Goal: Task Accomplishment & Management: Use online tool/utility

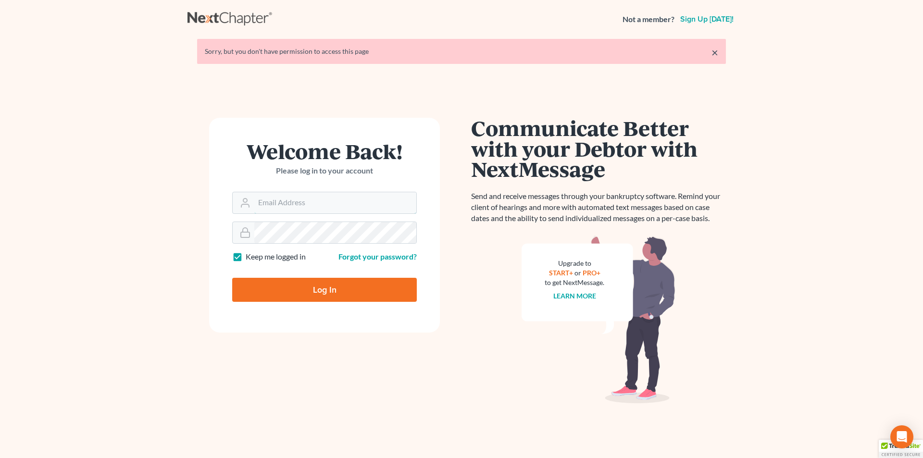
type input "[EMAIL_ADDRESS][DOMAIN_NAME]"
click at [282, 293] on input "Log In" at bounding box center [324, 290] width 185 height 24
type input "Thinking..."
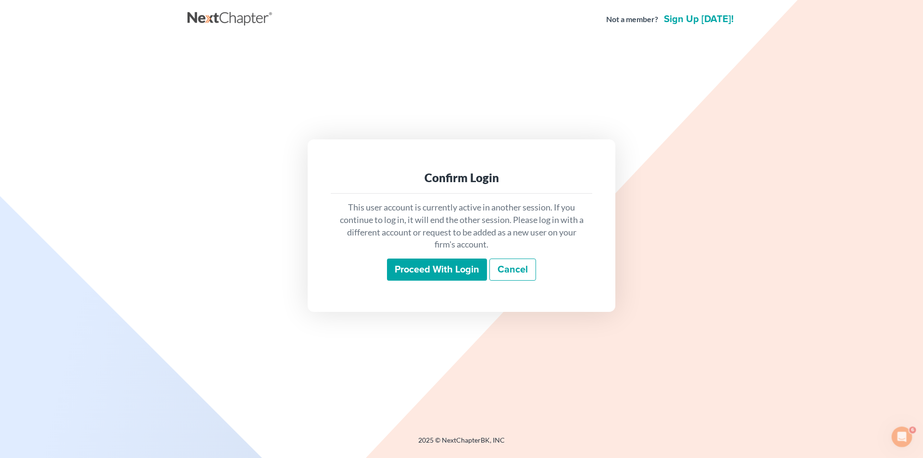
click at [412, 263] on input "Proceed with login" at bounding box center [437, 270] width 100 height 22
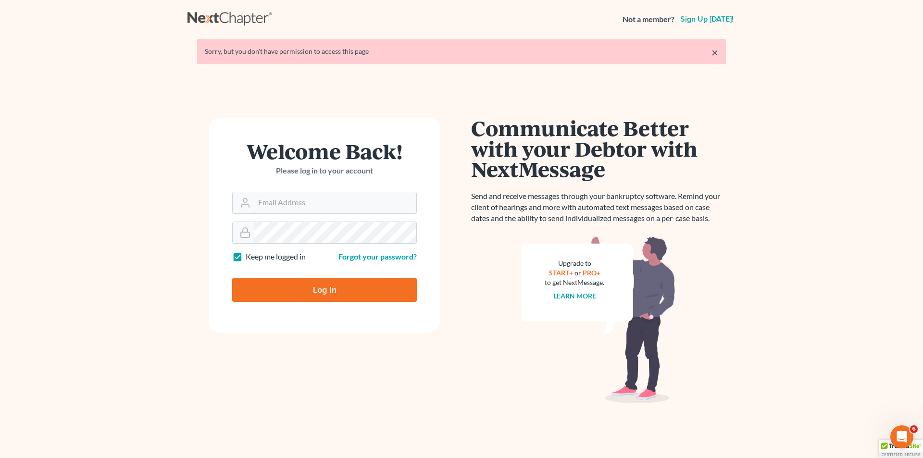
type input "[EMAIL_ADDRESS][DOMAIN_NAME]"
click at [298, 279] on input "Log In" at bounding box center [324, 290] width 185 height 24
type input "Thinking..."
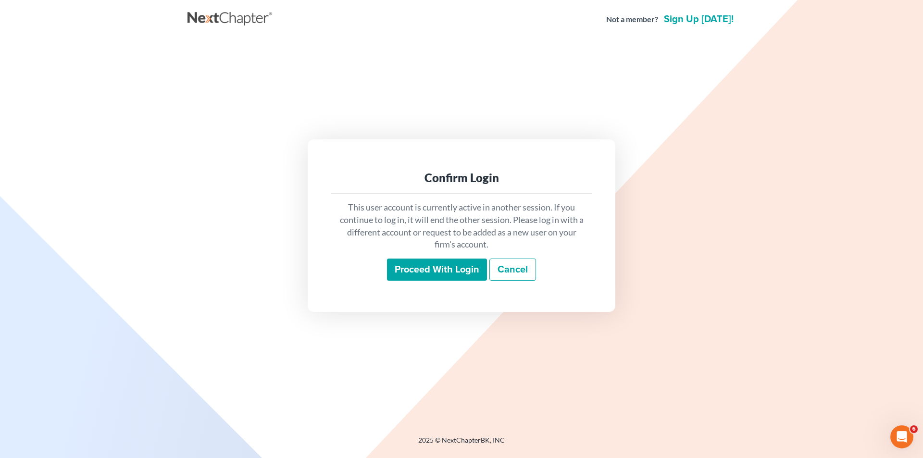
click at [444, 270] on input "Proceed with login" at bounding box center [437, 270] width 100 height 22
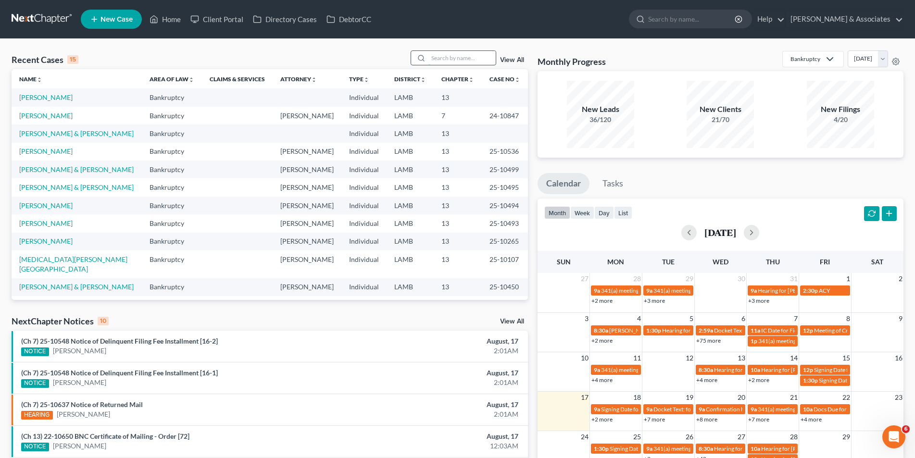
click at [451, 58] on input "search" at bounding box center [461, 58] width 67 height 14
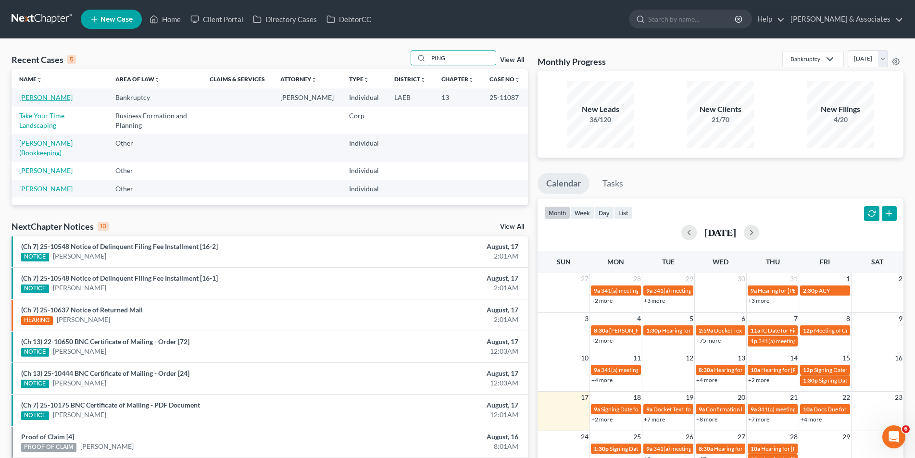
type input "PING"
click at [52, 100] on link "Pingalore, Robert" at bounding box center [45, 97] width 53 height 8
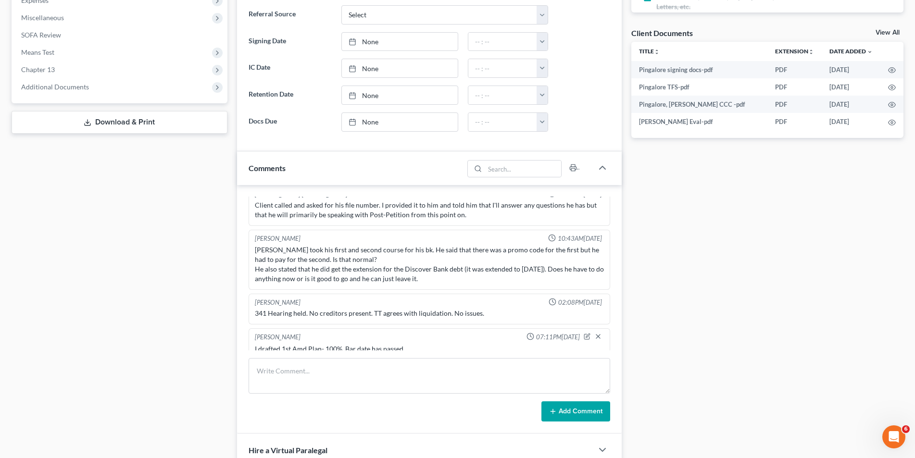
scroll to position [288, 0]
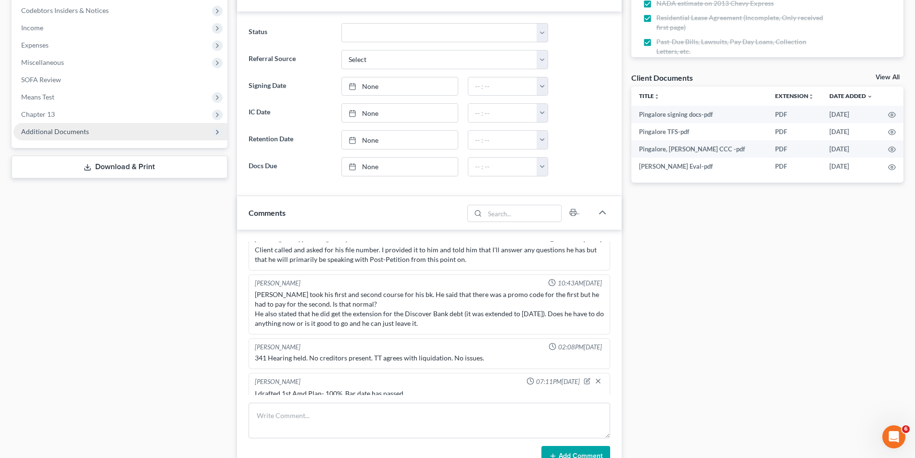
click at [95, 128] on span "Additional Documents" at bounding box center [120, 131] width 214 height 17
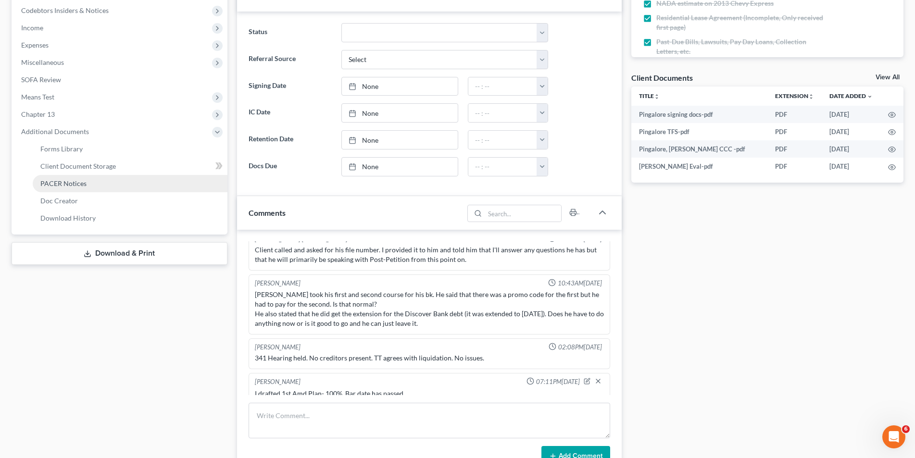
click at [72, 178] on link "PACER Notices" at bounding box center [130, 183] width 195 height 17
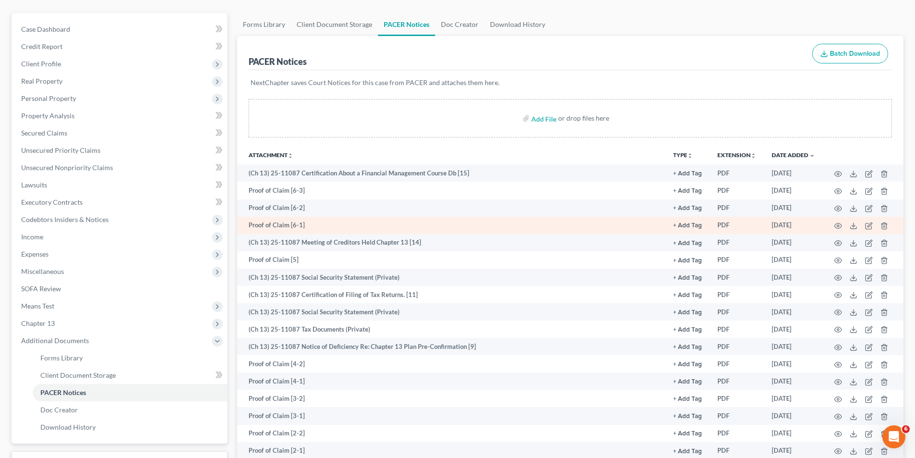
scroll to position [96, 0]
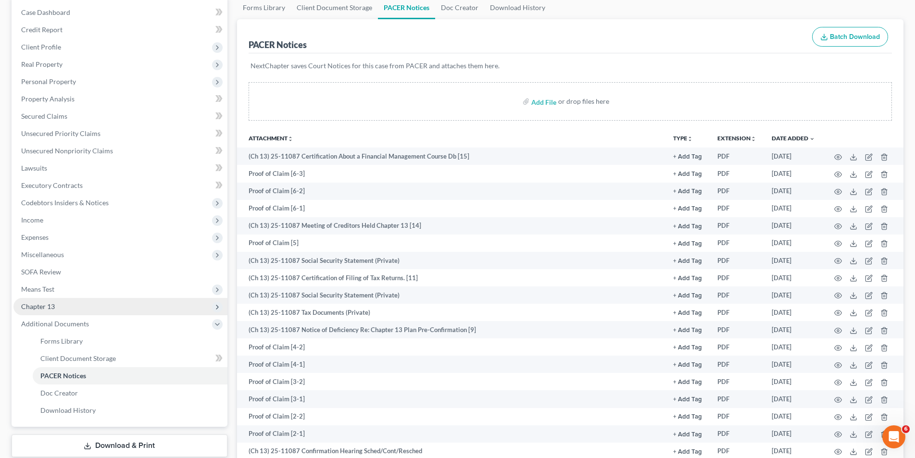
click at [71, 305] on span "Chapter 13" at bounding box center [120, 306] width 214 height 17
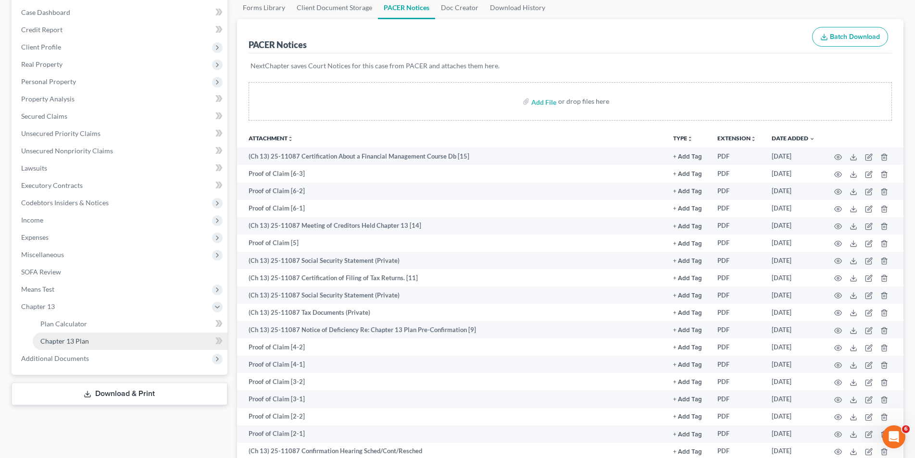
click at [65, 335] on link "Chapter 13 Plan" at bounding box center [130, 341] width 195 height 17
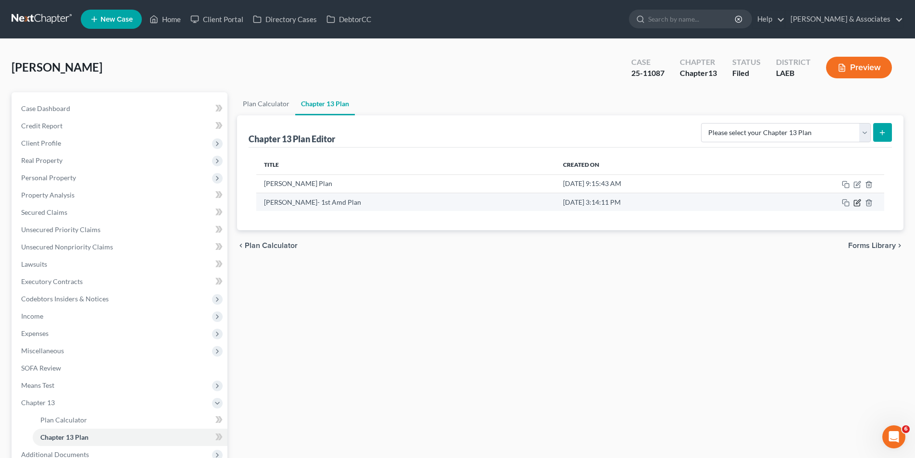
click at [854, 200] on icon "button" at bounding box center [857, 203] width 8 height 8
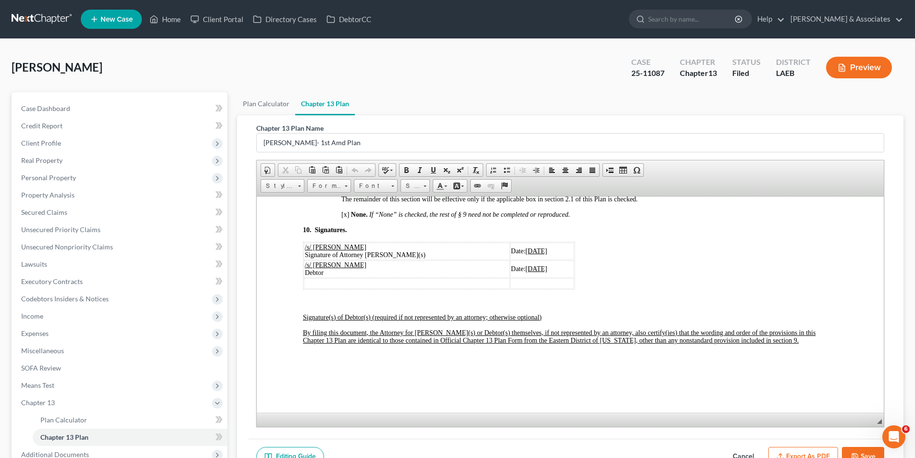
scroll to position [2740, 0]
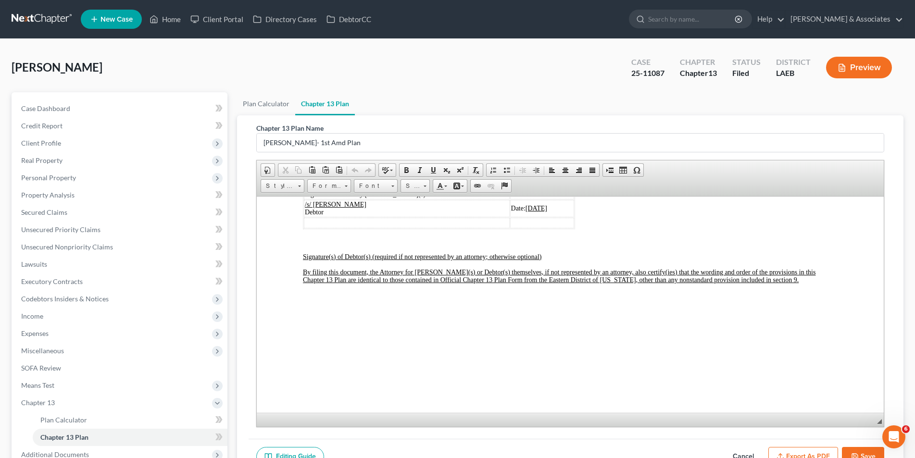
click at [850, 448] on button "Save" at bounding box center [863, 457] width 42 height 20
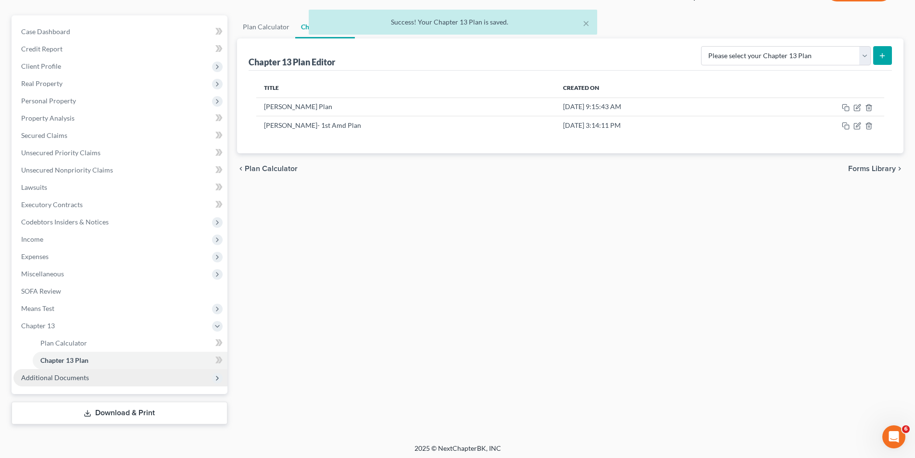
scroll to position [80, 0]
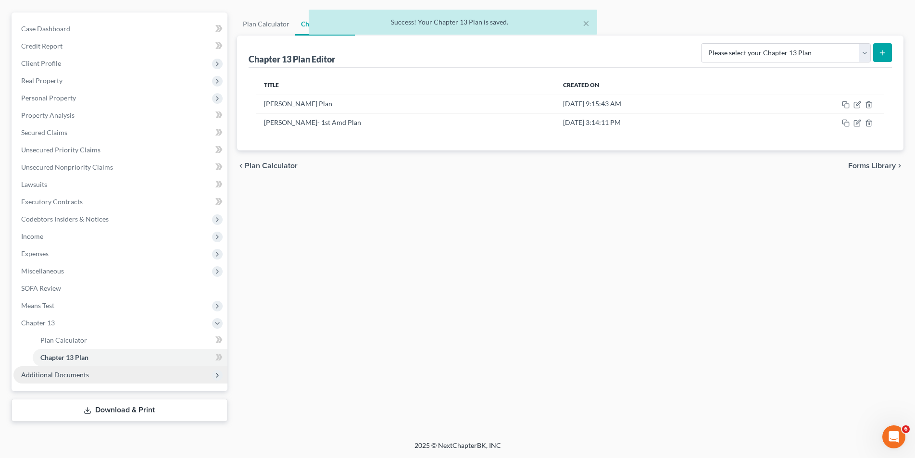
click at [92, 373] on span "Additional Documents" at bounding box center [120, 374] width 214 height 17
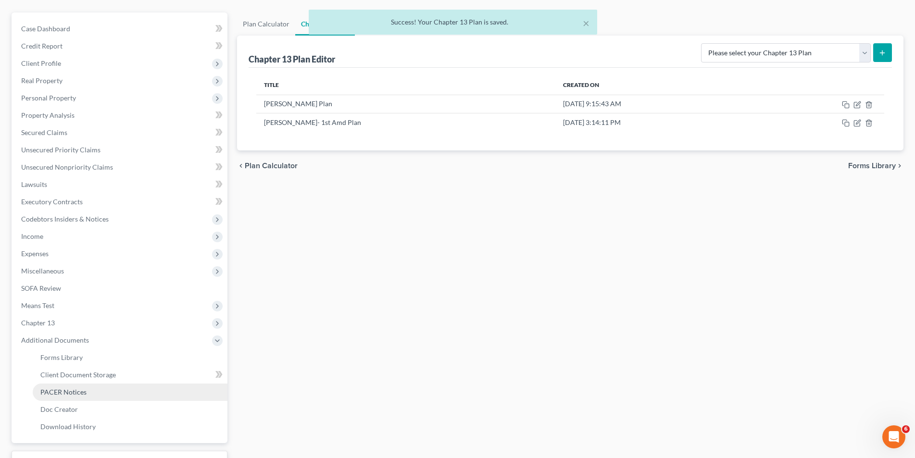
click at [79, 389] on span "PACER Notices" at bounding box center [63, 392] width 46 height 8
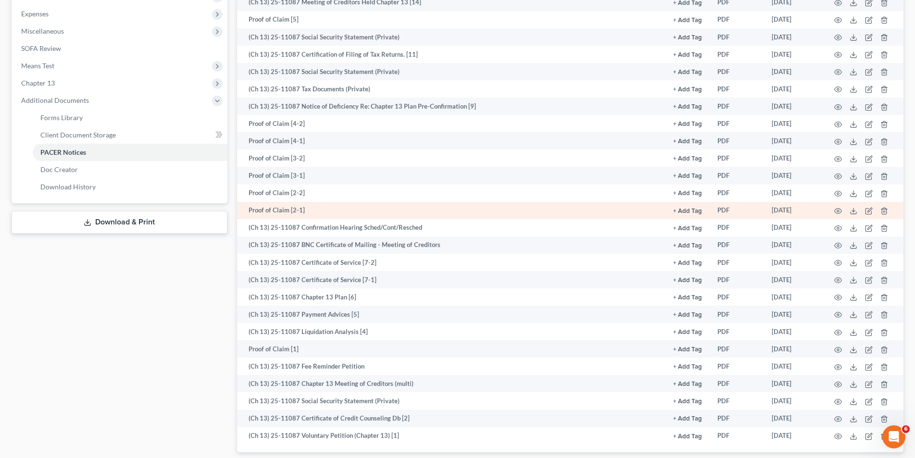
scroll to position [336, 0]
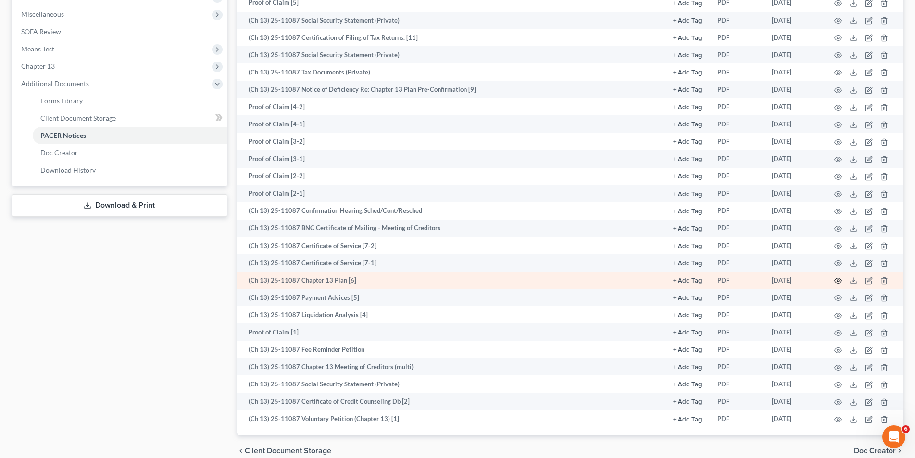
click at [838, 282] on circle "button" at bounding box center [838, 281] width 2 height 2
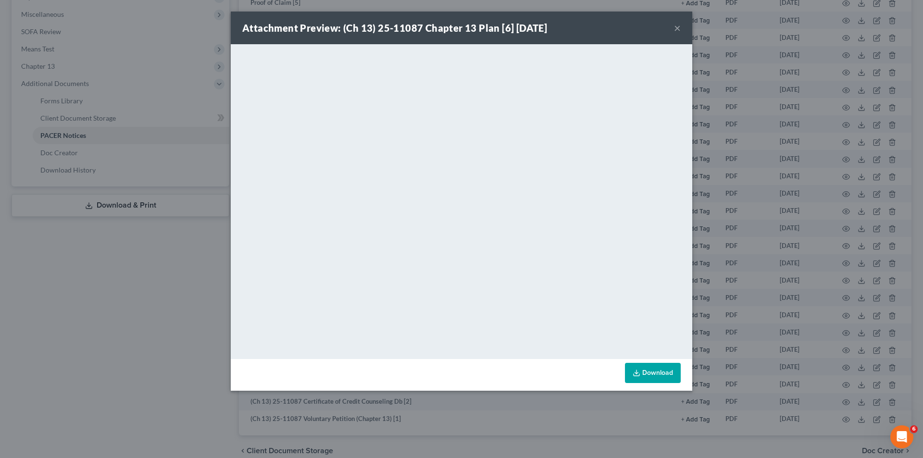
click at [678, 25] on button "×" at bounding box center [677, 28] width 7 height 12
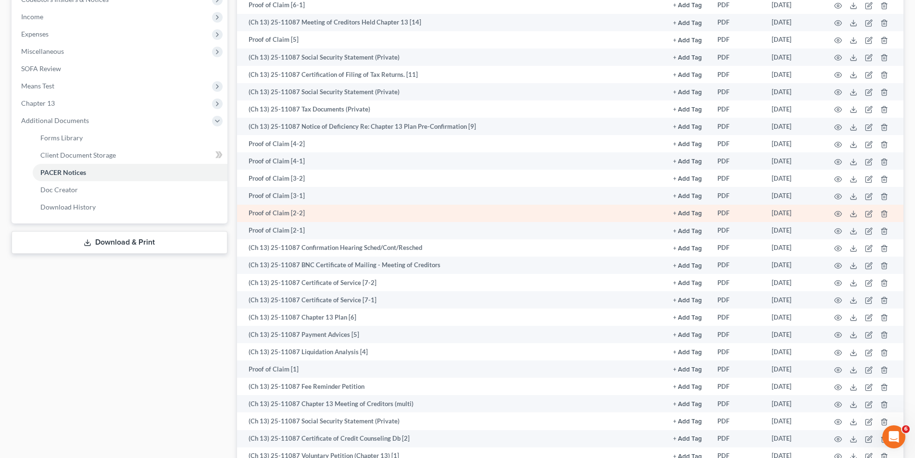
scroll to position [288, 0]
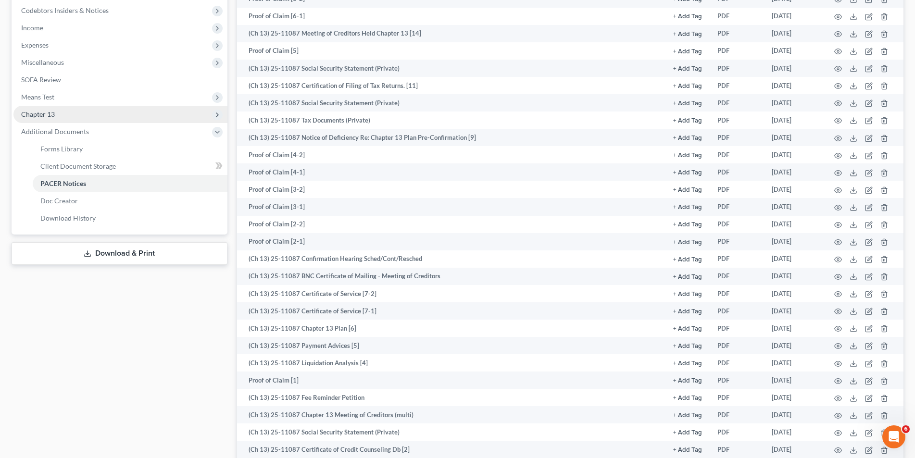
click at [104, 119] on span "Chapter 13" at bounding box center [120, 114] width 214 height 17
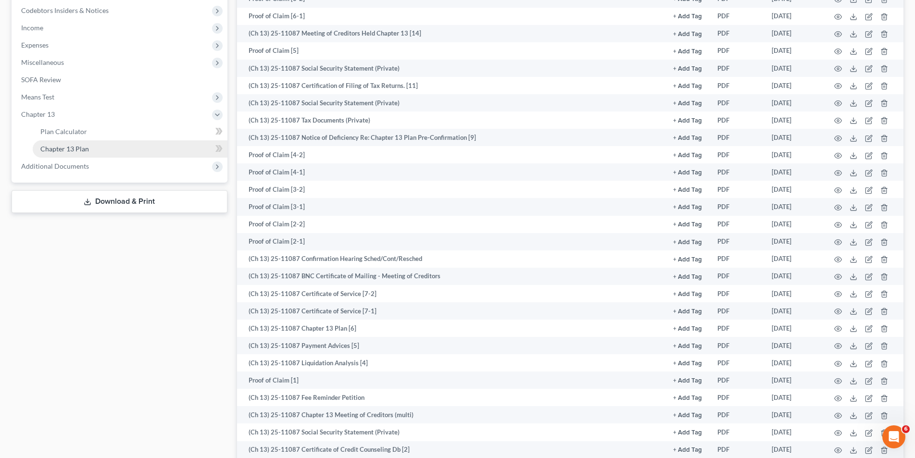
click at [95, 143] on link "Chapter 13 Plan" at bounding box center [130, 148] width 195 height 17
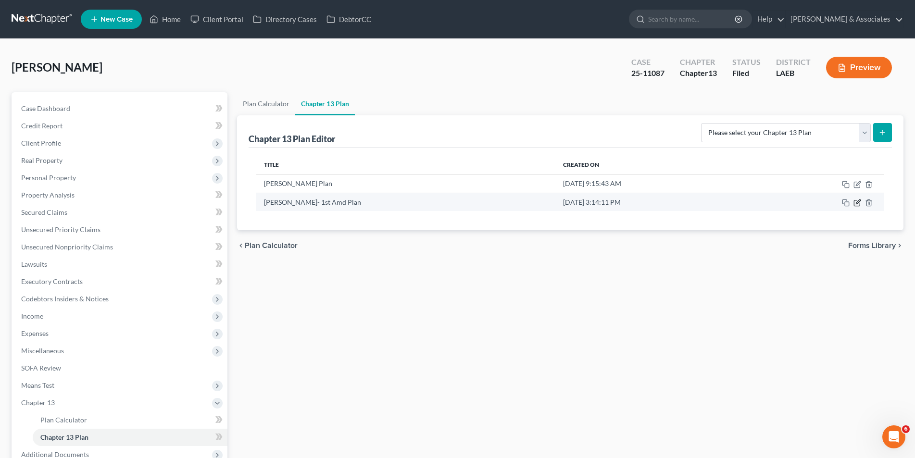
click at [858, 205] on icon "button" at bounding box center [857, 203] width 8 height 8
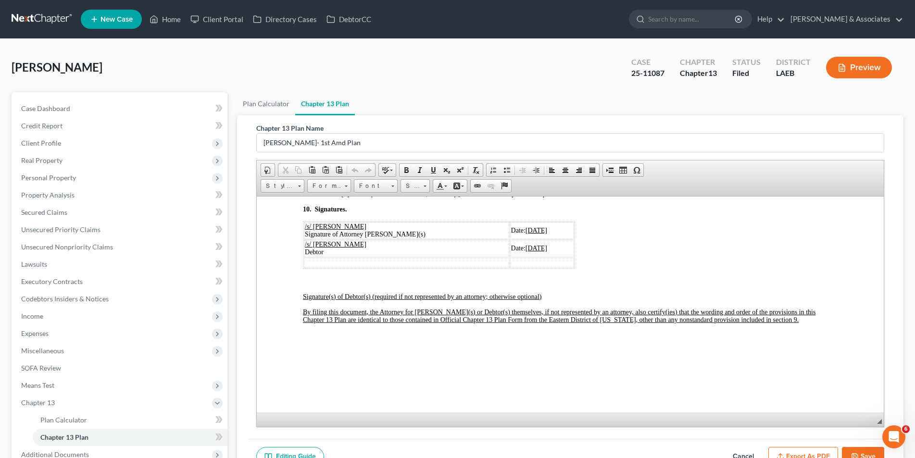
scroll to position [2762, 0]
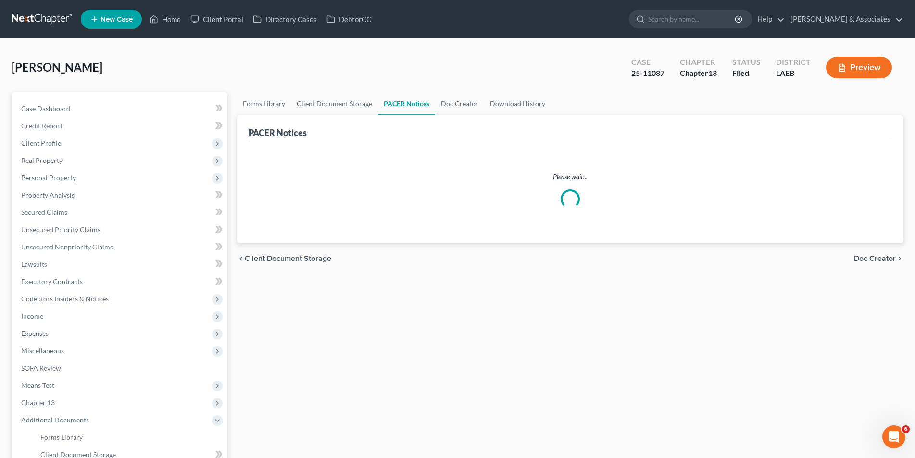
scroll to position [80, 0]
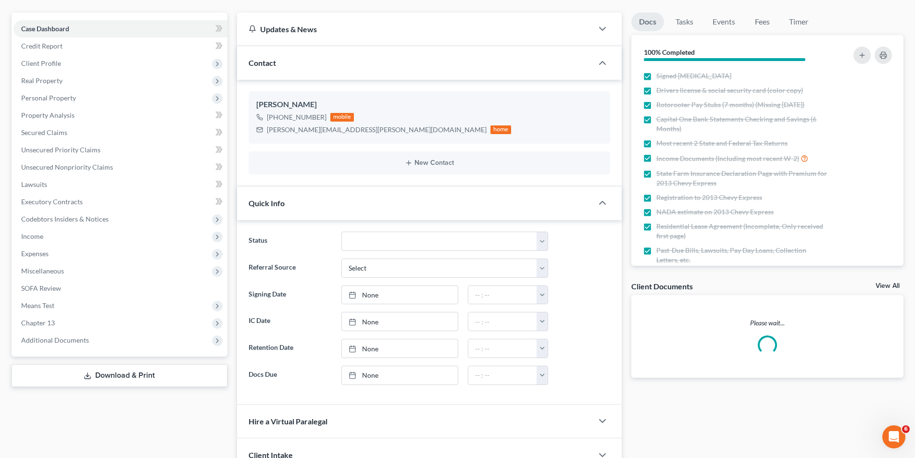
scroll to position [132, 0]
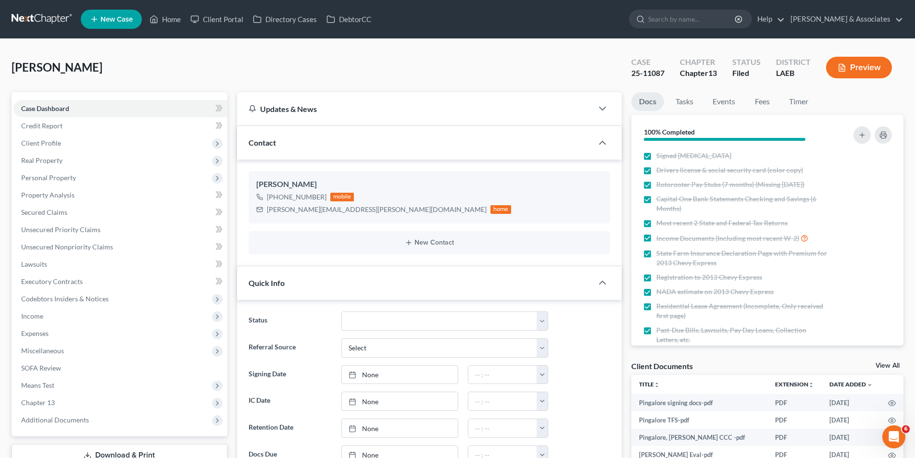
scroll to position [1886, 0]
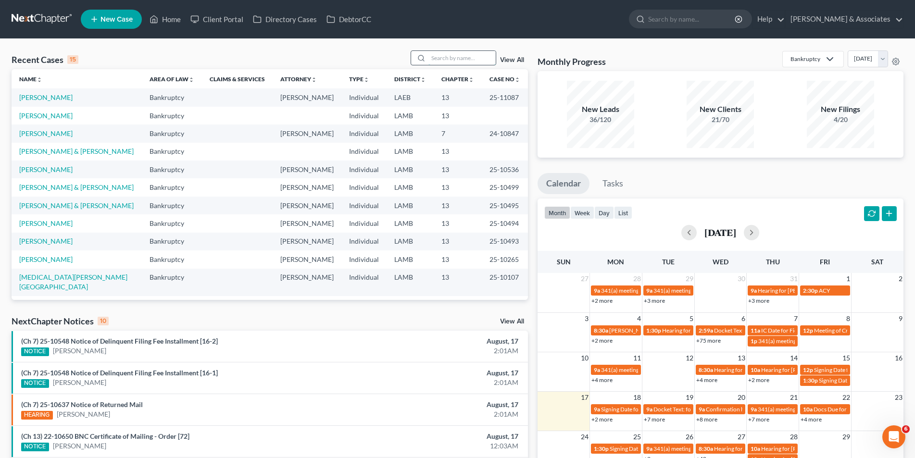
click at [441, 62] on input "search" at bounding box center [461, 58] width 67 height 14
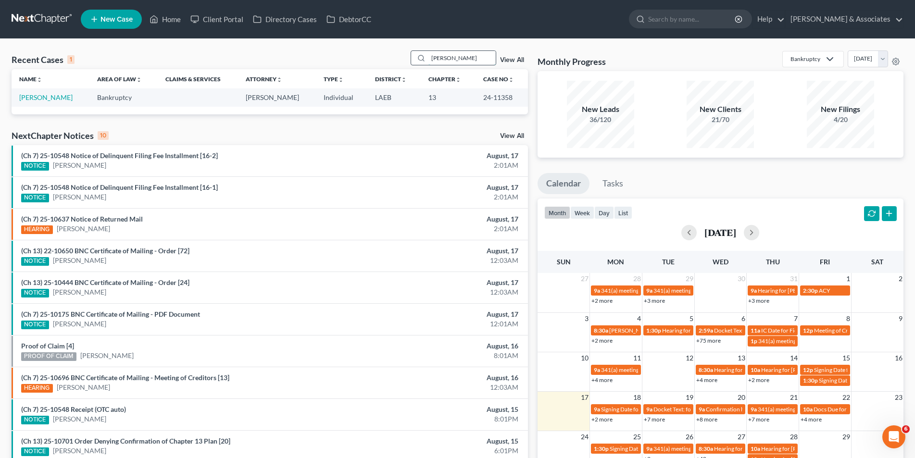
type input "SPIESS"
click at [35, 99] on link "[PERSON_NAME]" at bounding box center [45, 97] width 53 height 8
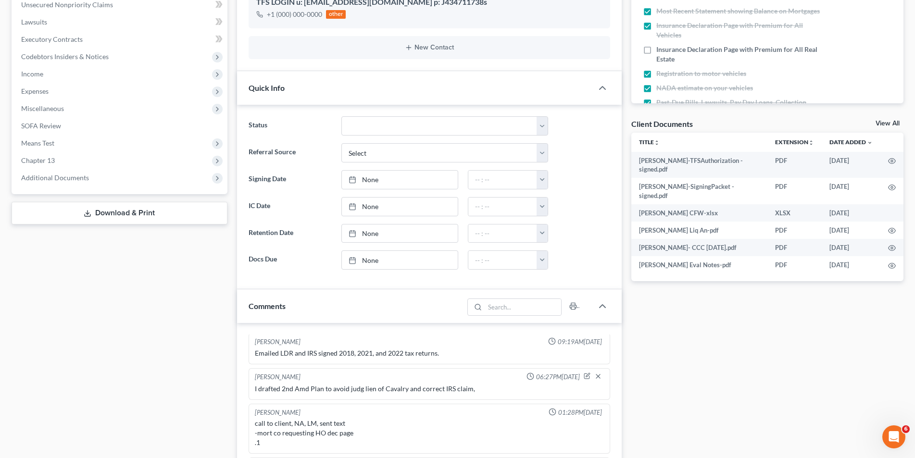
scroll to position [240, 0]
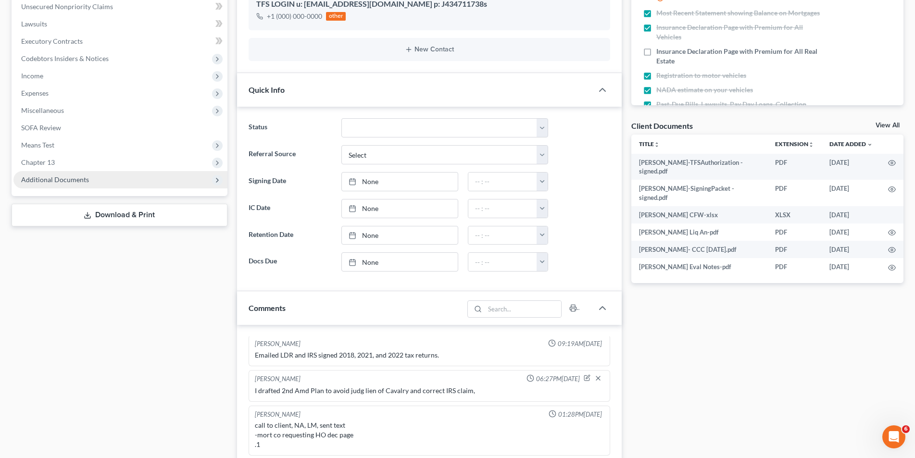
click at [100, 182] on span "Additional Documents" at bounding box center [120, 179] width 214 height 17
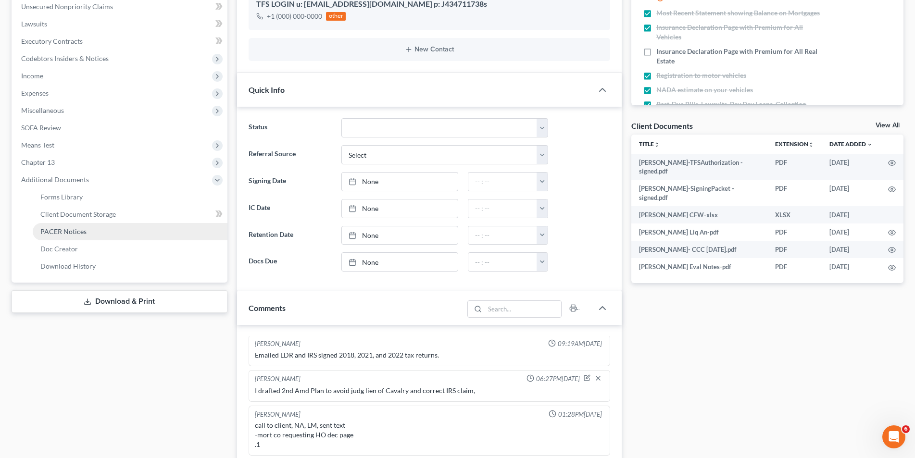
click at [82, 226] on link "PACER Notices" at bounding box center [130, 231] width 195 height 17
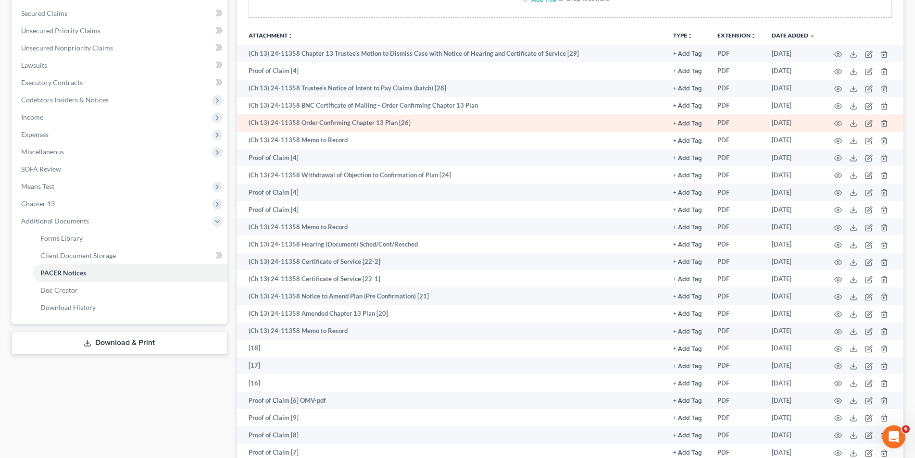
scroll to position [7, 0]
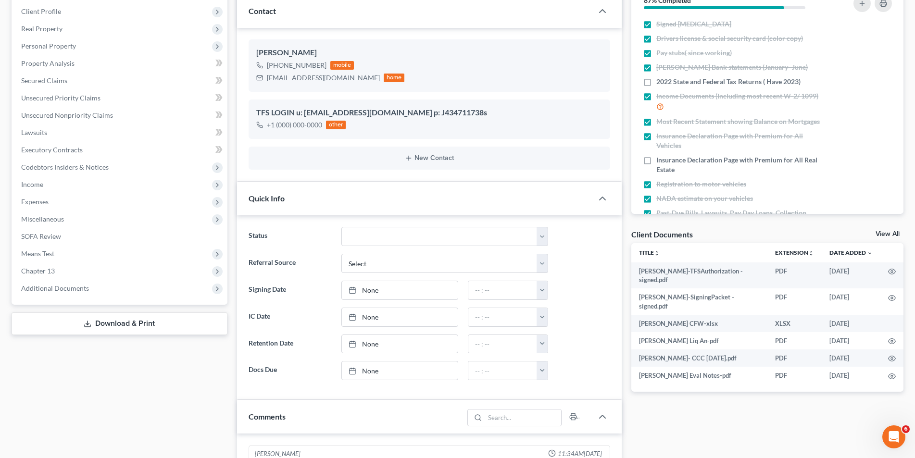
scroll to position [1550, 0]
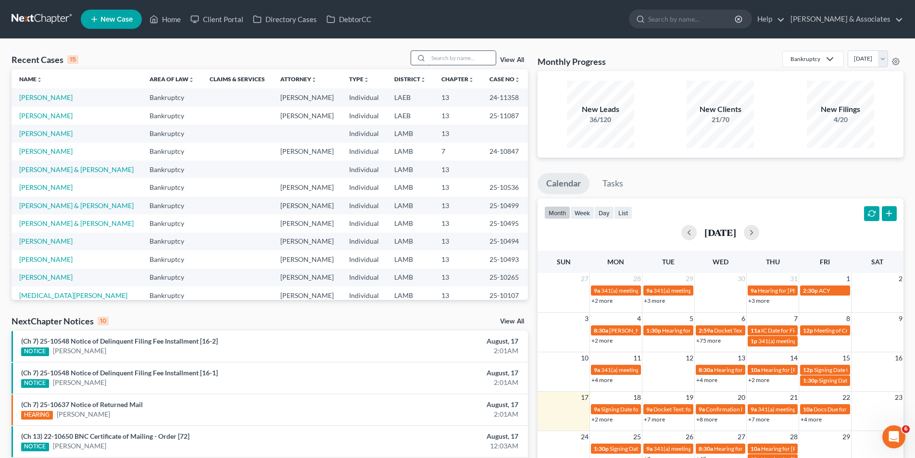
click at [433, 59] on input "search" at bounding box center [461, 58] width 67 height 14
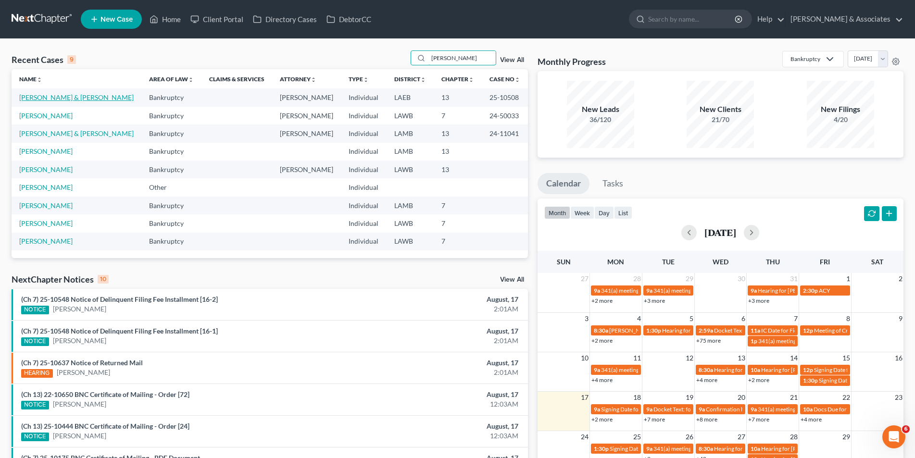
type input "BOUDREAUX"
click at [67, 96] on link "[PERSON_NAME] & [PERSON_NAME]" at bounding box center [76, 97] width 114 height 8
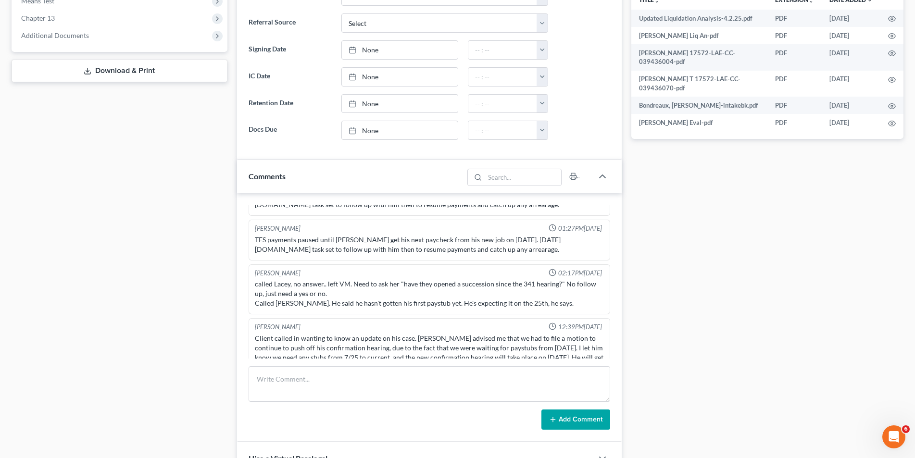
scroll to position [336, 0]
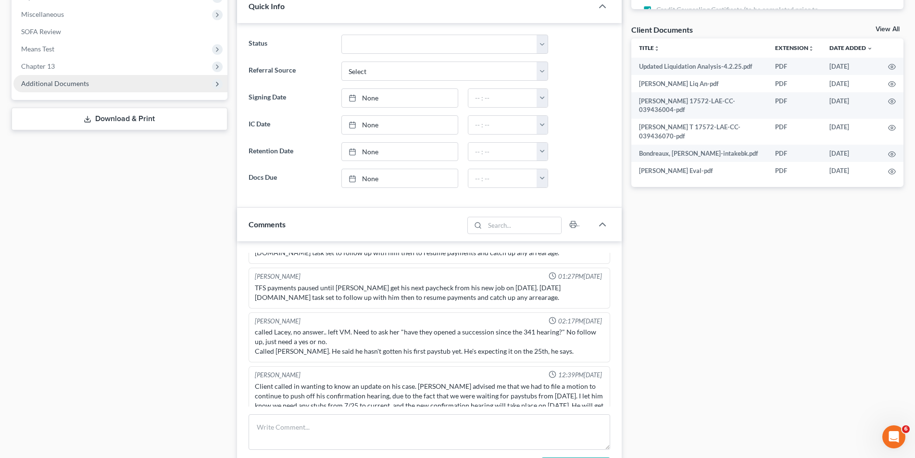
click at [71, 79] on span "Additional Documents" at bounding box center [55, 83] width 68 height 8
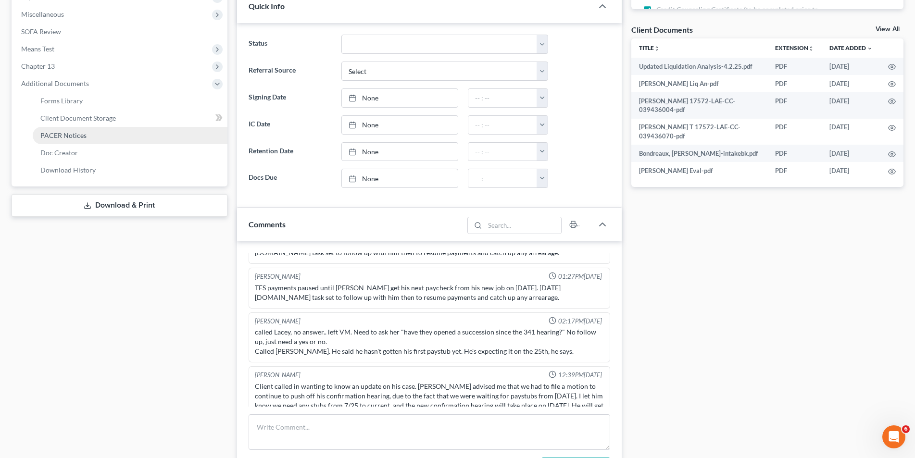
click at [72, 137] on span "PACER Notices" at bounding box center [63, 135] width 46 height 8
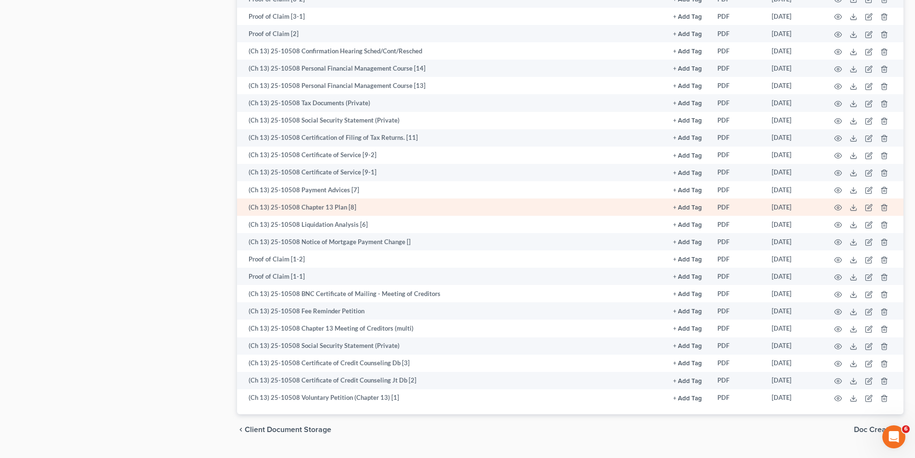
scroll to position [1075, 0]
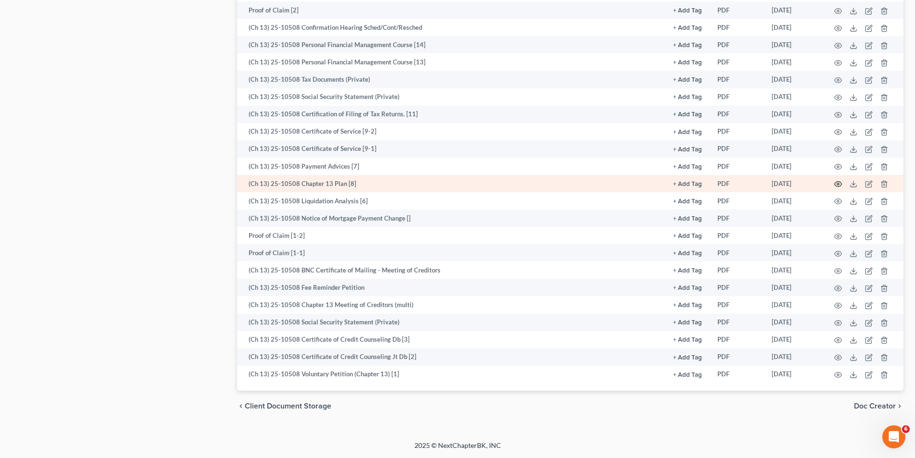
click at [838, 183] on icon "button" at bounding box center [838, 184] width 8 height 8
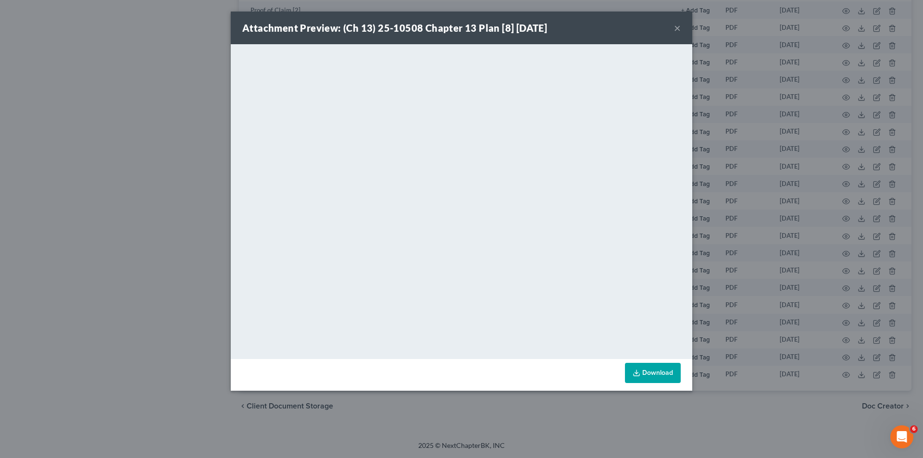
click at [675, 29] on button "×" at bounding box center [677, 28] width 7 height 12
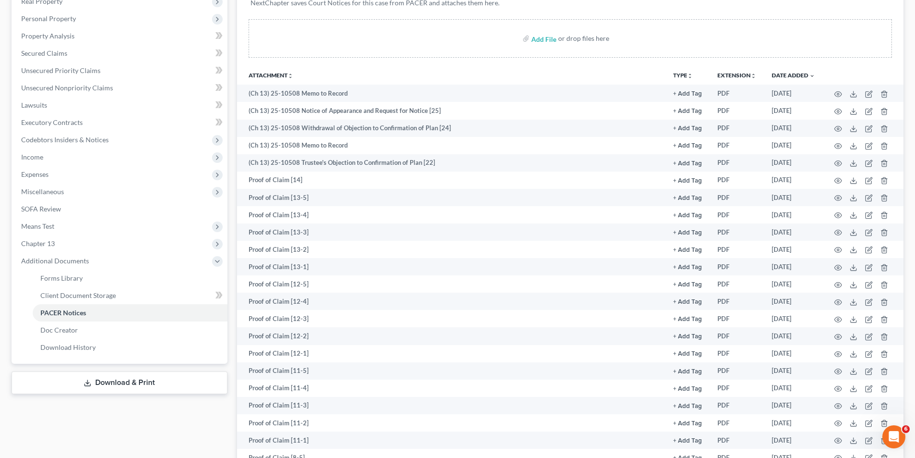
scroll to position [65, 0]
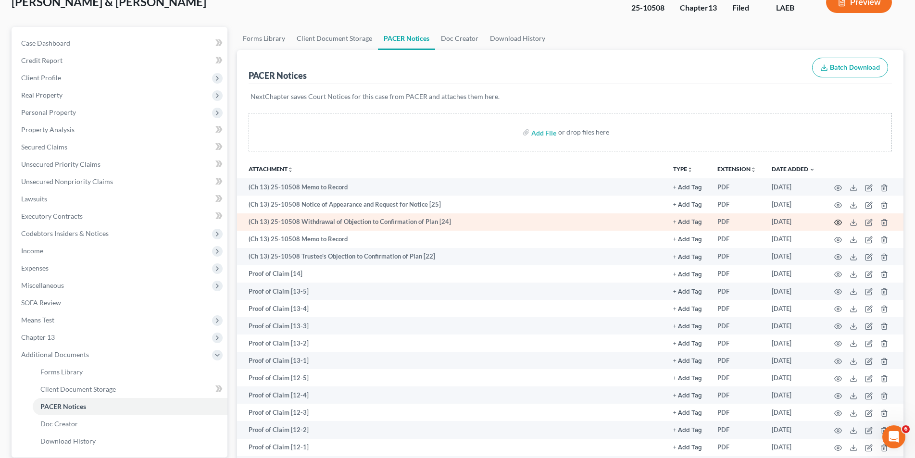
click at [834, 223] on icon "button" at bounding box center [838, 223] width 8 height 8
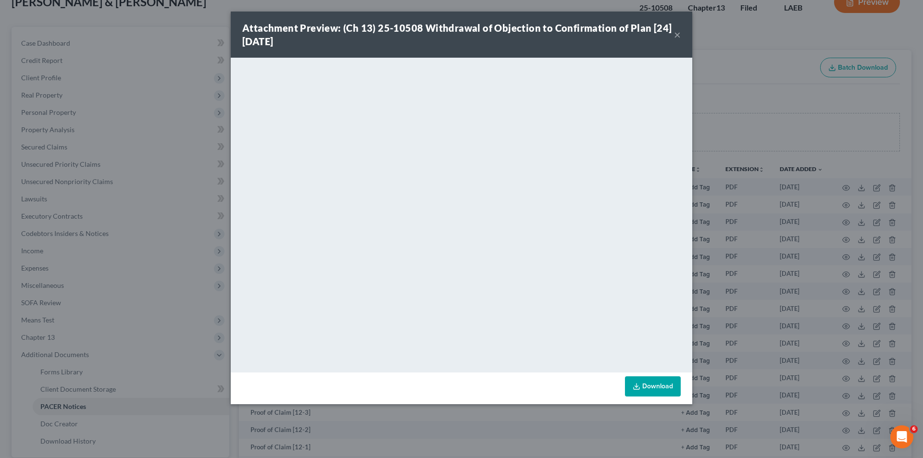
click at [675, 34] on button "×" at bounding box center [677, 35] width 7 height 12
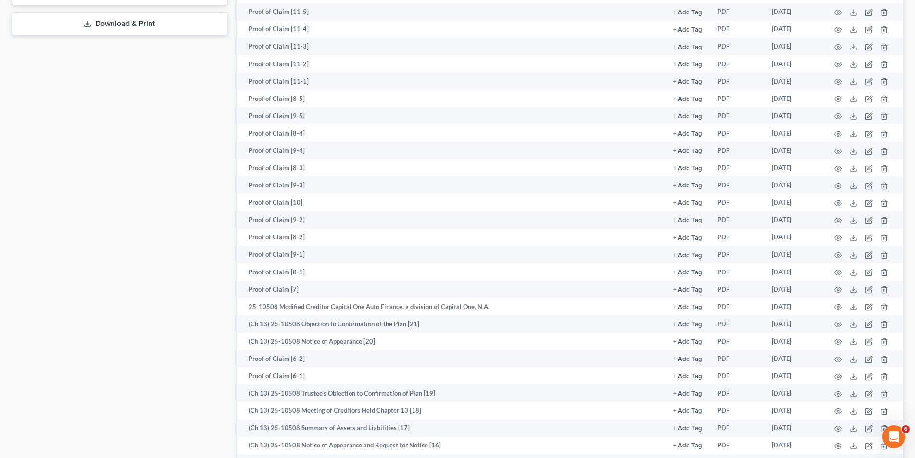
scroll to position [546, 0]
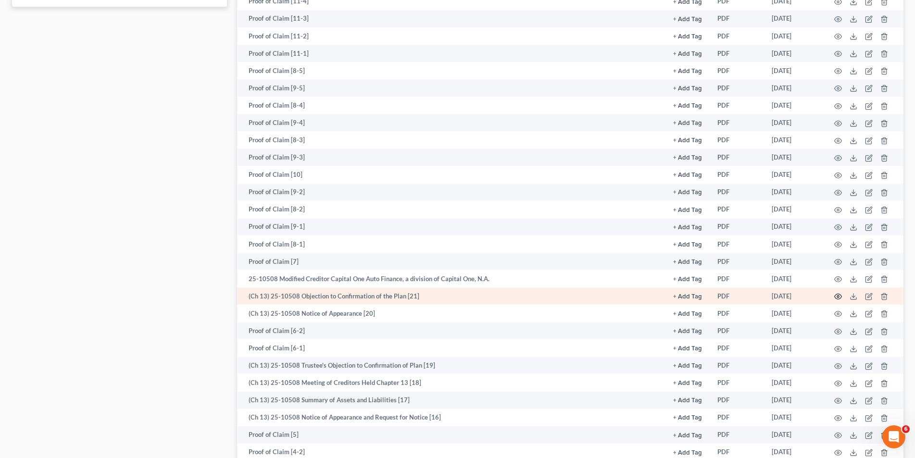
click at [835, 295] on icon "button" at bounding box center [838, 297] width 8 height 8
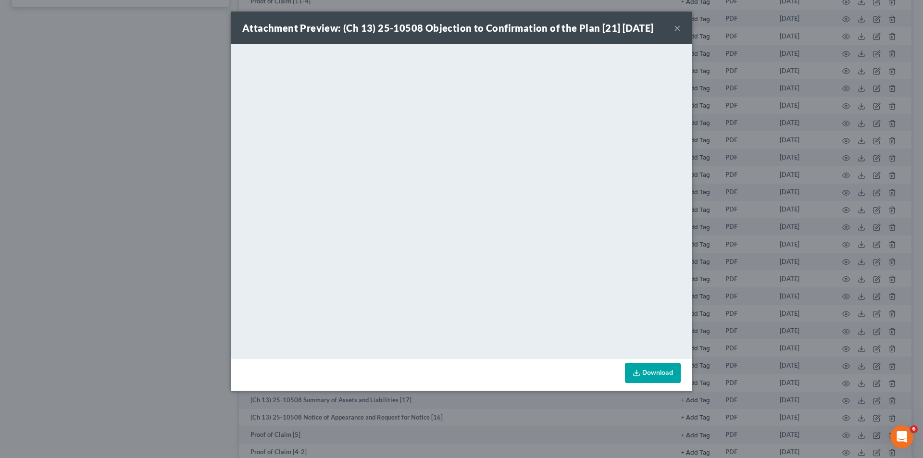
drag, startPoint x: 677, startPoint y: 23, endPoint x: 637, endPoint y: 46, distance: 46.1
click at [677, 23] on button "×" at bounding box center [677, 28] width 7 height 12
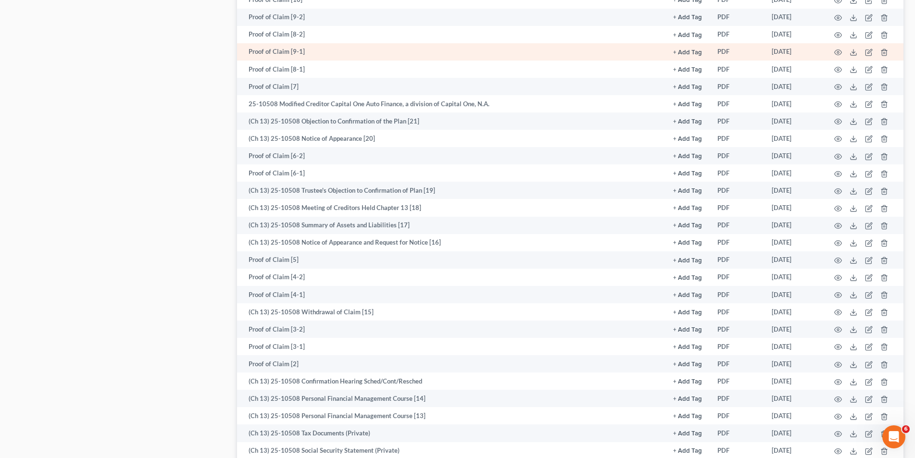
scroll to position [738, 0]
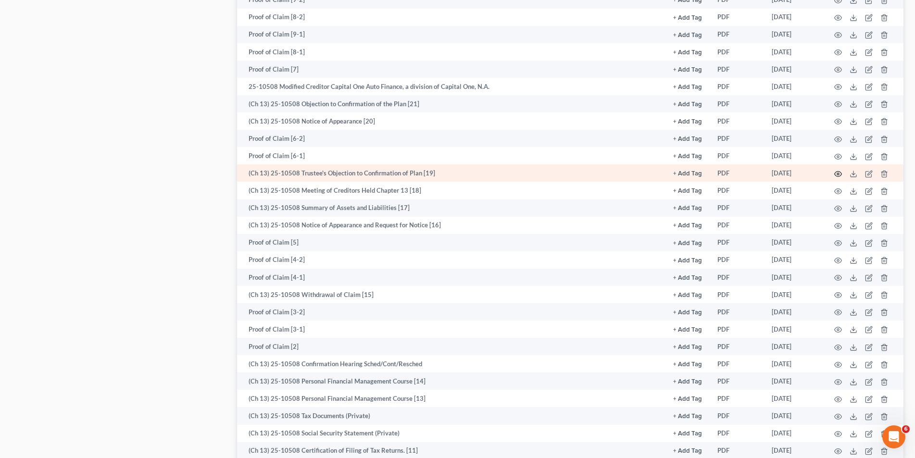
click at [835, 173] on icon "button" at bounding box center [838, 174] width 8 height 8
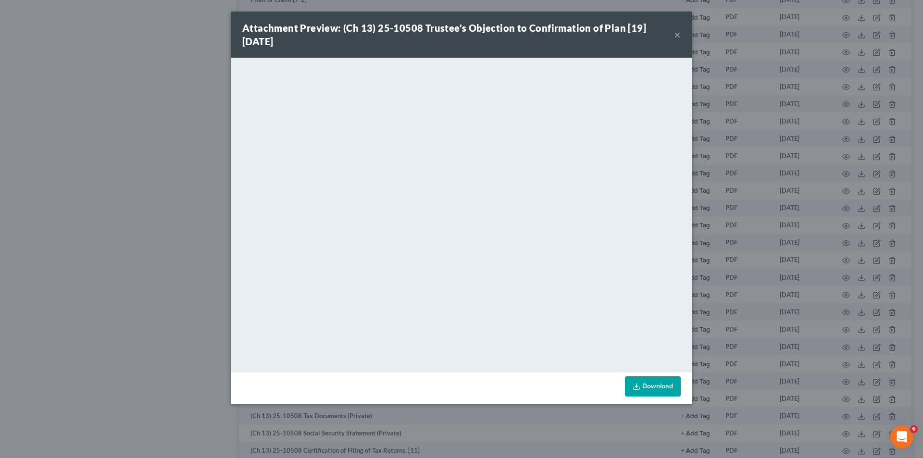
click at [676, 31] on button "×" at bounding box center [677, 35] width 7 height 12
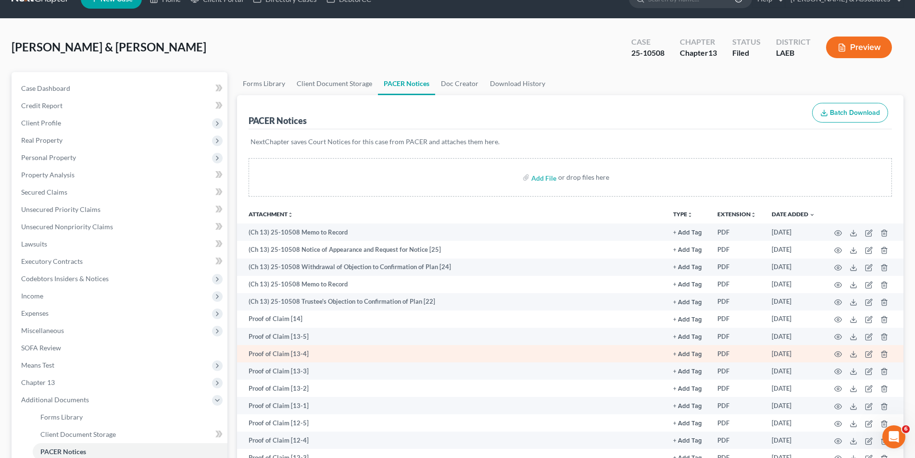
scroll to position [17, 0]
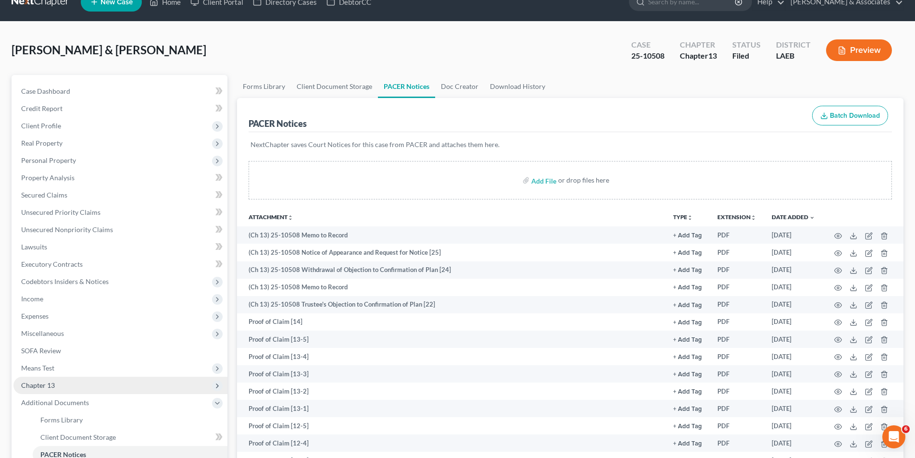
click at [112, 380] on span "Chapter 13" at bounding box center [120, 385] width 214 height 17
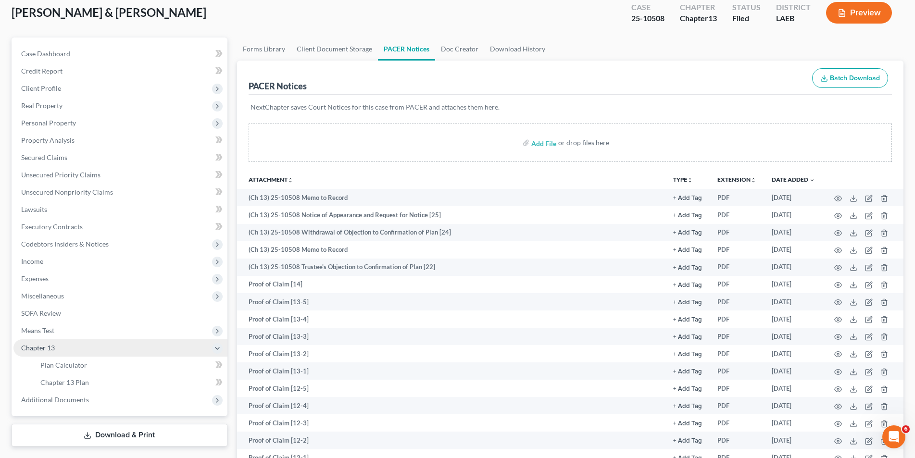
scroll to position [65, 0]
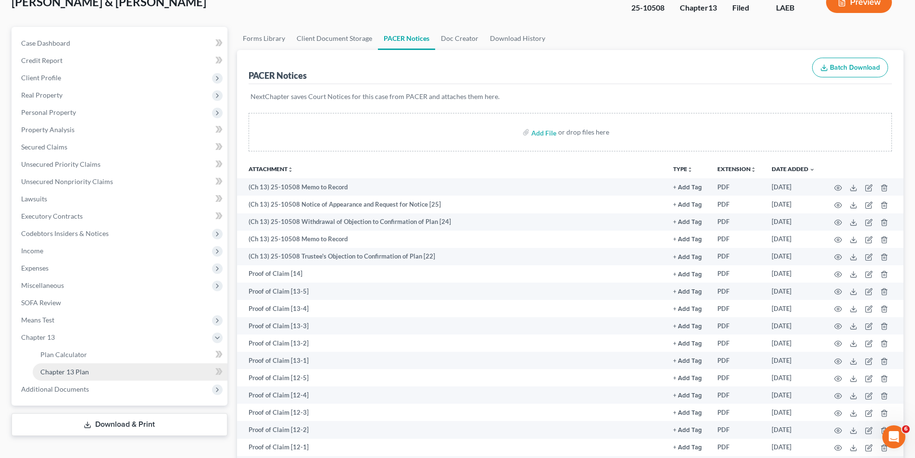
click at [111, 376] on link "Chapter 13 Plan" at bounding box center [130, 371] width 195 height 17
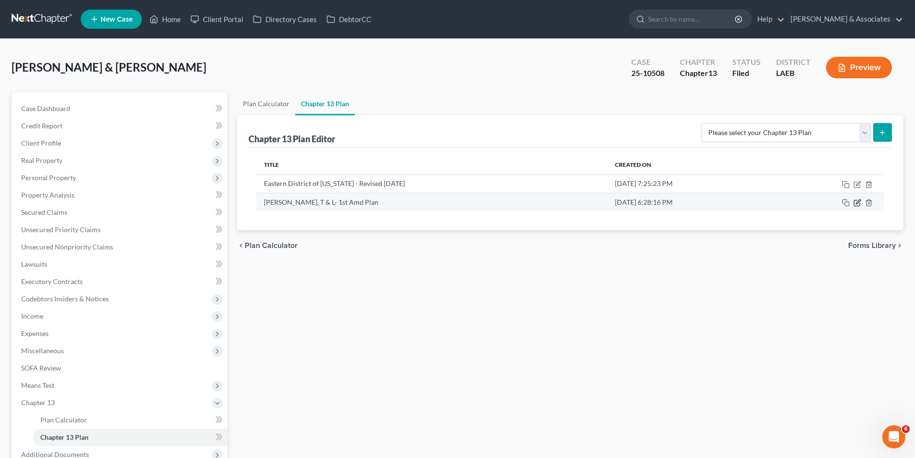
click at [856, 202] on icon "button" at bounding box center [857, 203] width 8 height 8
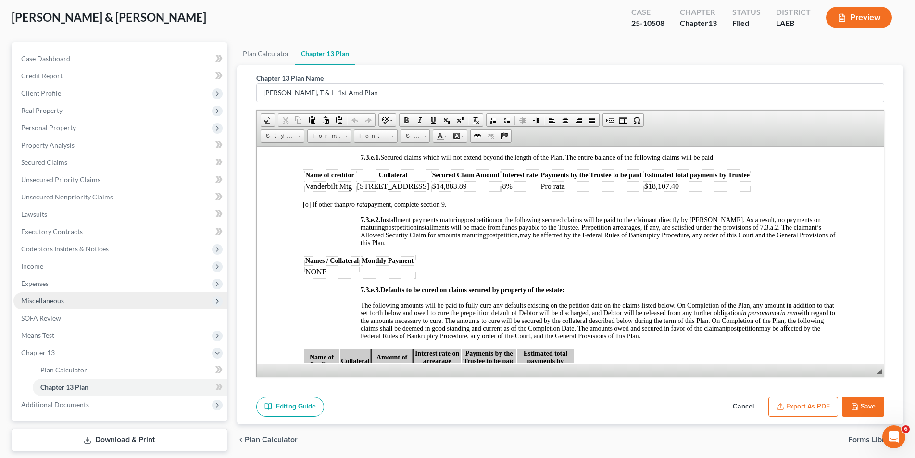
scroll to position [83, 0]
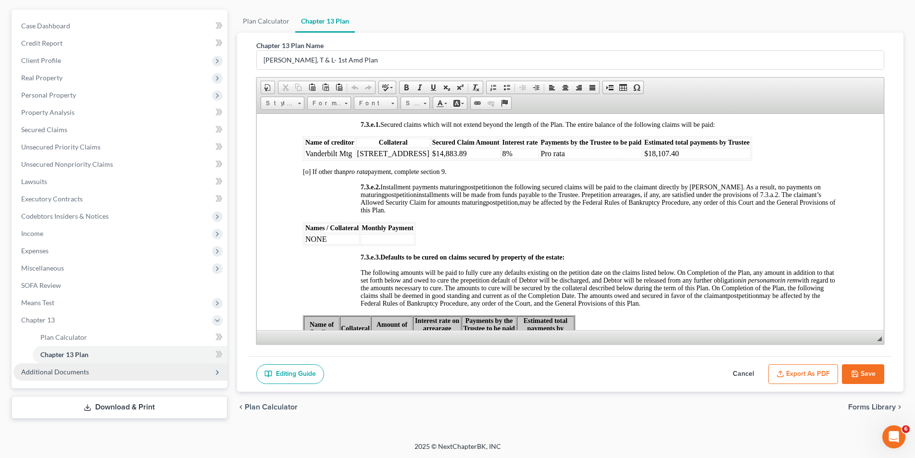
click at [122, 367] on span "Additional Documents" at bounding box center [120, 371] width 214 height 17
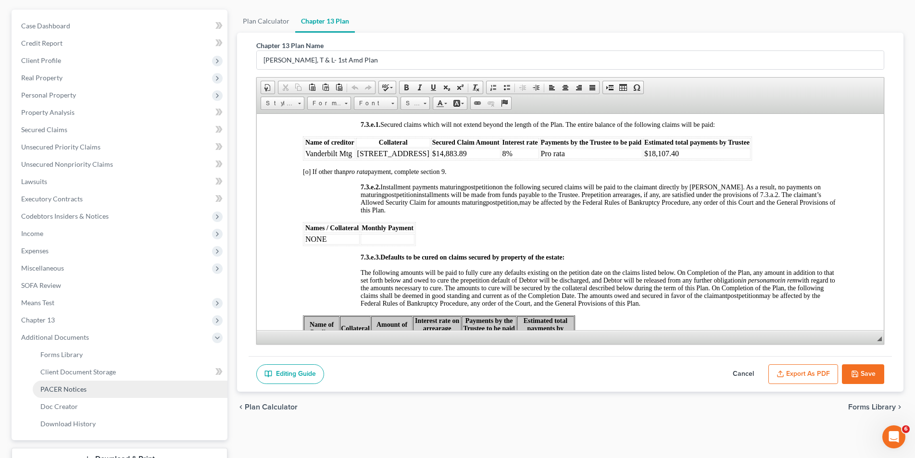
click at [118, 383] on link "PACER Notices" at bounding box center [130, 389] width 195 height 17
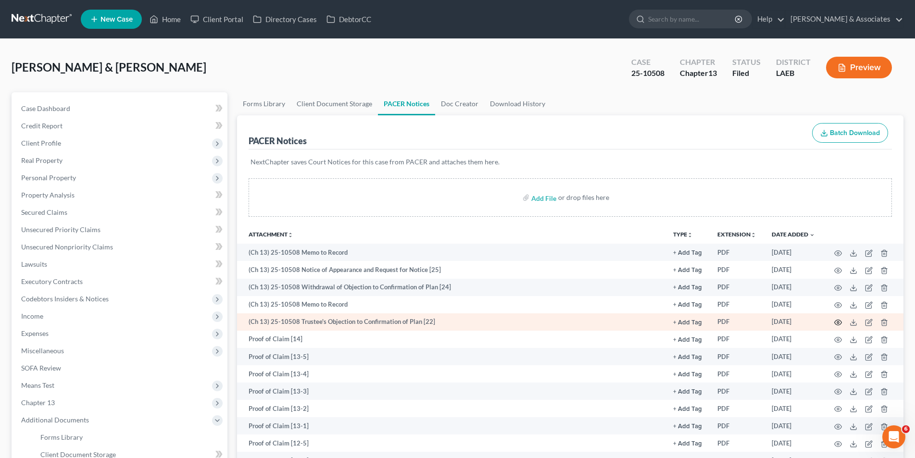
click at [835, 323] on icon "button" at bounding box center [837, 322] width 7 height 5
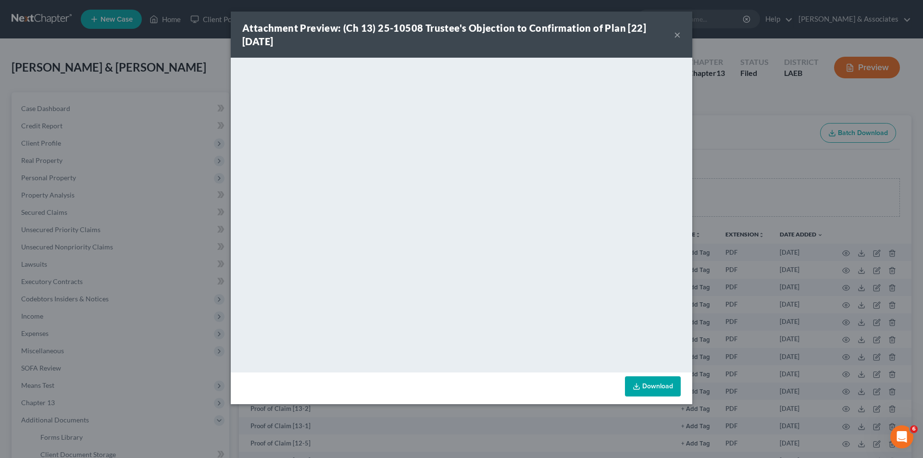
click at [676, 37] on button "×" at bounding box center [677, 35] width 7 height 12
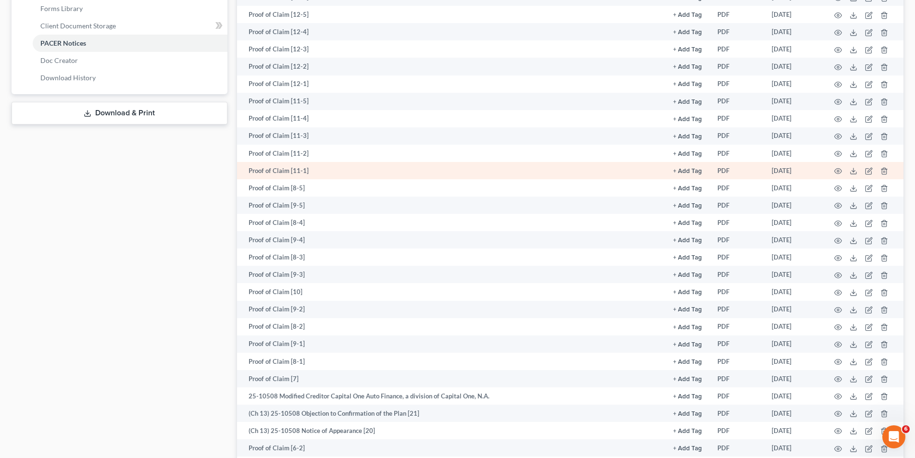
scroll to position [481, 0]
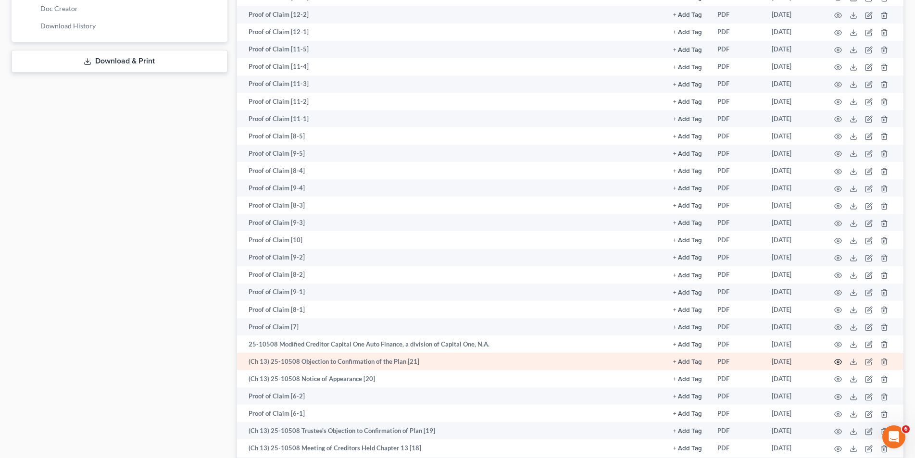
click at [835, 360] on icon "button" at bounding box center [838, 362] width 8 height 8
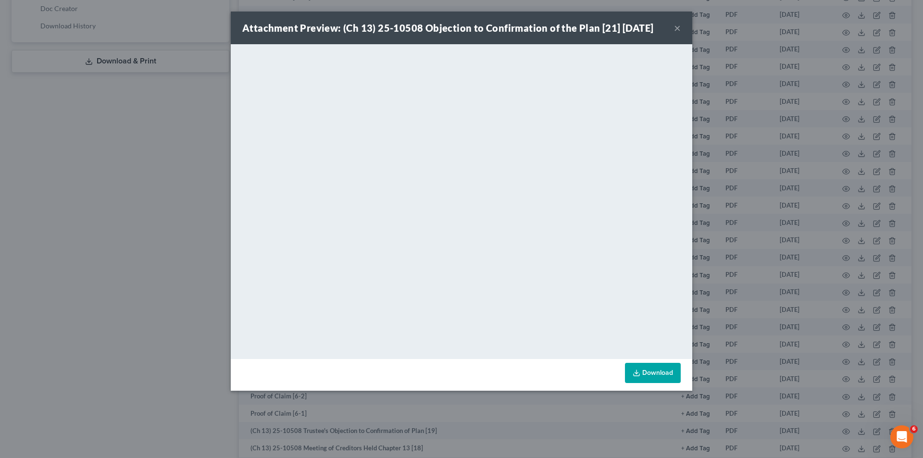
click at [676, 24] on button "×" at bounding box center [677, 28] width 7 height 12
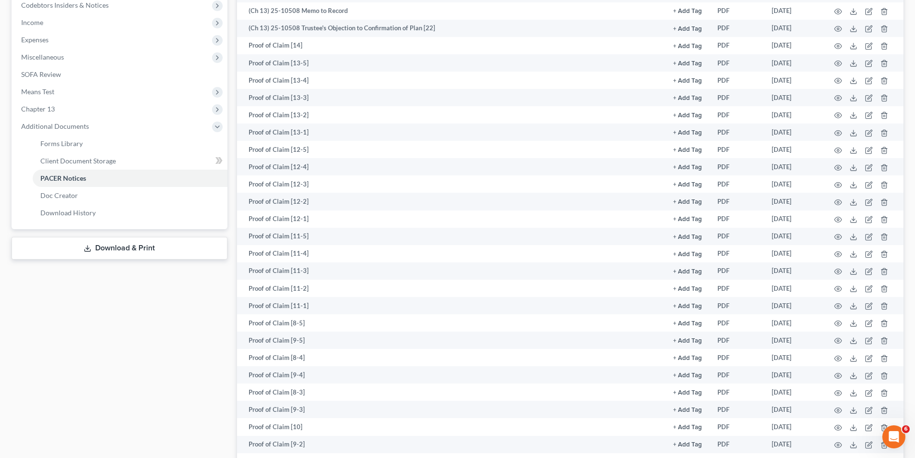
scroll to position [288, 0]
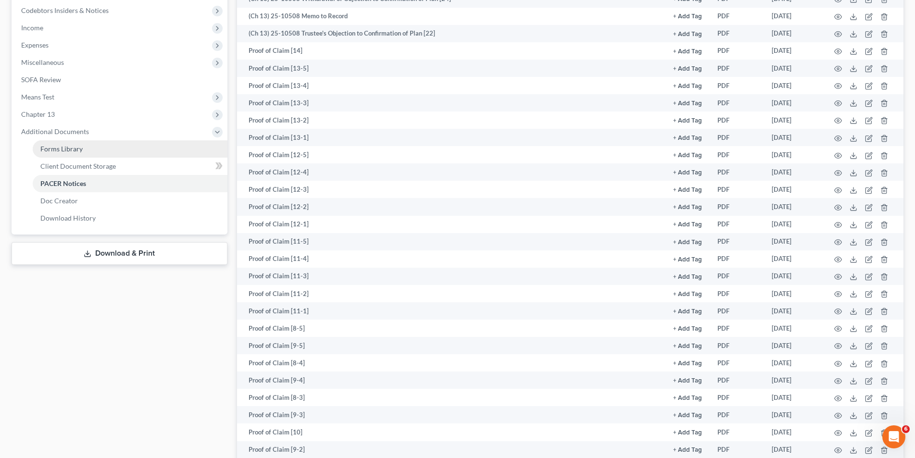
drag, startPoint x: 103, startPoint y: 110, endPoint x: 98, endPoint y: 149, distance: 39.8
click at [102, 110] on span "Chapter 13" at bounding box center [120, 114] width 214 height 17
click at [95, 146] on link "Chapter 13 Plan" at bounding box center [130, 148] width 195 height 17
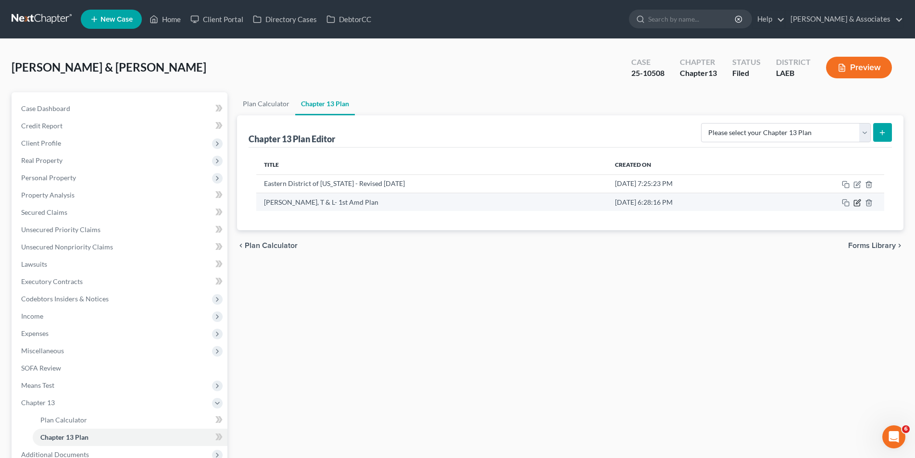
click at [855, 205] on icon "button" at bounding box center [857, 203] width 8 height 8
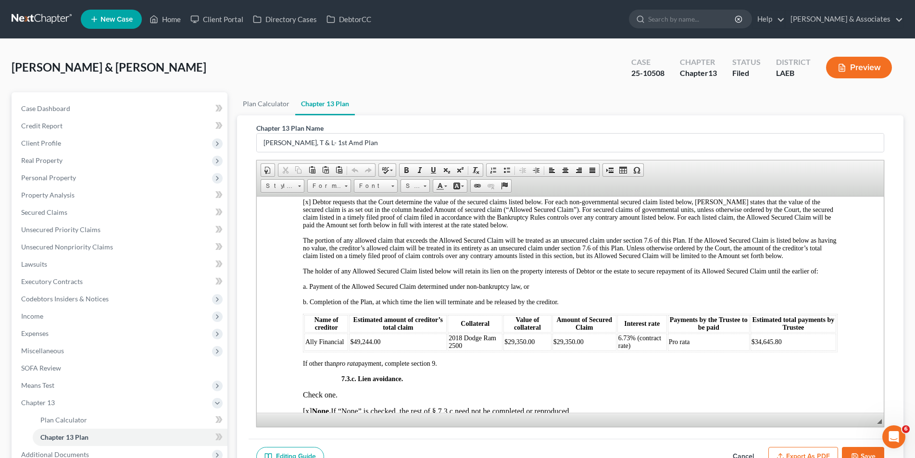
scroll to position [2019, 0]
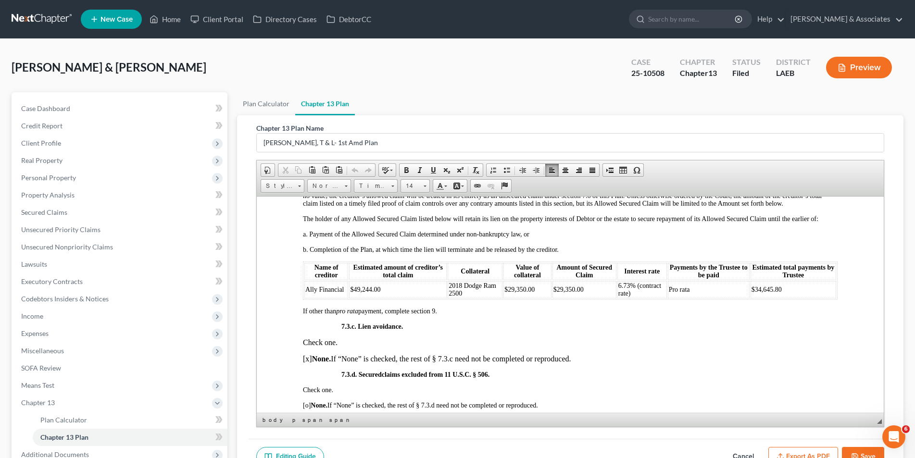
click at [629, 298] on td "6.73% (contract rate)" at bounding box center [642, 289] width 50 height 17
click at [788, 298] on td "$34,645.80" at bounding box center [790, 289] width 89 height 17
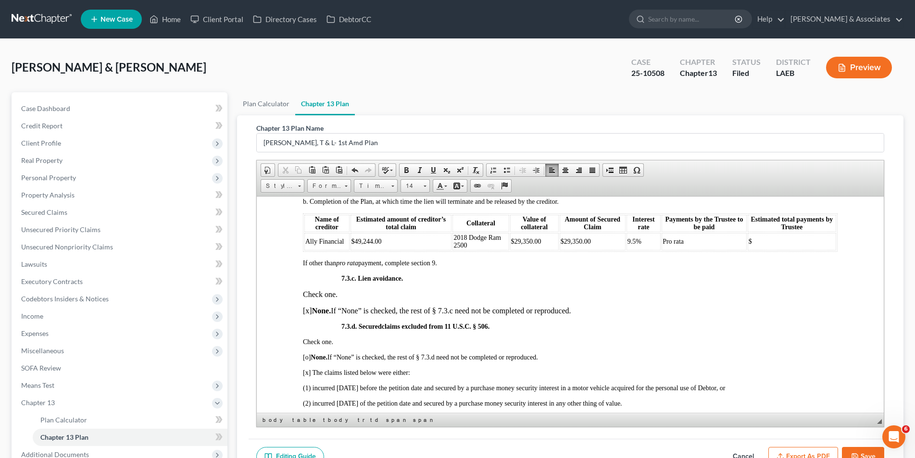
scroll to position [2163, 0]
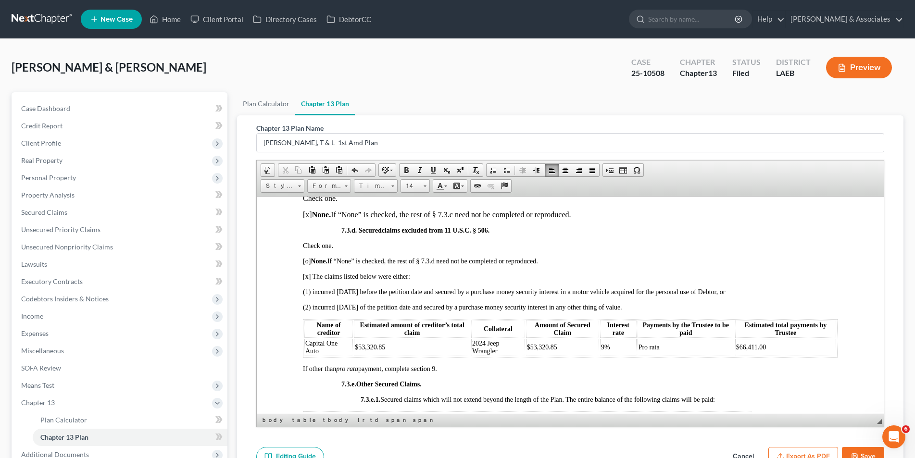
click at [600, 350] on span "9%" at bounding box center [604, 346] width 9 height 7
click at [760, 356] on td "$66,411.00" at bounding box center [784, 346] width 101 height 17
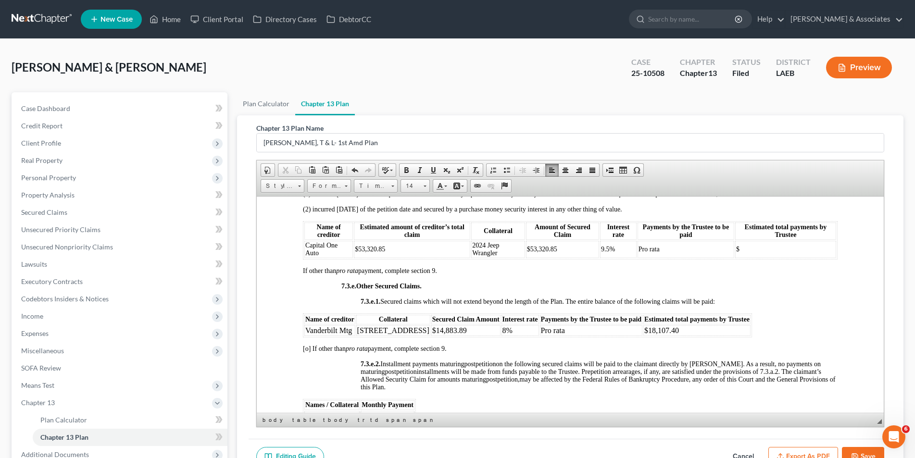
scroll to position [2259, 0]
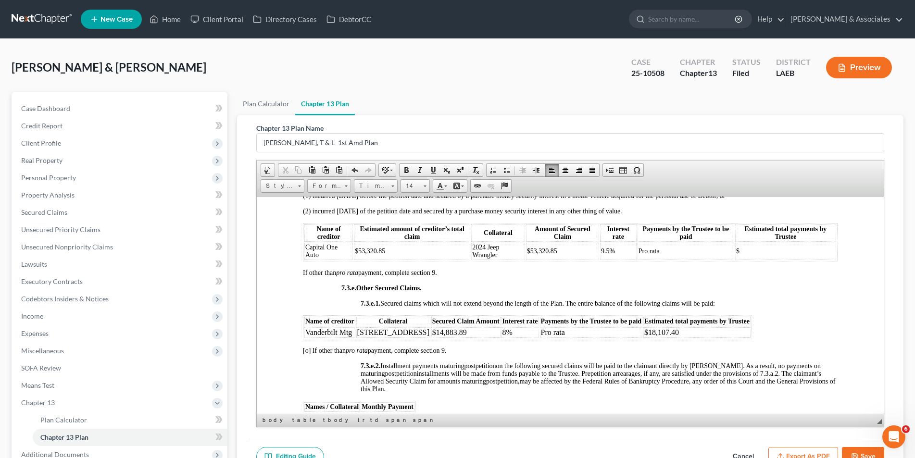
click at [866, 448] on button "Save" at bounding box center [863, 457] width 42 height 20
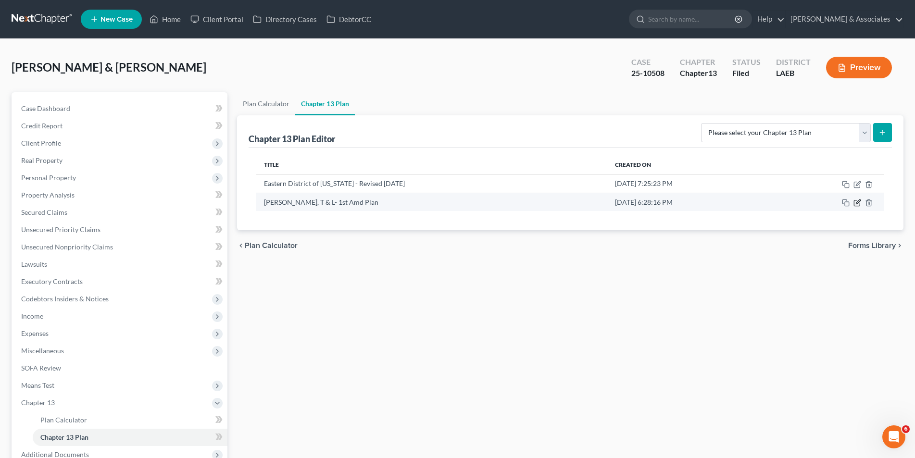
click at [855, 202] on icon "button" at bounding box center [857, 203] width 8 height 8
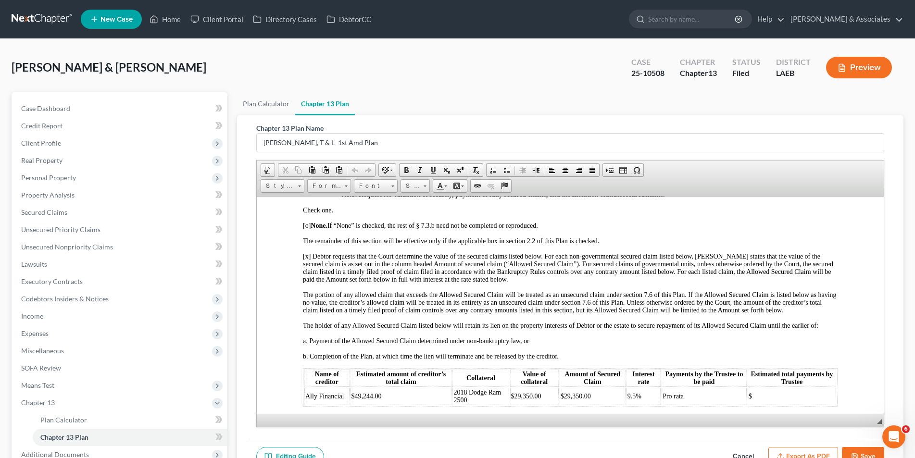
scroll to position [1971, 0]
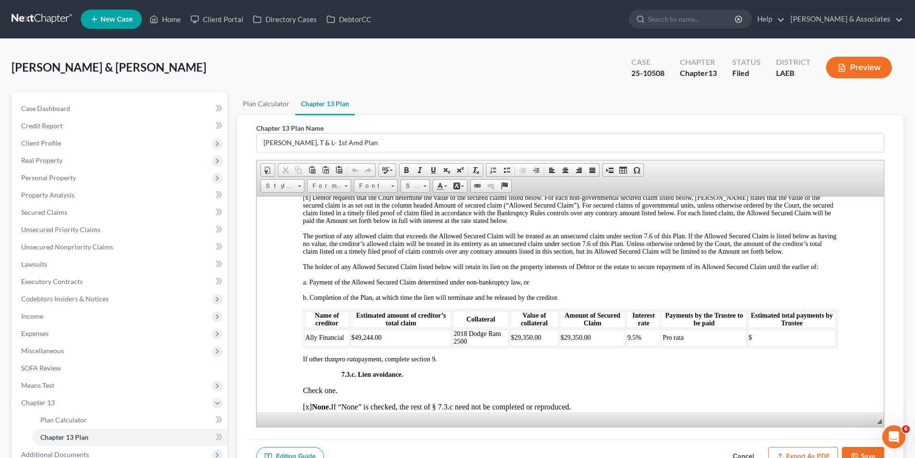
click at [637, 346] on td "9.5%" at bounding box center [643, 337] width 34 height 17
click at [631, 341] on span "9.5%" at bounding box center [634, 337] width 14 height 7
click at [860, 453] on button "Save" at bounding box center [863, 457] width 42 height 20
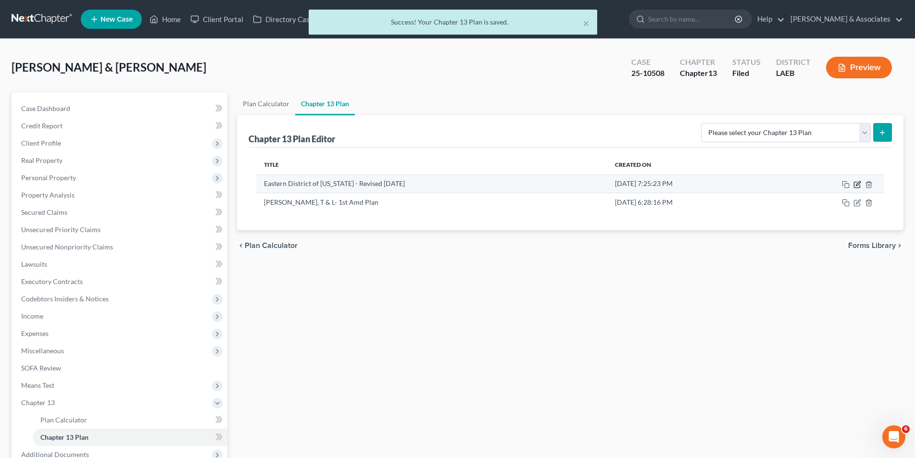
click at [857, 186] on icon "button" at bounding box center [857, 185] width 8 height 8
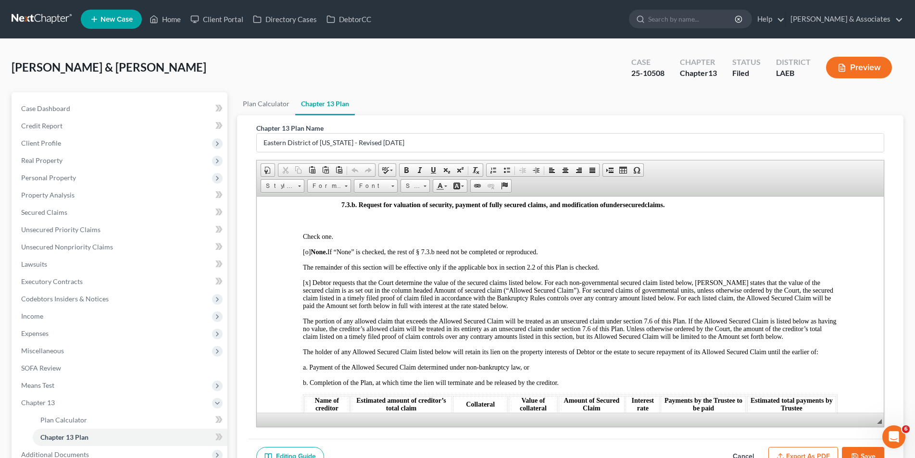
scroll to position [2355, 0]
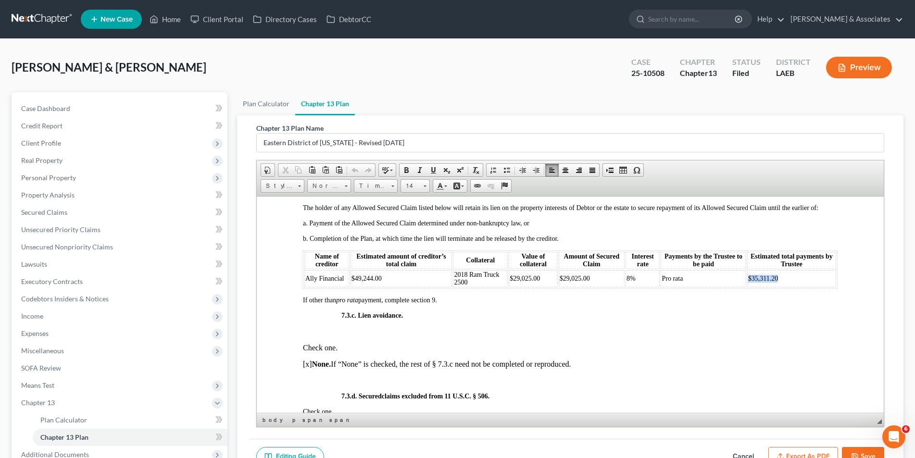
drag, startPoint x: 765, startPoint y: 294, endPoint x: 748, endPoint y: 293, distance: 16.9
click at [746, 287] on td "$35,311.20" at bounding box center [790, 278] width 89 height 17
click at [715, 304] on p "If other than pro rata payment, complete section 9." at bounding box center [569, 300] width 534 height 8
drag, startPoint x: 771, startPoint y: 292, endPoint x: 741, endPoint y: 293, distance: 30.8
click at [746, 287] on td "$35,311.20" at bounding box center [790, 278] width 89 height 17
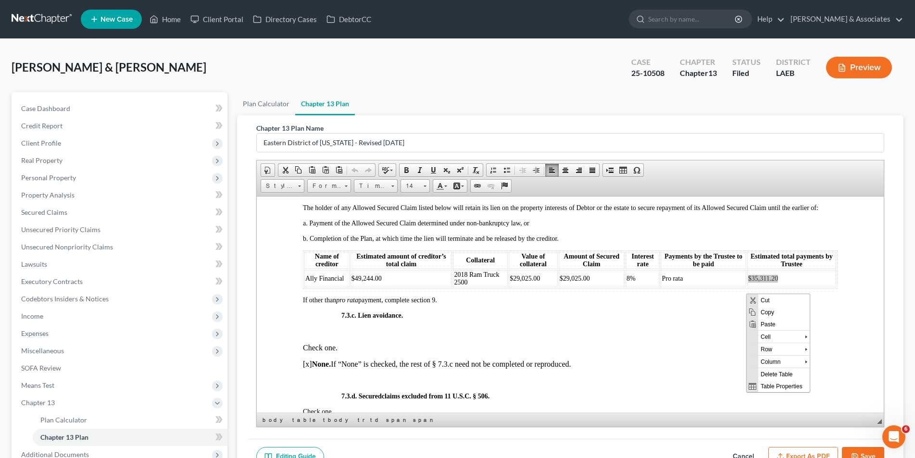
scroll to position [0, 0]
click at [759, 310] on span "Copy" at bounding box center [782, 312] width 51 height 12
copy span "$35,311.20"
click at [864, 456] on button "Save" at bounding box center [863, 457] width 42 height 20
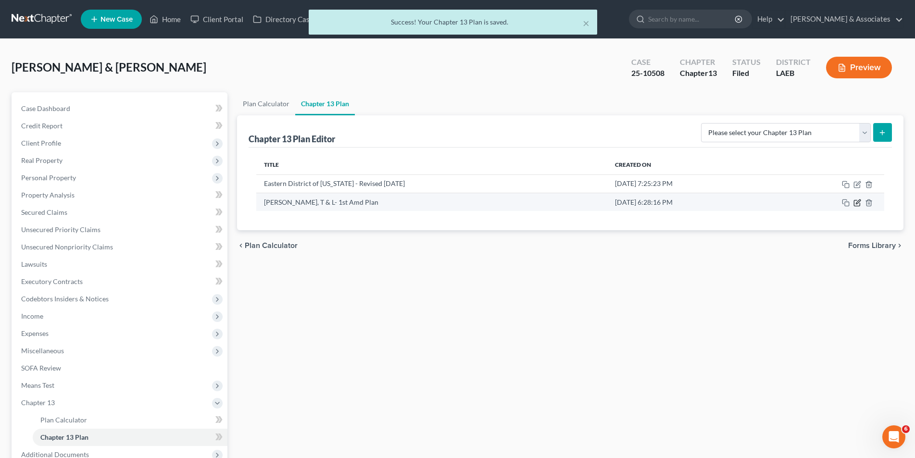
click at [855, 204] on icon "button" at bounding box center [857, 203] width 8 height 8
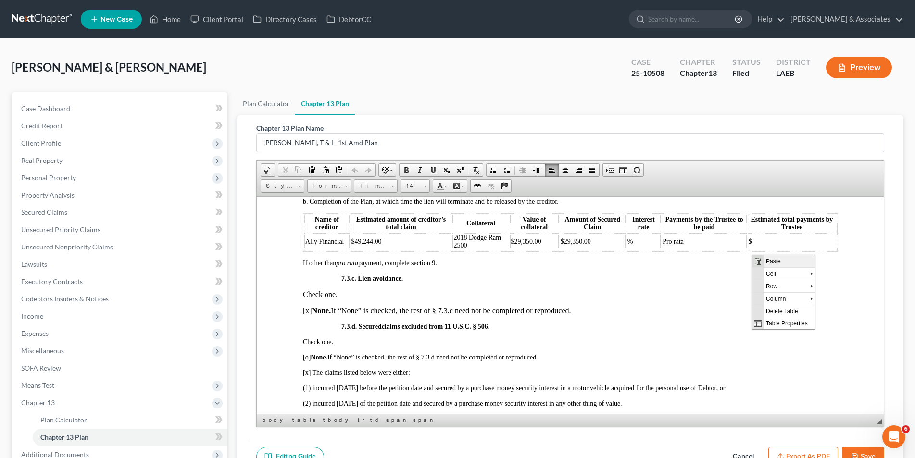
click at [766, 262] on span "Paste" at bounding box center [788, 261] width 51 height 12
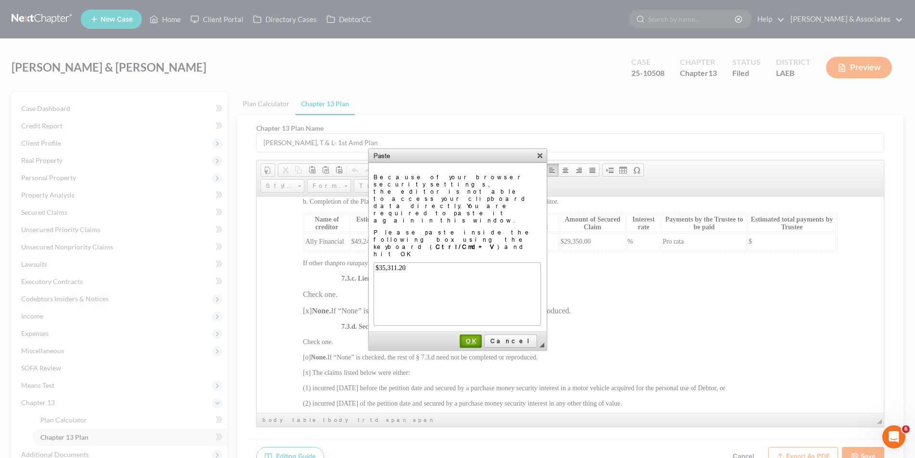
drag, startPoint x: 492, startPoint y: 301, endPoint x: 240, endPoint y: 107, distance: 318.0
click at [481, 337] on span "OK" at bounding box center [470, 340] width 20 height 7
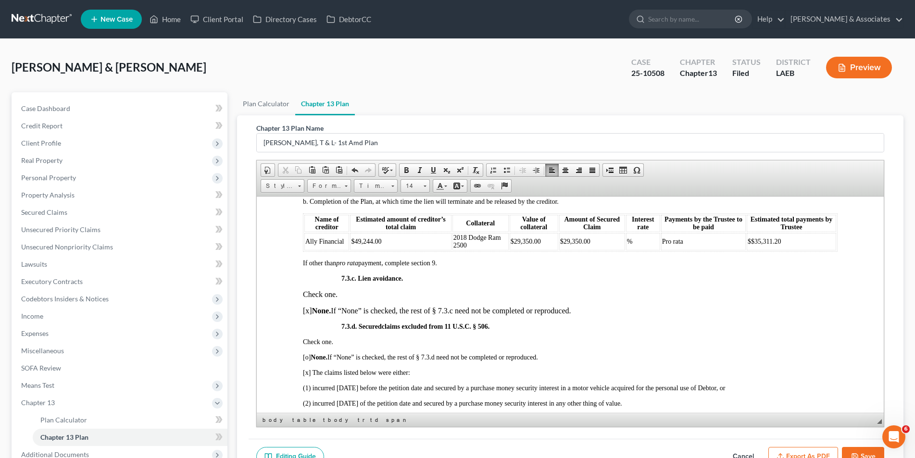
click at [626, 245] on span "%" at bounding box center [629, 240] width 6 height 7
click at [526, 245] on span "$29,350.00" at bounding box center [525, 240] width 30 height 7
click at [576, 245] on span "$29,350.00" at bounding box center [574, 240] width 30 height 7
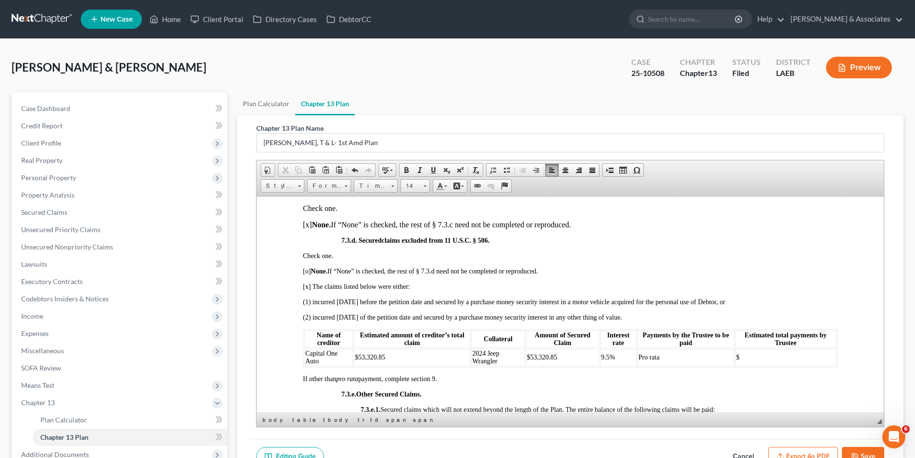
scroll to position [2211, 0]
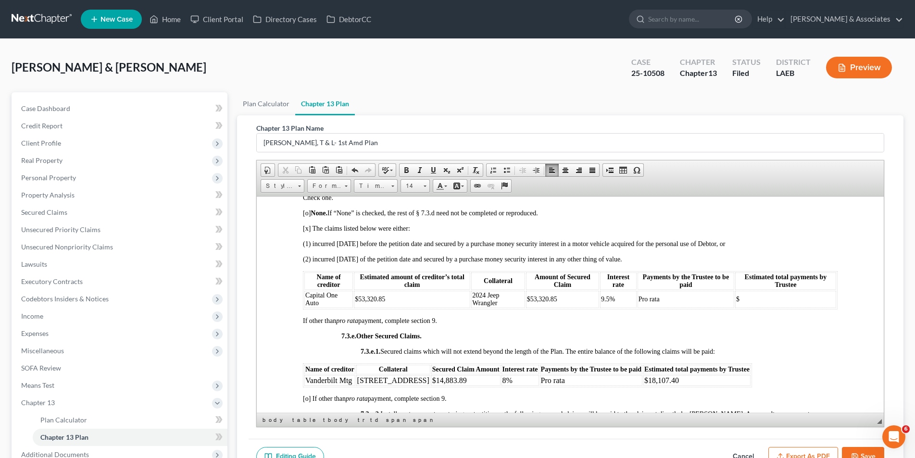
click at [854, 447] on button "Save" at bounding box center [863, 457] width 42 height 20
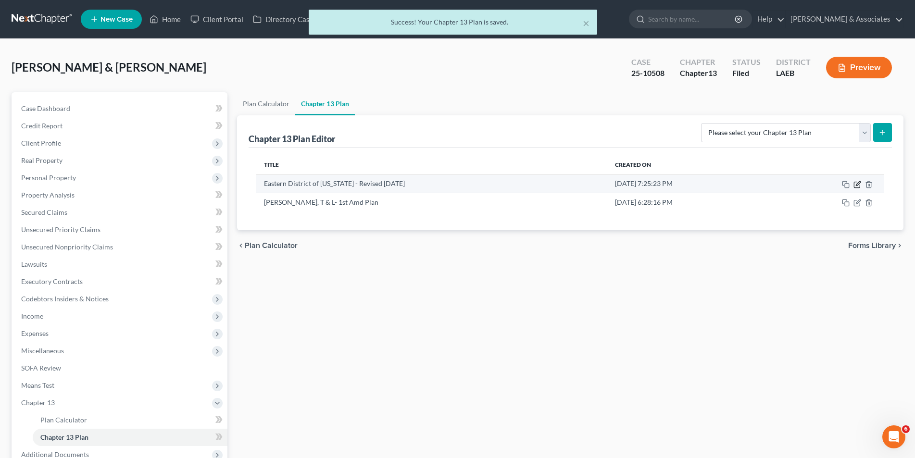
click at [860, 181] on icon "button" at bounding box center [857, 185] width 8 height 8
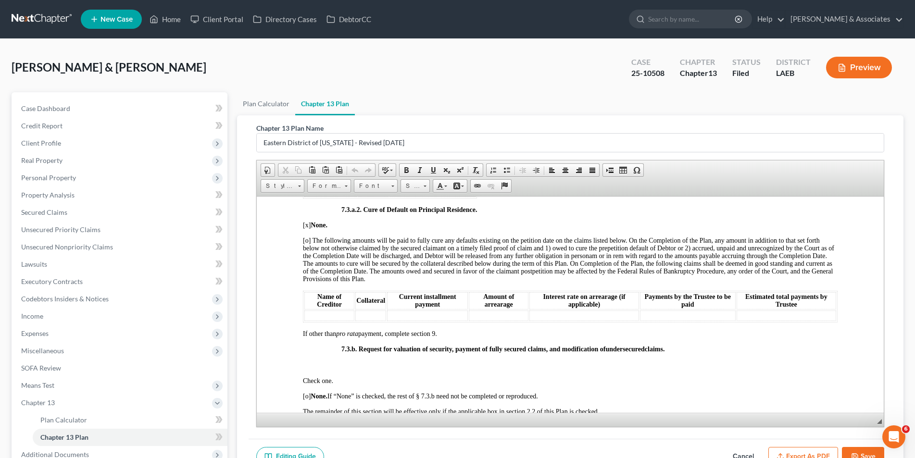
scroll to position [2259, 0]
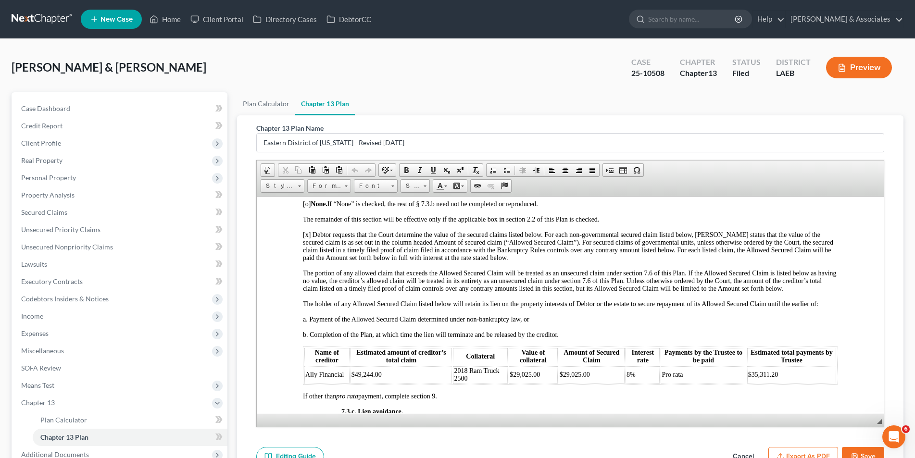
click at [856, 448] on button "Save" at bounding box center [863, 457] width 42 height 20
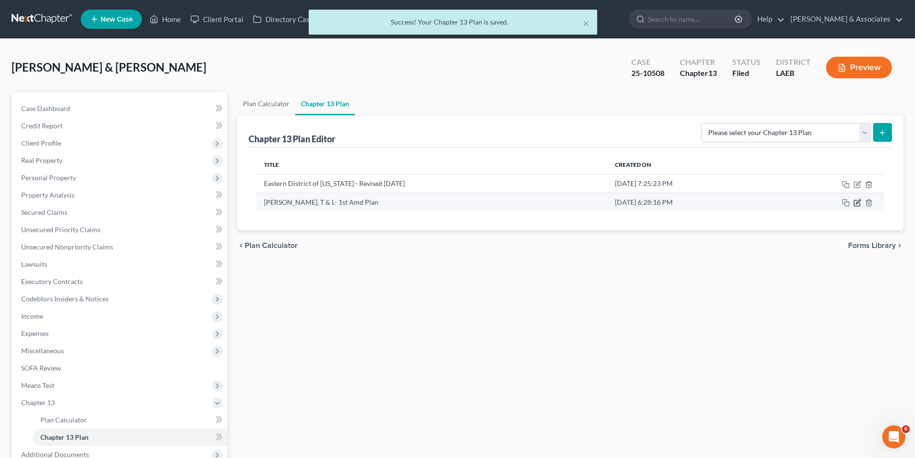
click at [860, 201] on icon "button" at bounding box center [858, 201] width 4 height 4
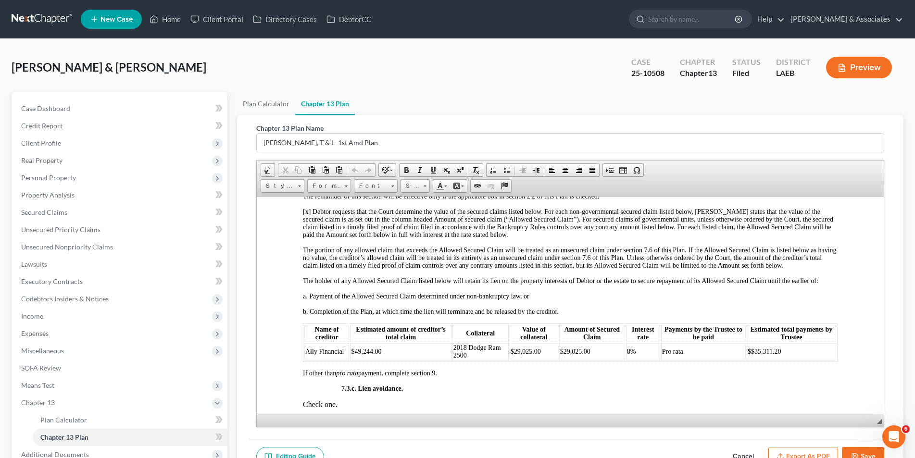
scroll to position [2067, 0]
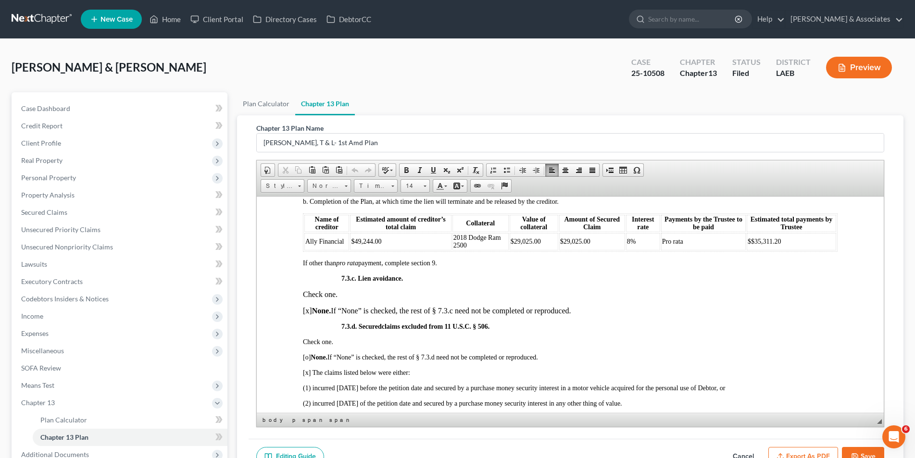
click at [576, 245] on span "$29,025.00" at bounding box center [574, 240] width 30 height 7
click at [779, 250] on td "$ $35,311.20" at bounding box center [790, 241] width 89 height 17
click at [750, 245] on span "$35,706.59" at bounding box center [765, 240] width 30 height 7
click at [528, 245] on span "$29,025.00" at bounding box center [525, 240] width 30 height 7
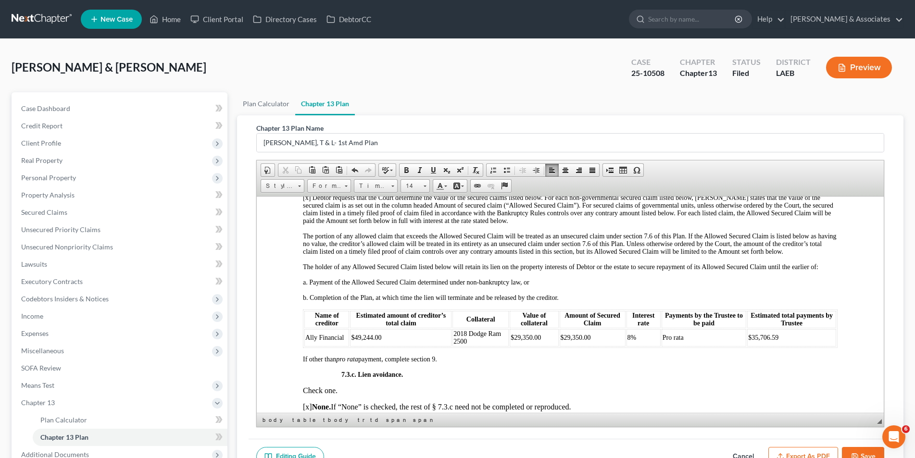
scroll to position [2163, 0]
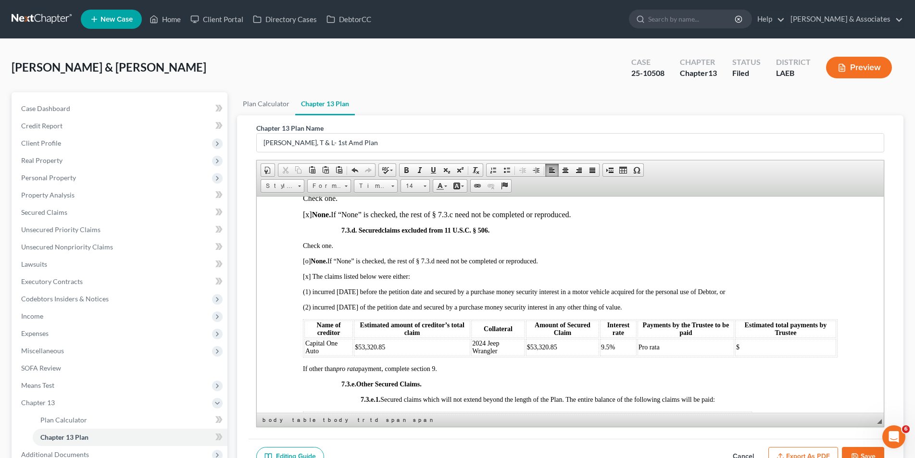
click at [757, 356] on td "$" at bounding box center [784, 346] width 101 height 17
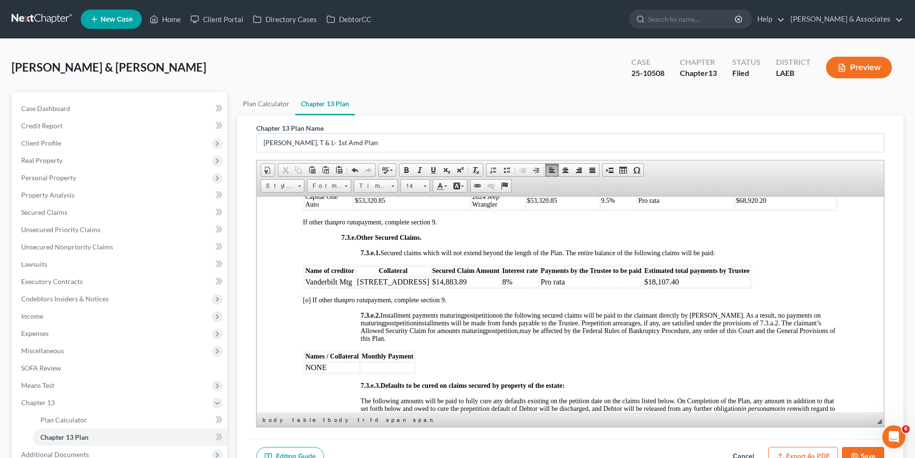
scroll to position [2259, 0]
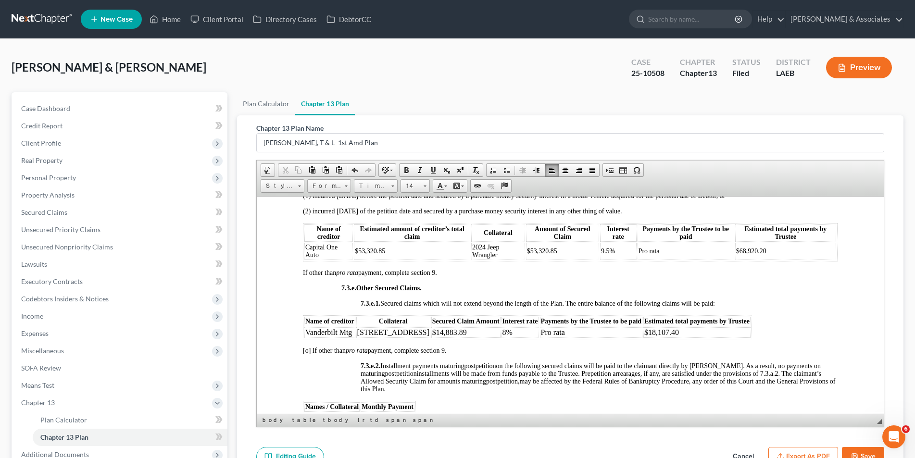
click at [767, 260] on td "$68,920.20" at bounding box center [784, 250] width 101 height 17
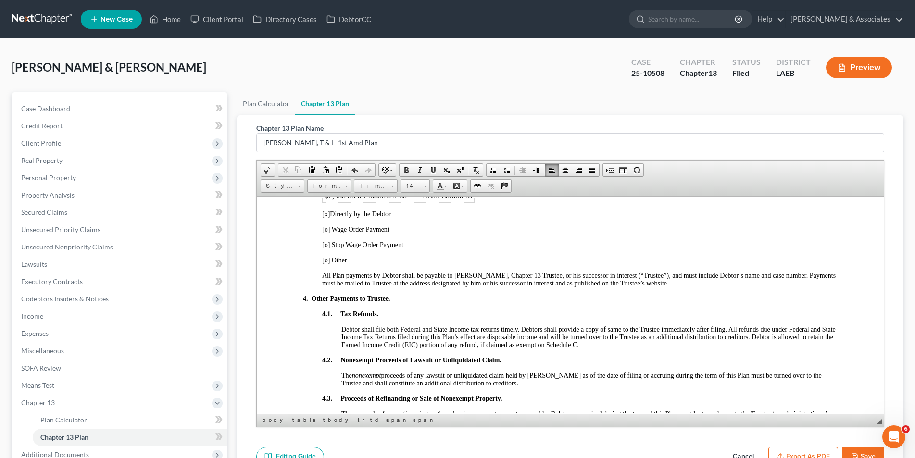
scroll to position [577, 0]
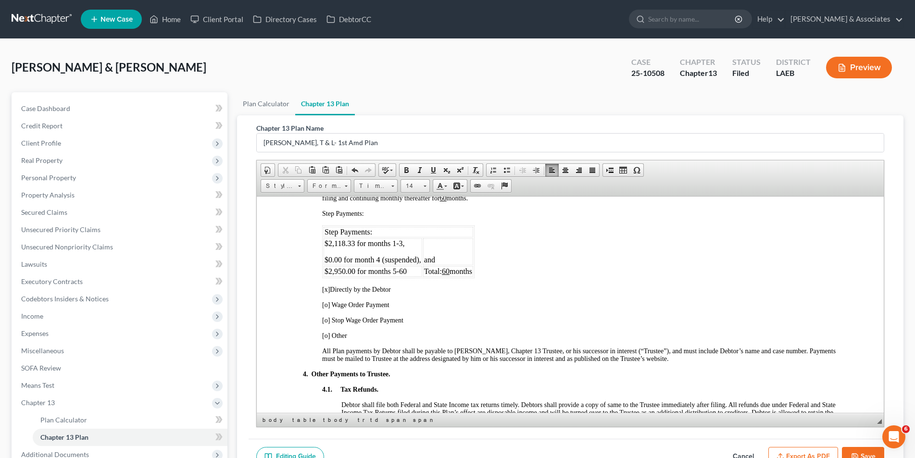
click at [401, 244] on span "$2,118.33 for months 1-3," at bounding box center [364, 243] width 80 height 8
click at [354, 242] on span "$2,118.33 for months 1-5 ," at bounding box center [364, 243] width 80 height 8
drag, startPoint x: 418, startPoint y: 259, endPoint x: 322, endPoint y: 257, distance: 95.7
click at [322, 257] on table "Step Payments: $1,271.00 for months 1-5 , $0.00 for month 4 (suspended), and $2…" at bounding box center [398, 251] width 152 height 53
click at [410, 259] on span "and" at bounding box center [414, 259] width 11 height 8
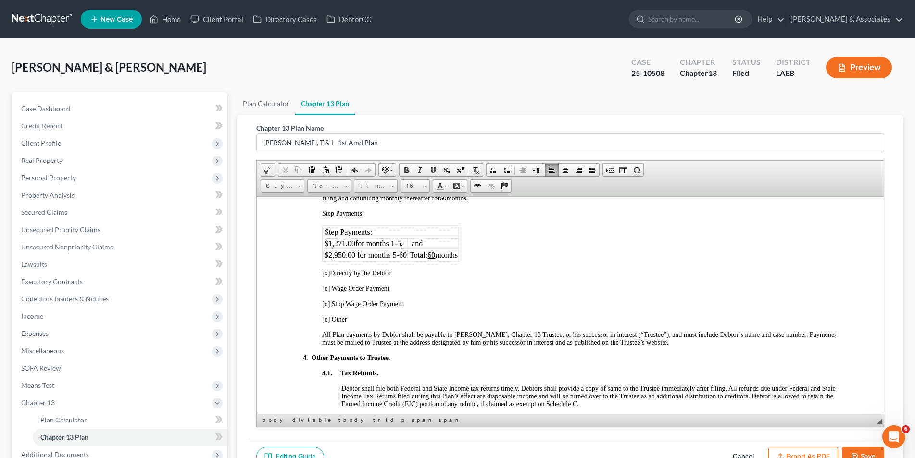
click at [396, 254] on span "$2,950.00 for months 5-60" at bounding box center [365, 254] width 82 height 8
click at [355, 255] on span "$2,950.00 for months 6-60" at bounding box center [365, 254] width 82 height 8
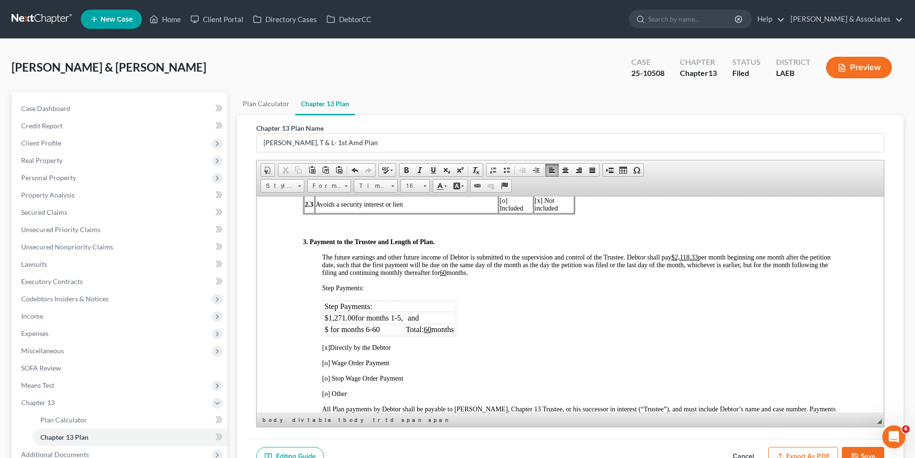
scroll to position [433, 0]
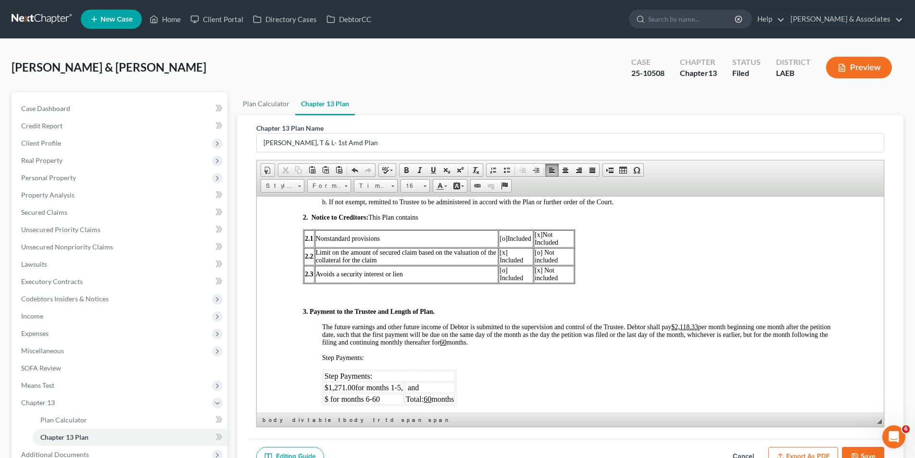
click at [697, 324] on u "$2,118.33" at bounding box center [683, 326] width 26 height 7
click at [688, 324] on u "$1,2871.00" at bounding box center [685, 326] width 30 height 7
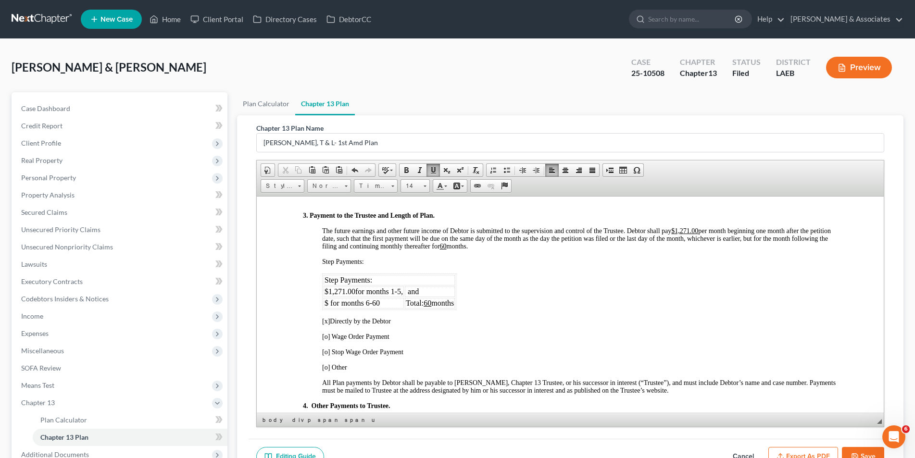
scroll to position [577, 0]
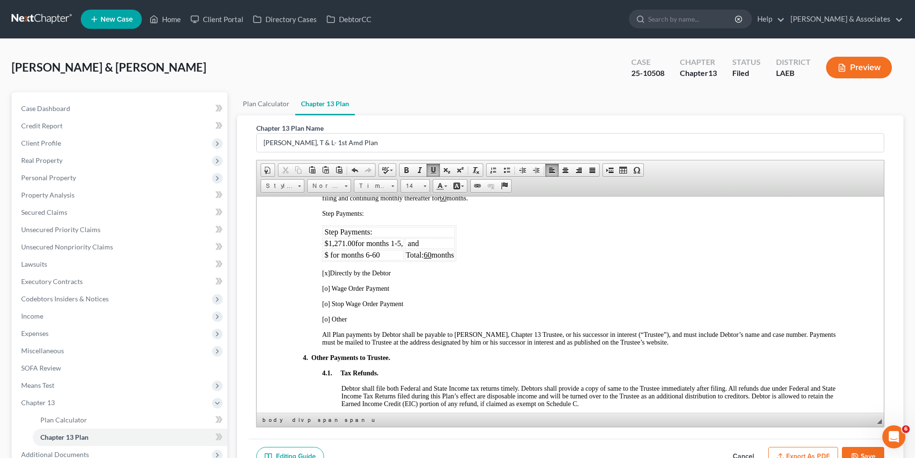
click at [325, 288] on span "[o]" at bounding box center [326, 288] width 8 height 7
click at [326, 275] on span "[x]" at bounding box center [326, 272] width 8 height 7
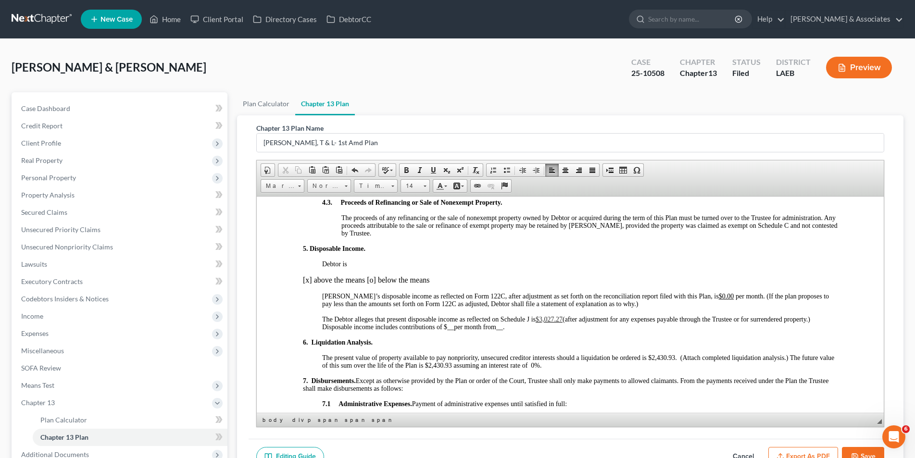
scroll to position [817, 0]
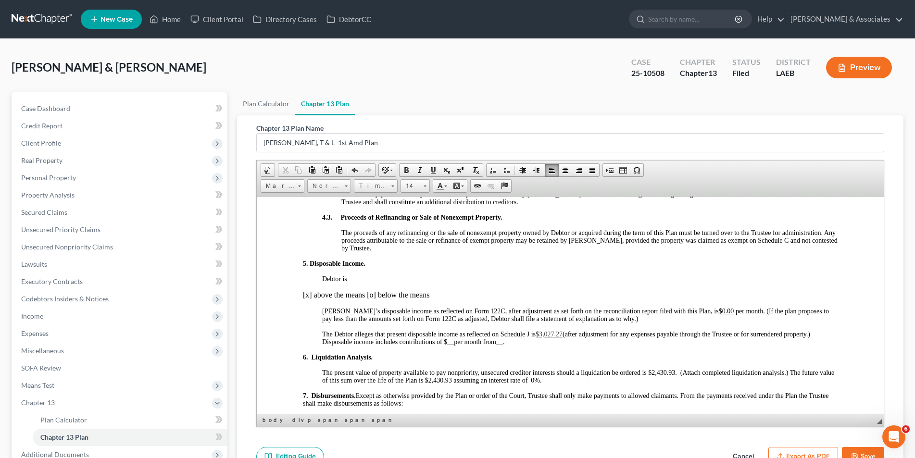
drag, startPoint x: 562, startPoint y: 331, endPoint x: 573, endPoint y: 332, distance: 11.1
click at [563, 332] on p "The Debtor alleges that present disposable income as reflected on Schedule J is…" at bounding box center [579, 337] width 515 height 15
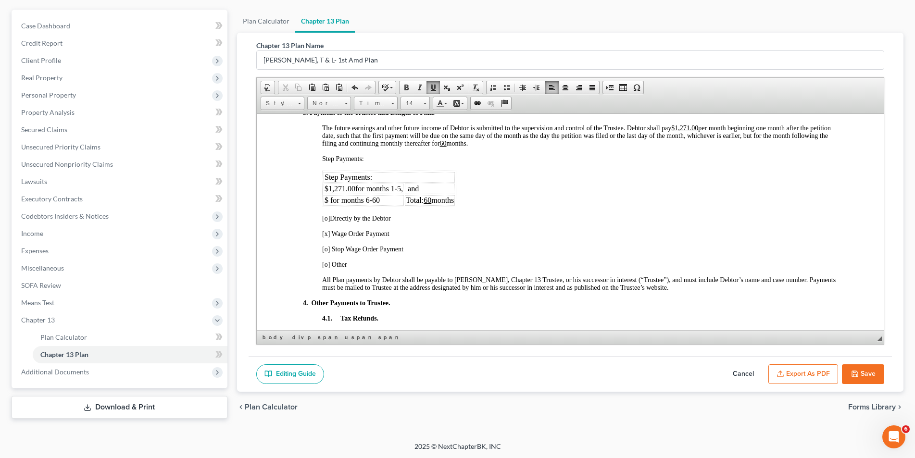
scroll to position [481, 0]
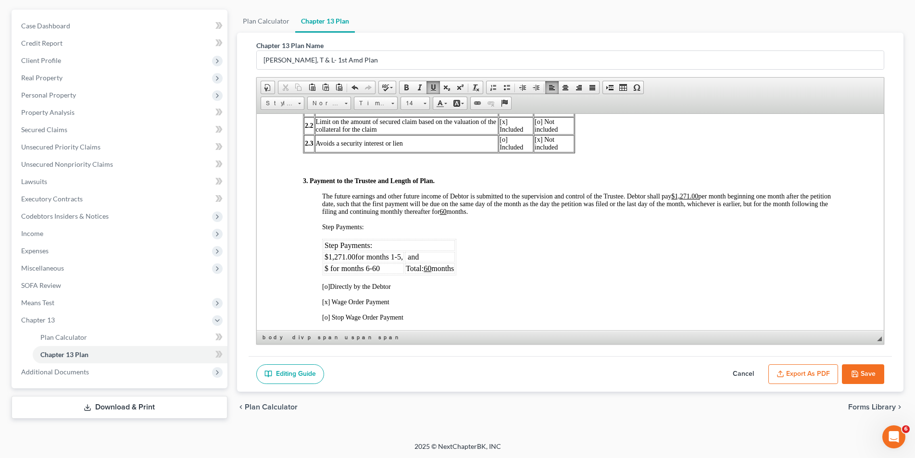
click at [328, 270] on span "$ for months 6-60" at bounding box center [351, 268] width 55 height 8
drag, startPoint x: 422, startPoint y: 254, endPoint x: 323, endPoint y: 259, distance: 99.1
click at [323, 259] on tr "$1,271.00 for months 1-5 , and" at bounding box center [390, 256] width 135 height 11
click at [422, 102] on link "16" at bounding box center [414, 103] width 29 height 13
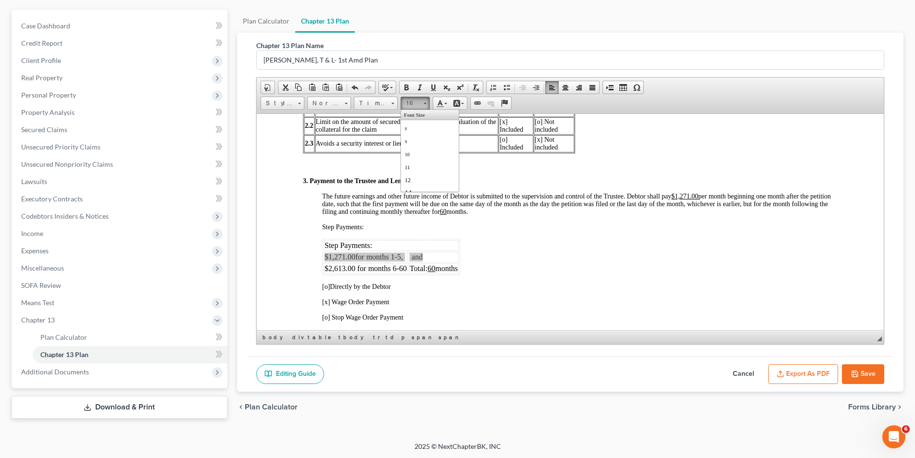
scroll to position [55, 0]
click at [407, 167] on span "18" at bounding box center [408, 164] width 9 height 10
click at [489, 239] on div "3. Payment to the Trustee and Length of Plan. The future earnings and other fut…" at bounding box center [569, 389] width 534 height 424
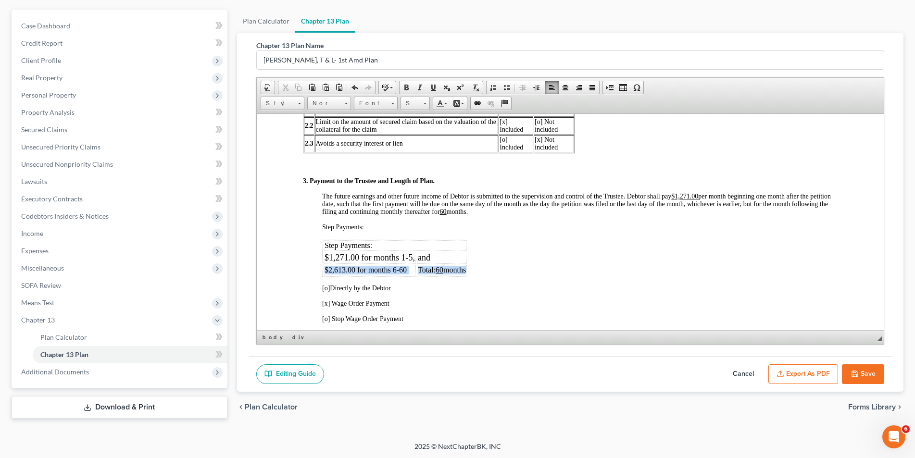
drag, startPoint x: 467, startPoint y: 270, endPoint x: 323, endPoint y: 267, distance: 143.3
click at [323, 267] on tr "$2,613.00 for months 6-60 Total: 60 months" at bounding box center [394, 269] width 143 height 11
click at [500, 270] on div "3. Payment to the Trustee and Length of Plan. The future earnings and other fut…" at bounding box center [569, 389] width 534 height 424
drag, startPoint x: 469, startPoint y: 271, endPoint x: 323, endPoint y: 268, distance: 145.2
click at [323, 268] on tr "$2,613.00 for months 6-60 Total: 60 months" at bounding box center [394, 269] width 143 height 11
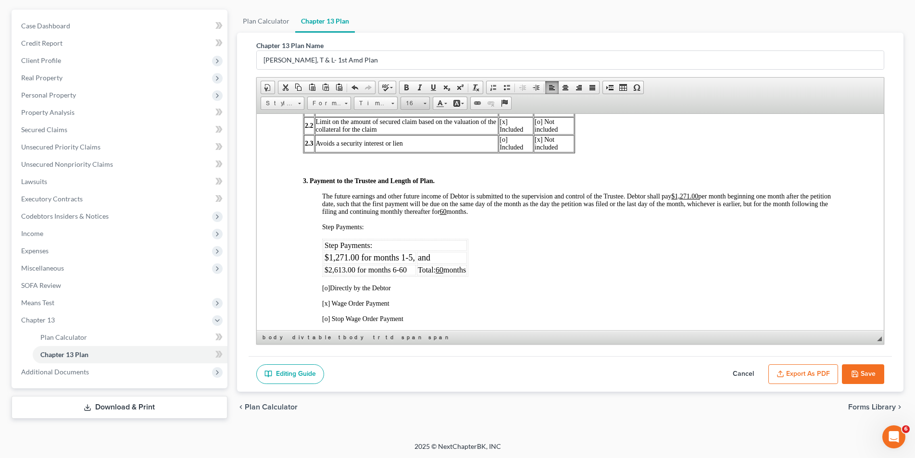
click at [425, 105] on span at bounding box center [424, 102] width 2 height 9
click at [416, 161] on link "18" at bounding box center [429, 164] width 55 height 14
click at [490, 207] on span "The future earnings and other future income of Debtor is submitted to the super…" at bounding box center [576, 203] width 509 height 23
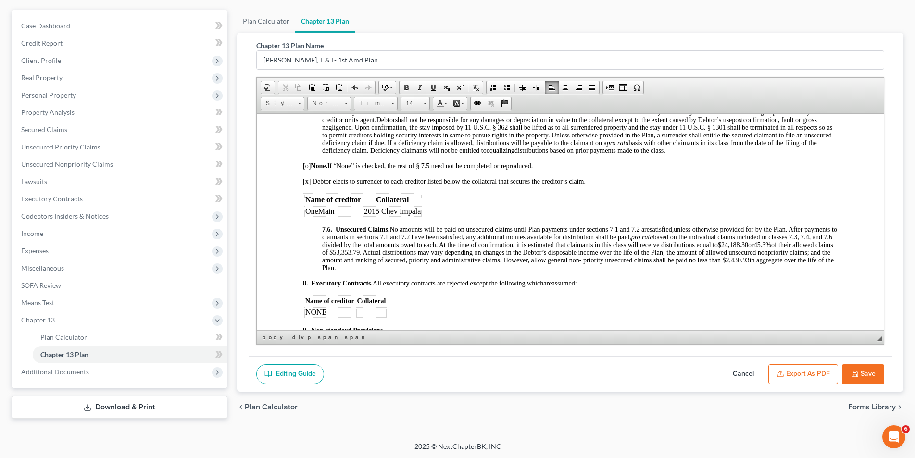
scroll to position [2740, 0]
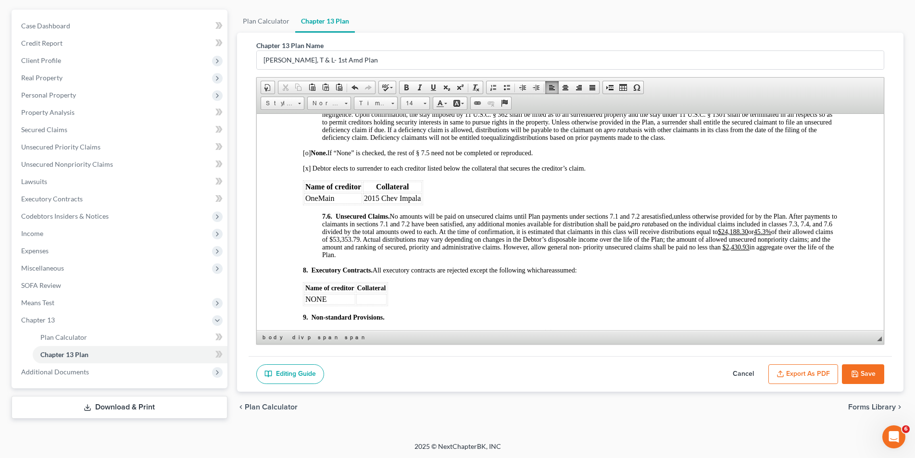
click at [747, 235] on u "$24,188.30" at bounding box center [732, 231] width 30 height 7
click at [745, 235] on u "45.3%" at bounding box center [736, 231] width 17 height 7
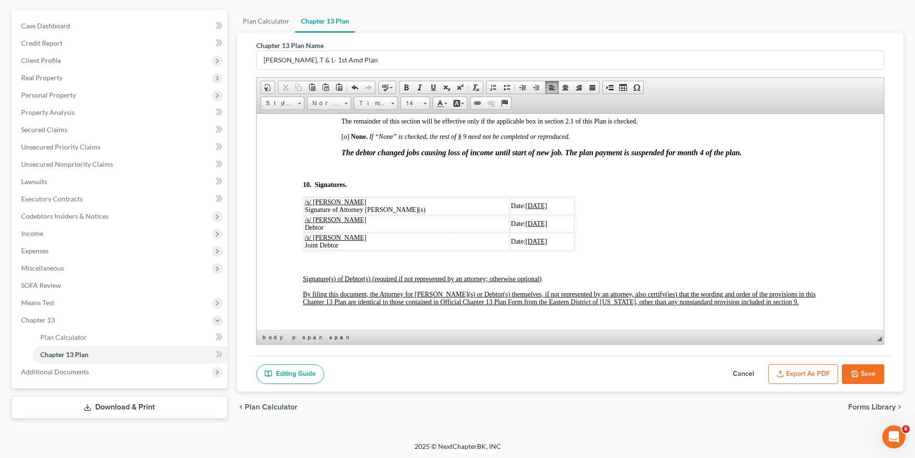
scroll to position [3028, 0]
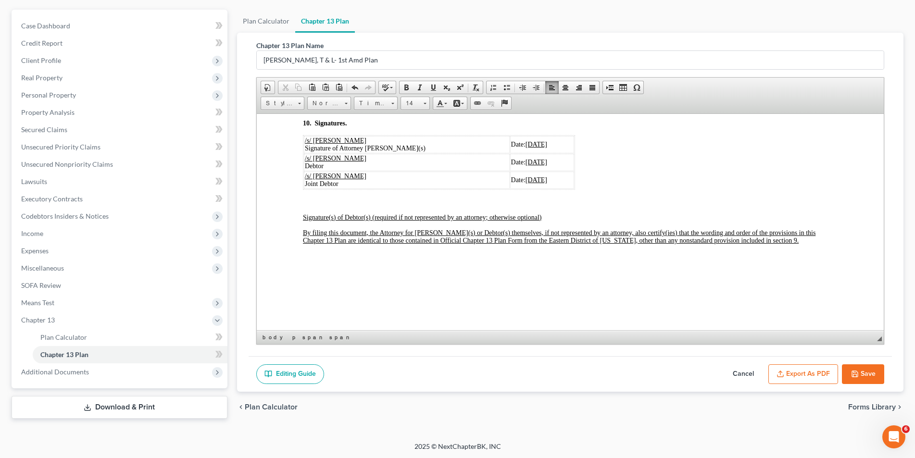
click at [525, 148] on u "08/06/2025" at bounding box center [536, 143] width 22 height 7
click at [525, 165] on span "08/06/2025" at bounding box center [536, 161] width 22 height 7
click at [525, 183] on u "08/06/2025" at bounding box center [536, 179] width 22 height 7
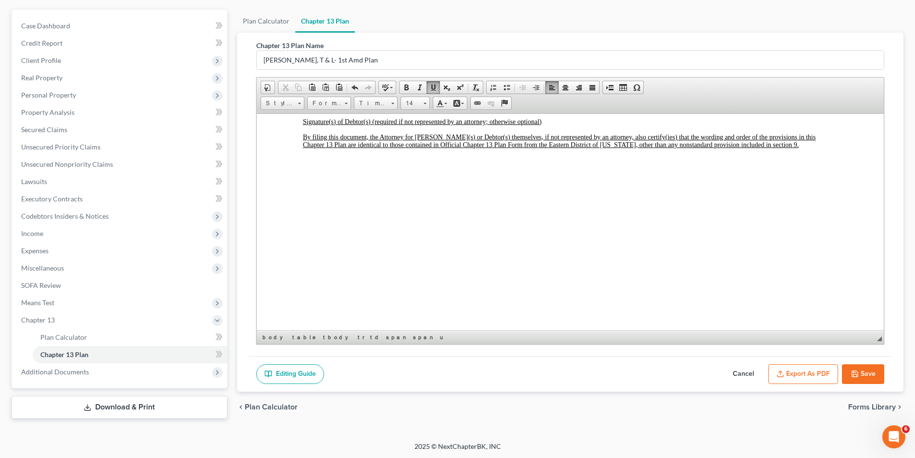
scroll to position [3124, 0]
click at [847, 371] on button "Save" at bounding box center [863, 374] width 42 height 20
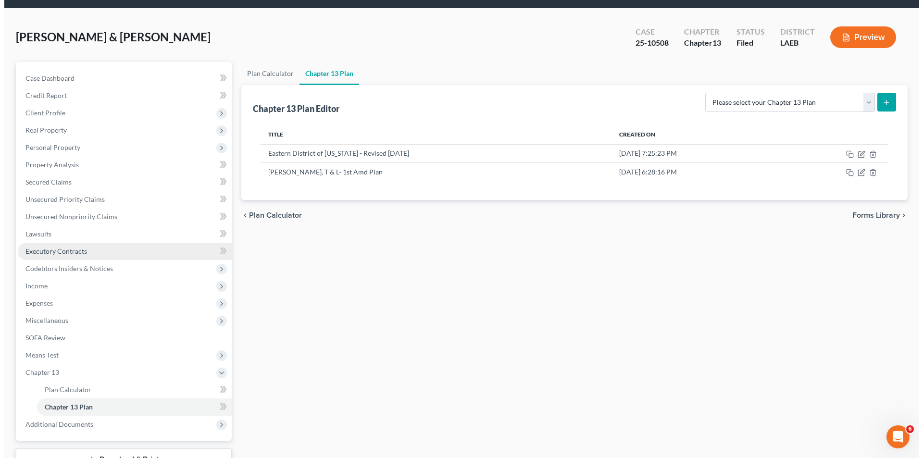
scroll to position [0, 0]
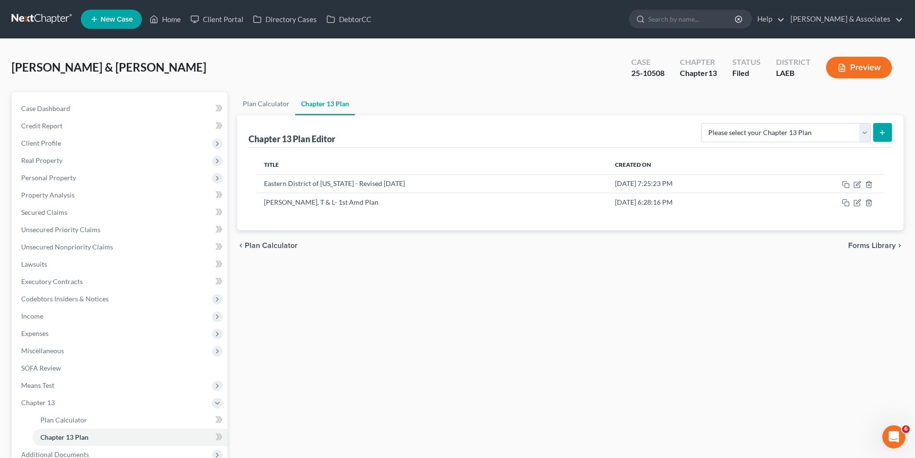
click at [869, 64] on button "Preview" at bounding box center [859, 68] width 66 height 22
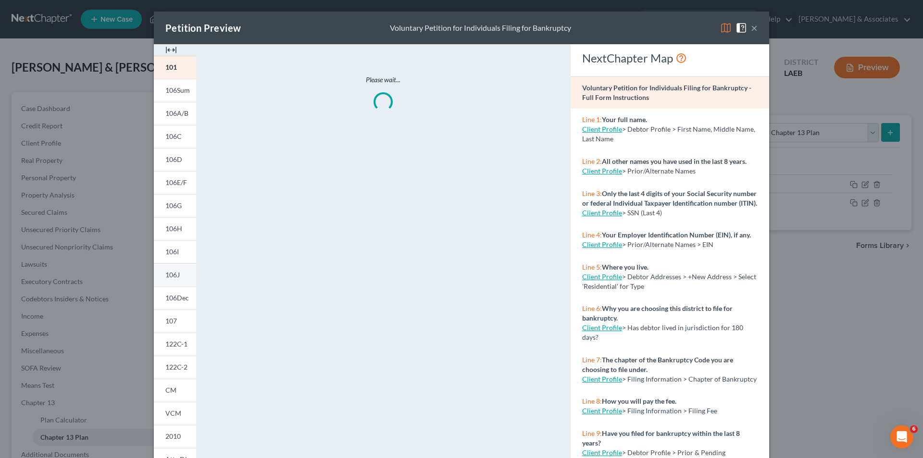
click at [165, 274] on span "106J" at bounding box center [172, 275] width 14 height 8
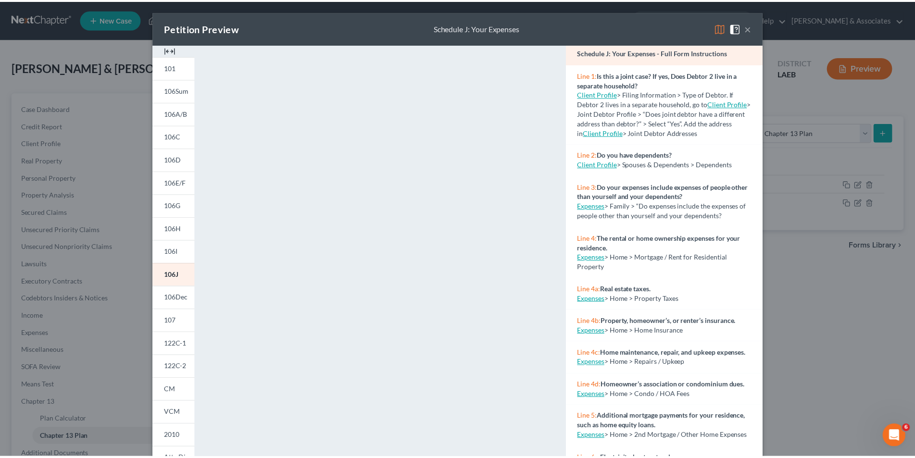
scroll to position [144, 0]
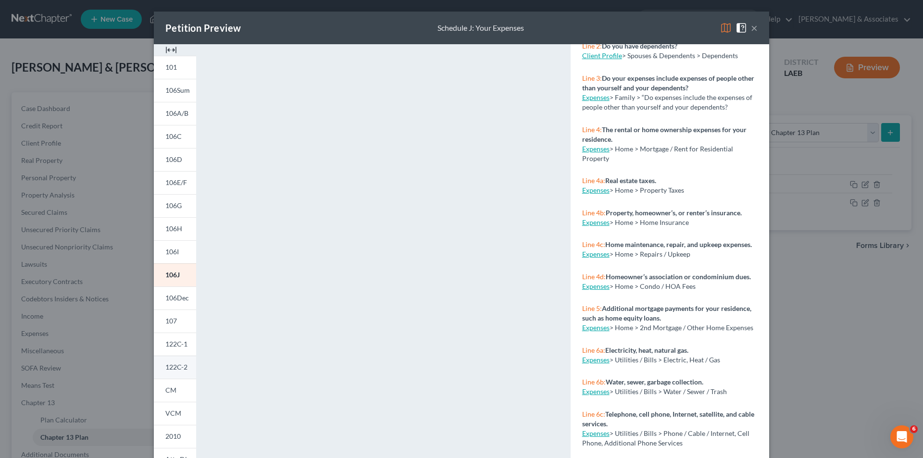
click at [176, 372] on link "122C-2" at bounding box center [175, 367] width 42 height 23
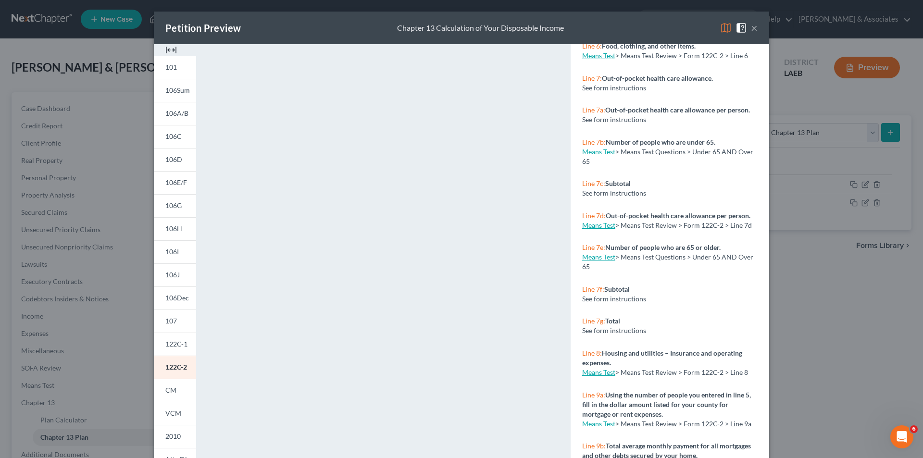
click at [132, 98] on div "Petition Preview Chapter 13 Calculation of Your Disposable Income × 101 106Sum …" at bounding box center [461, 229] width 923 height 458
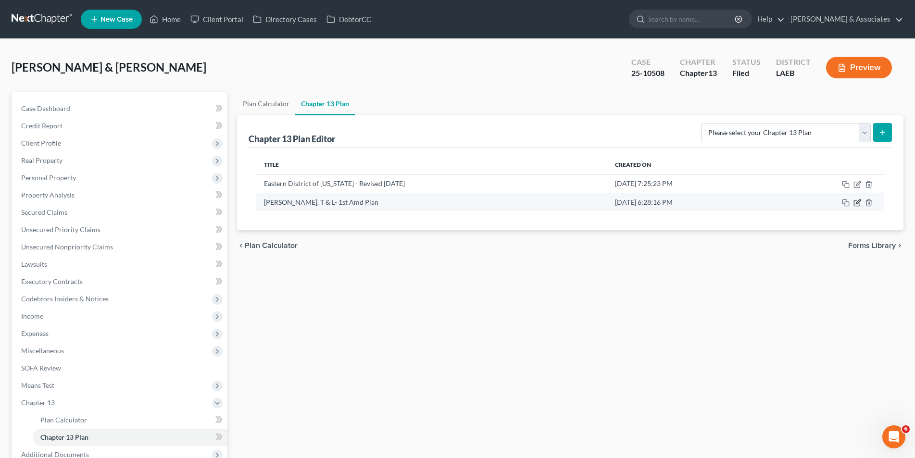
click at [856, 206] on icon "button" at bounding box center [857, 203] width 6 height 6
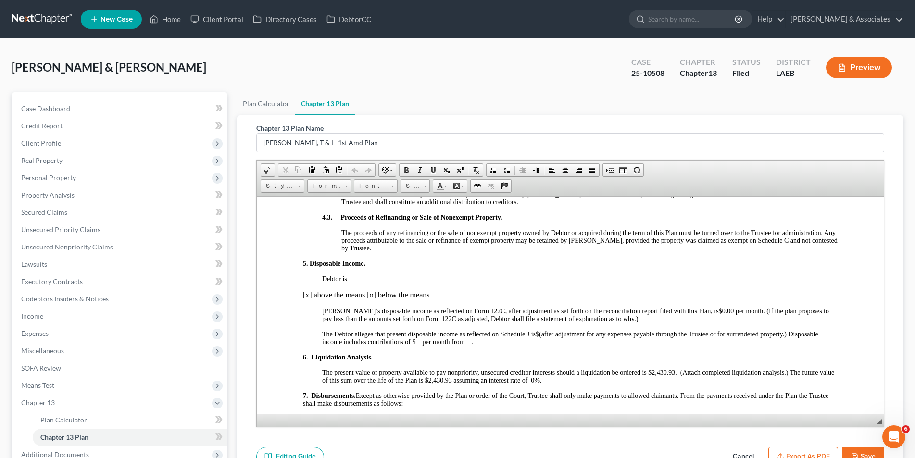
scroll to position [865, 0]
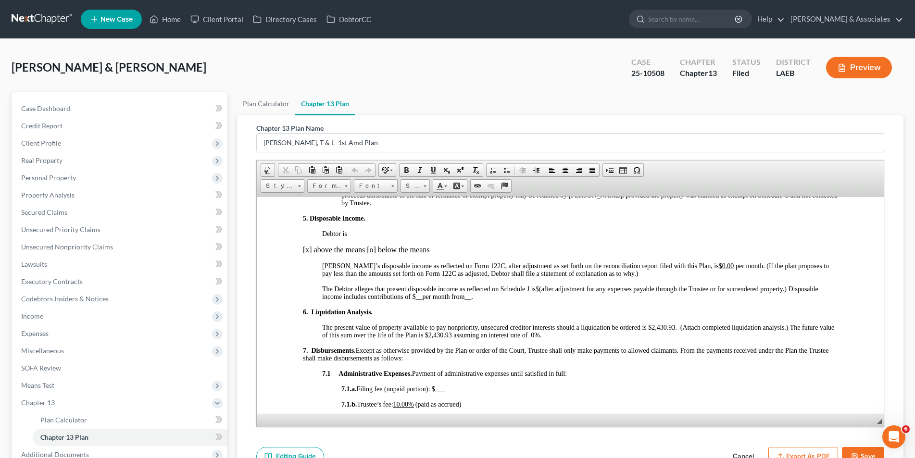
drag, startPoint x: 539, startPoint y: 288, endPoint x: 549, endPoint y: 287, distance: 9.7
click at [540, 288] on span "(after adjustment for any expenses payable through the Trustee or for surrender…" at bounding box center [570, 292] width 496 height 15
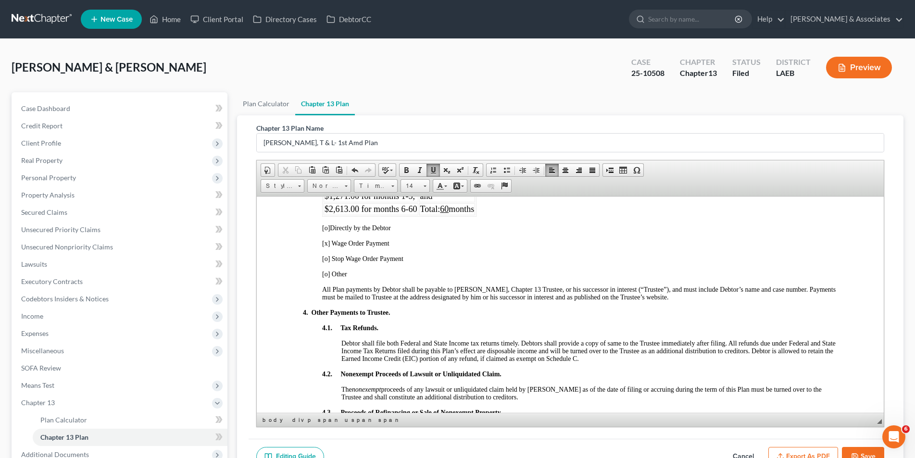
scroll to position [529, 0]
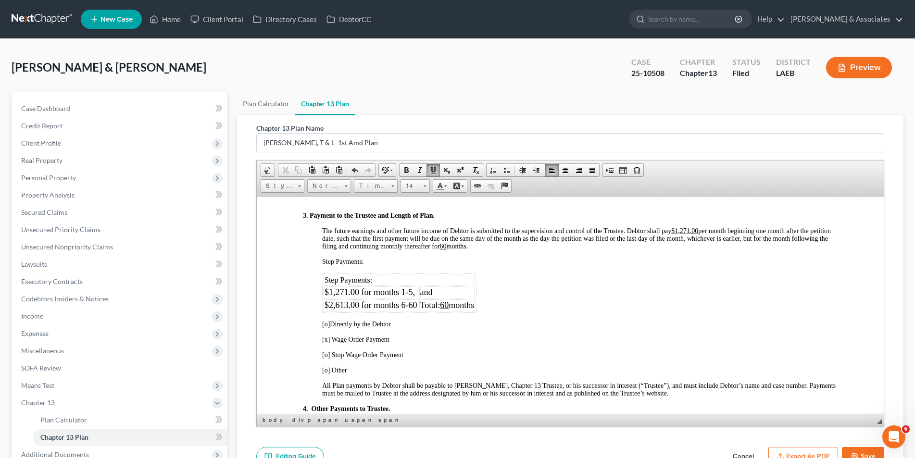
click at [347, 303] on span "$2,613.00 for months 6-60" at bounding box center [370, 305] width 93 height 10
click at [871, 449] on button "Save" at bounding box center [863, 457] width 42 height 20
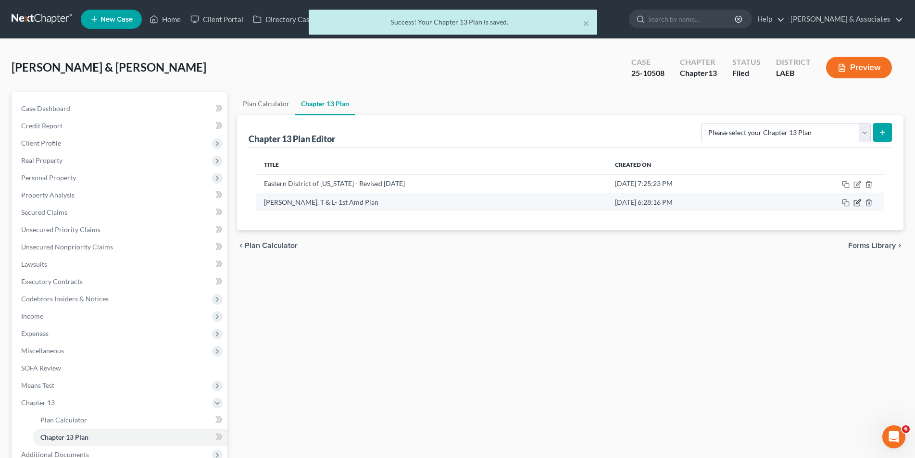
click at [857, 202] on icon "button" at bounding box center [858, 201] width 4 height 4
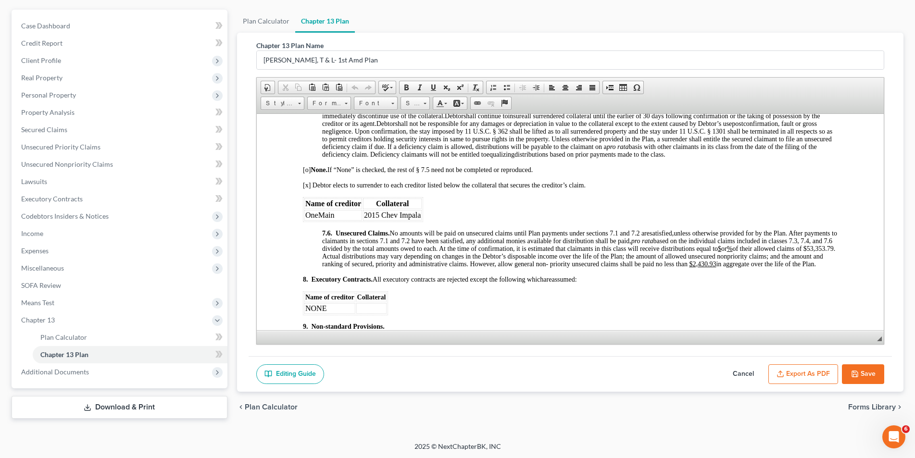
scroll to position [2740, 0]
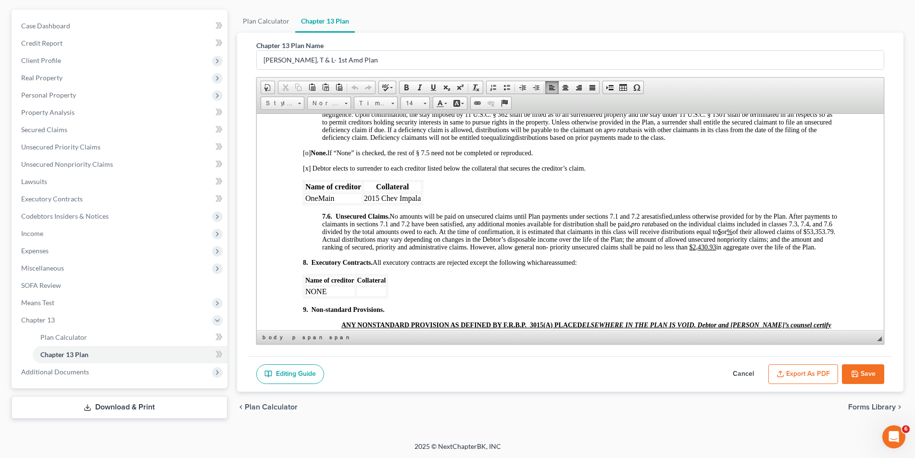
click at [720, 235] on u "$" at bounding box center [718, 231] width 3 height 7
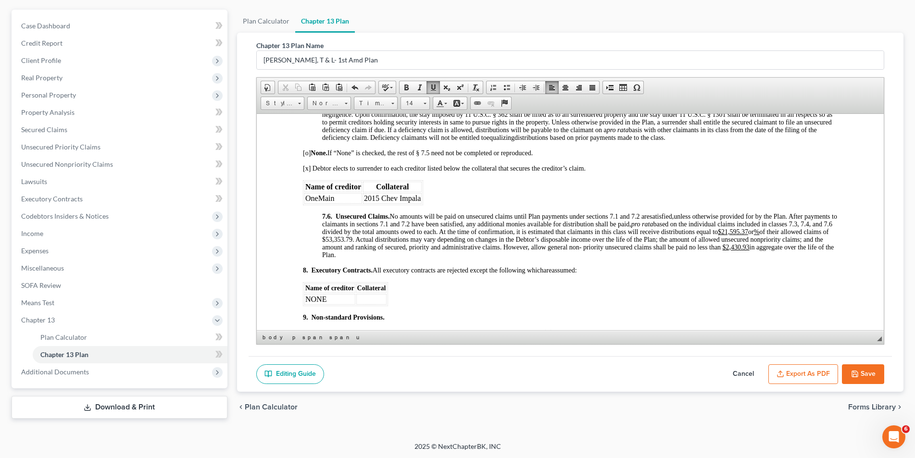
click at [759, 235] on u "%" at bounding box center [756, 231] width 6 height 7
drag, startPoint x: 322, startPoint y: 256, endPoint x: 336, endPoint y: 255, distance: 14.0
click at [336, 250] on span "unless otherwise provided for by the Plan. After payments to claimants in secti…" at bounding box center [579, 231] width 515 height 38
click at [433, 87] on span at bounding box center [433, 88] width 8 height 8
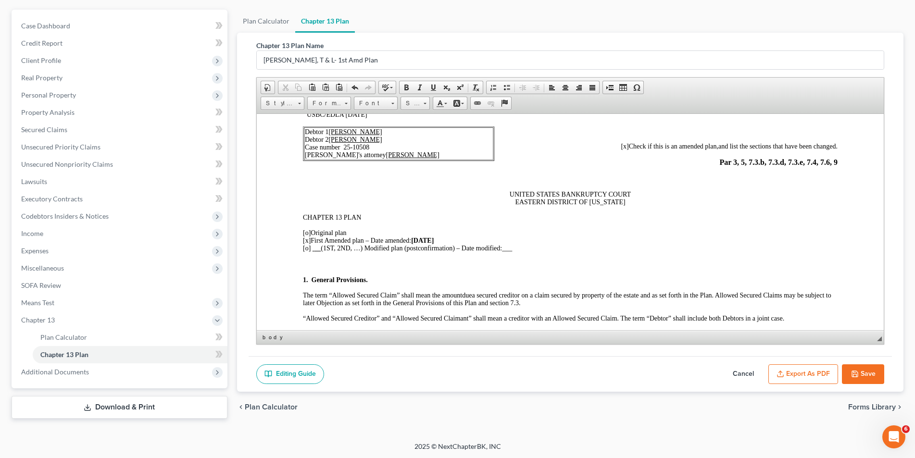
scroll to position [48, 0]
click at [428, 239] on strong "08/06/25" at bounding box center [421, 240] width 23 height 7
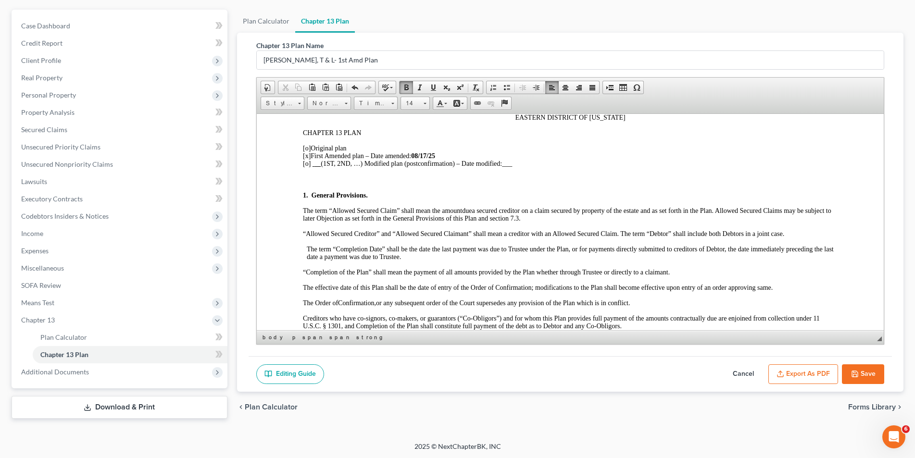
scroll to position [144, 0]
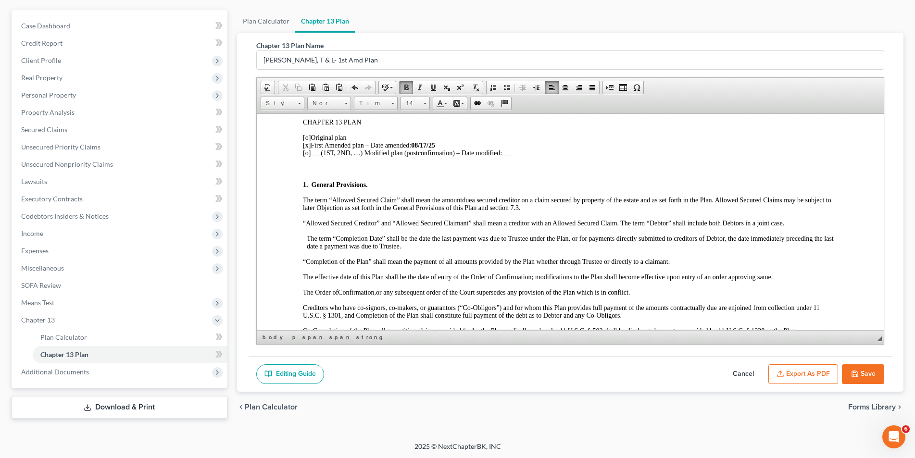
click at [855, 367] on button "Save" at bounding box center [863, 374] width 42 height 20
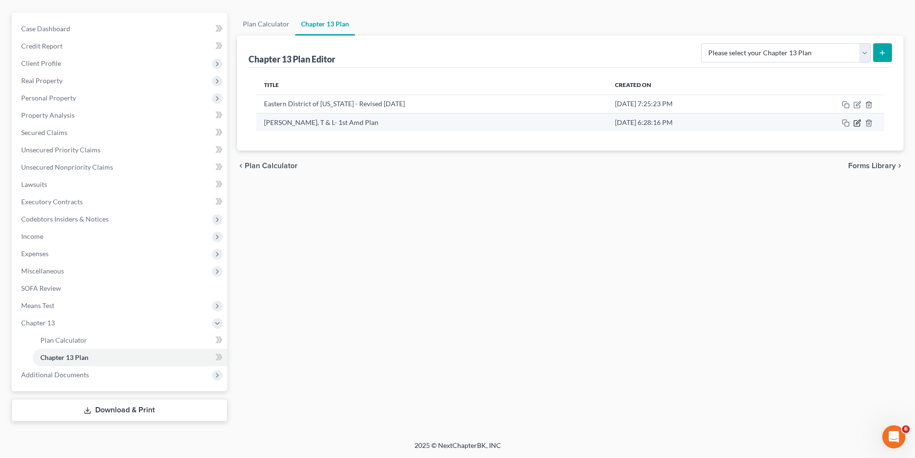
click at [859, 121] on icon "button" at bounding box center [857, 123] width 8 height 8
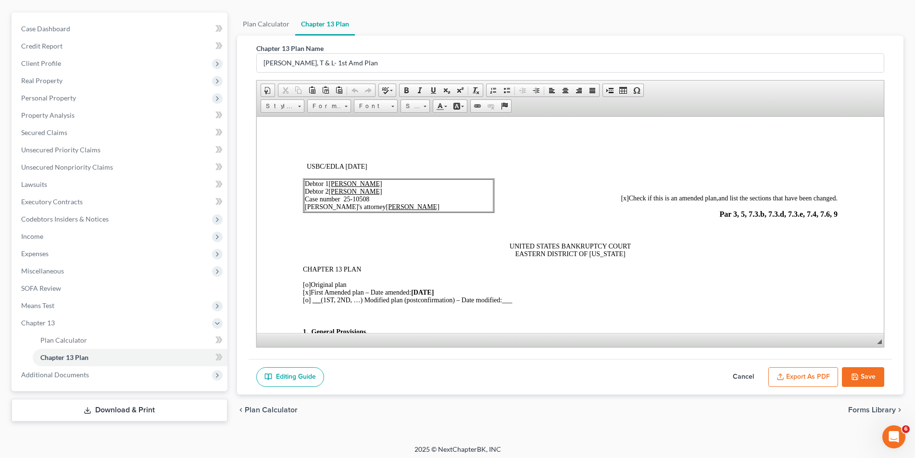
scroll to position [0, 0]
click at [792, 372] on button "Export as PDF" at bounding box center [803, 377] width 70 height 20
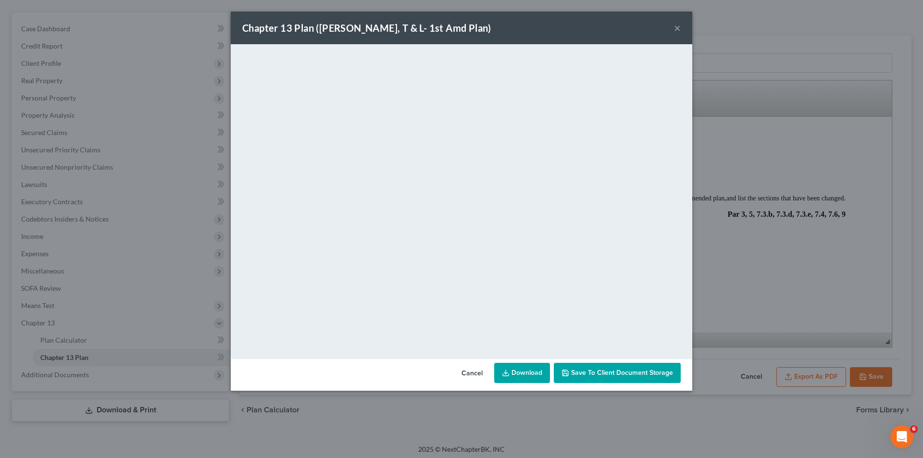
click at [675, 32] on button "×" at bounding box center [677, 28] width 7 height 12
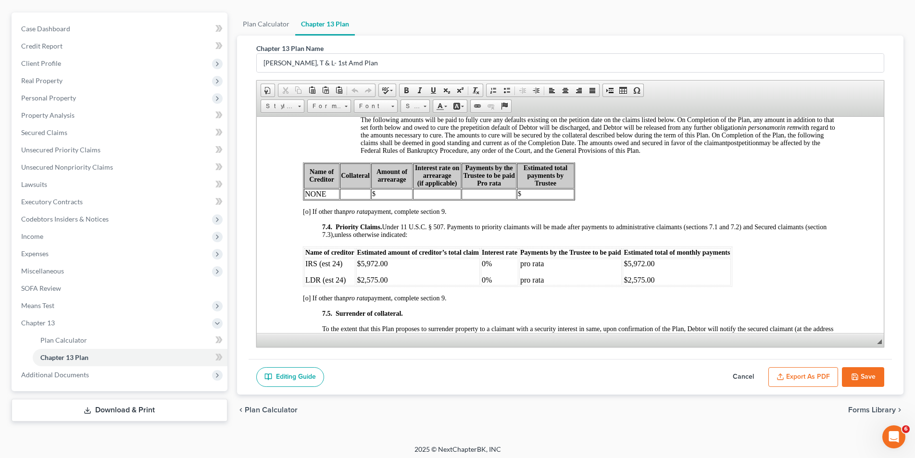
scroll to position [2499, 0]
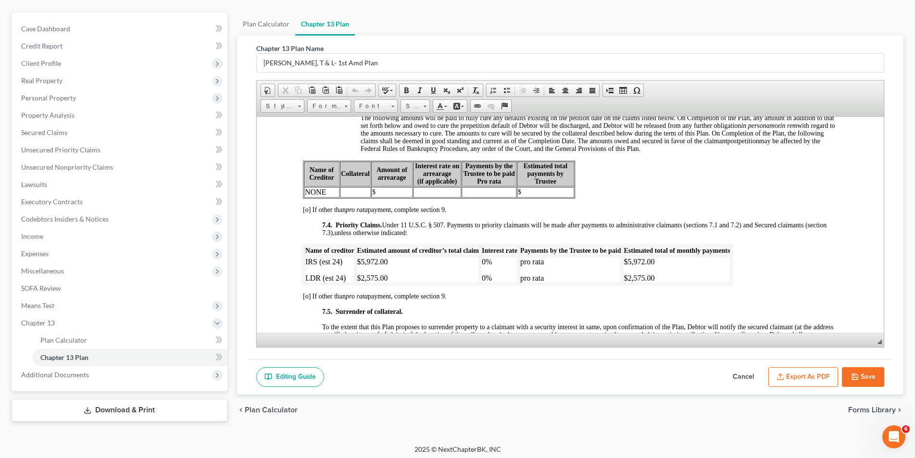
click at [347, 266] on p "IRS (est 24)" at bounding box center [329, 261] width 49 height 9
click at [346, 282] on p "LDR (est 24)" at bounding box center [329, 277] width 49 height 9
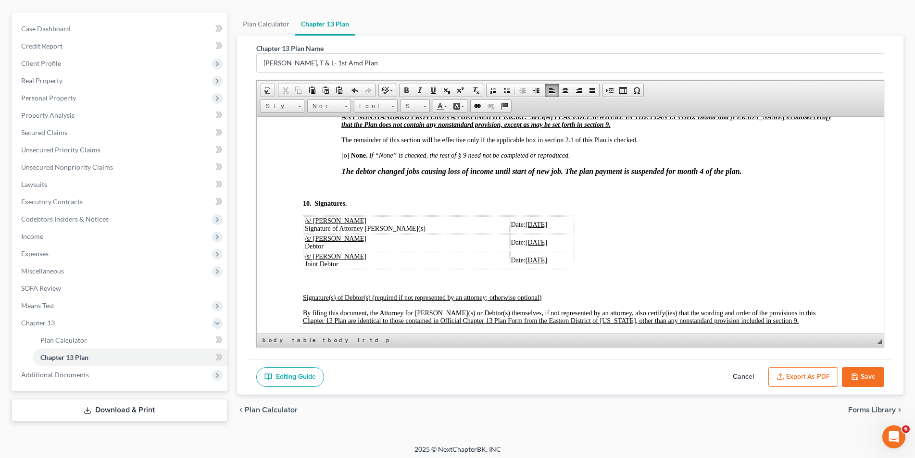
scroll to position [2980, 0]
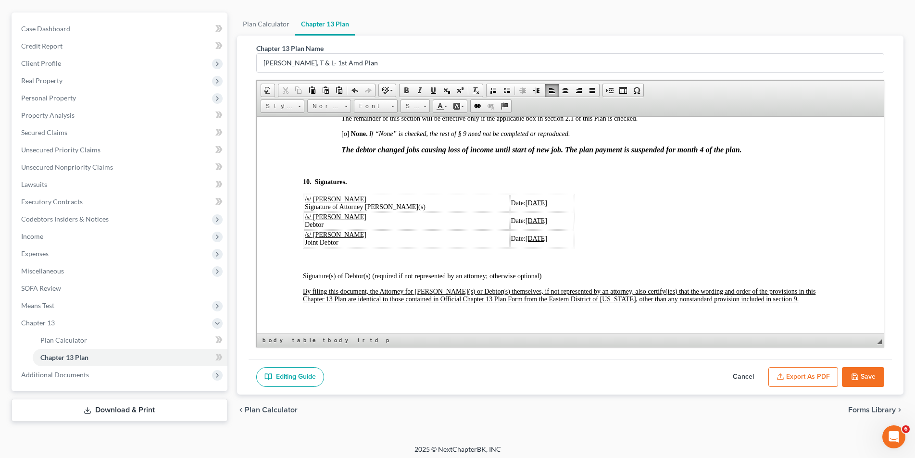
click at [873, 372] on button "Save" at bounding box center [863, 377] width 42 height 20
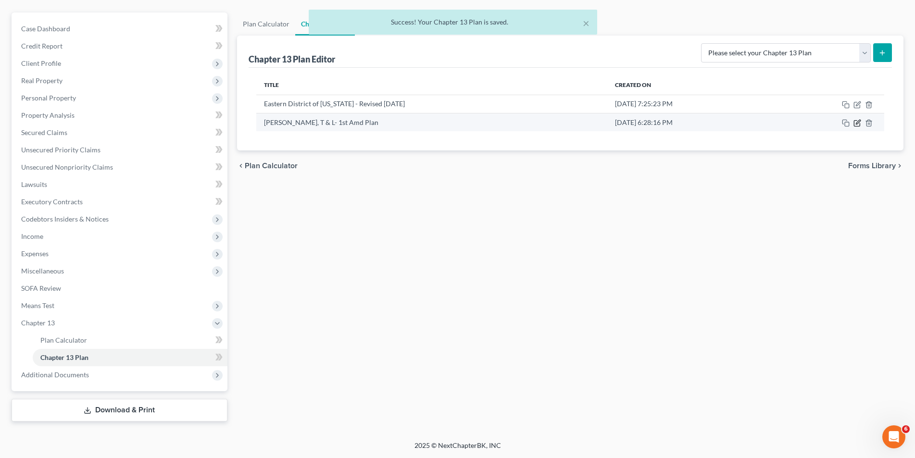
click at [856, 122] on icon "button" at bounding box center [857, 123] width 8 height 8
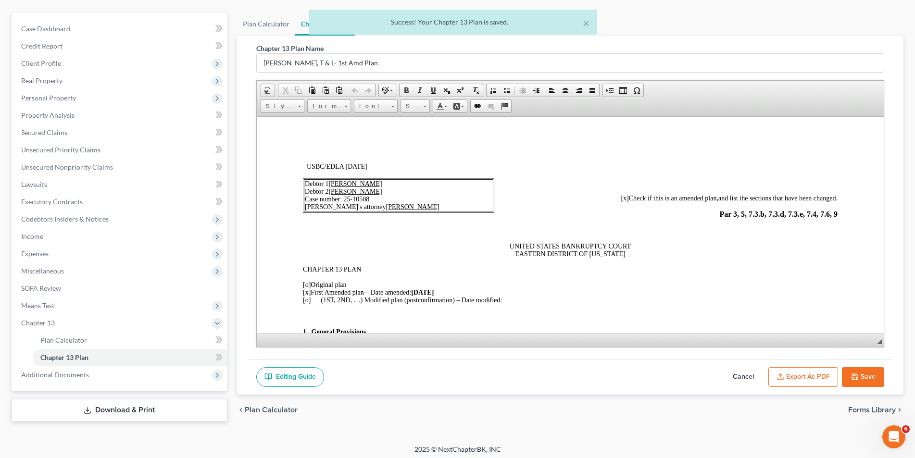
scroll to position [0, 0]
click at [786, 373] on button "Export as PDF" at bounding box center [803, 377] width 70 height 20
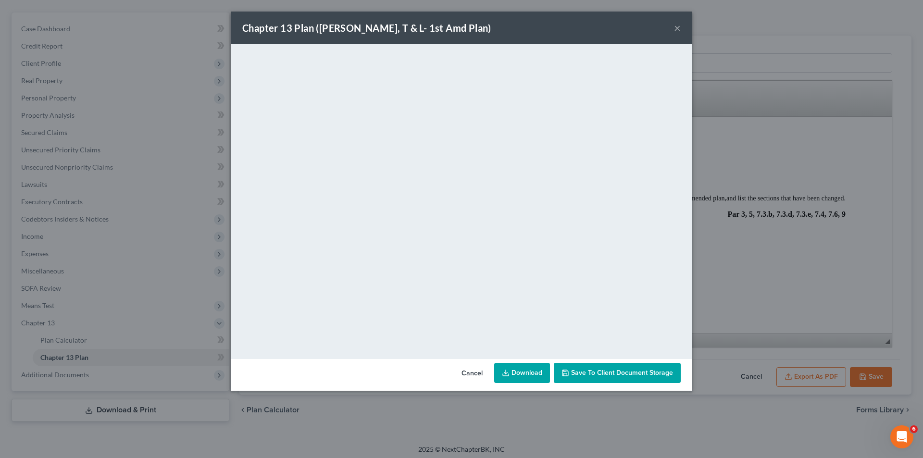
click at [677, 27] on button "×" at bounding box center [677, 28] width 7 height 12
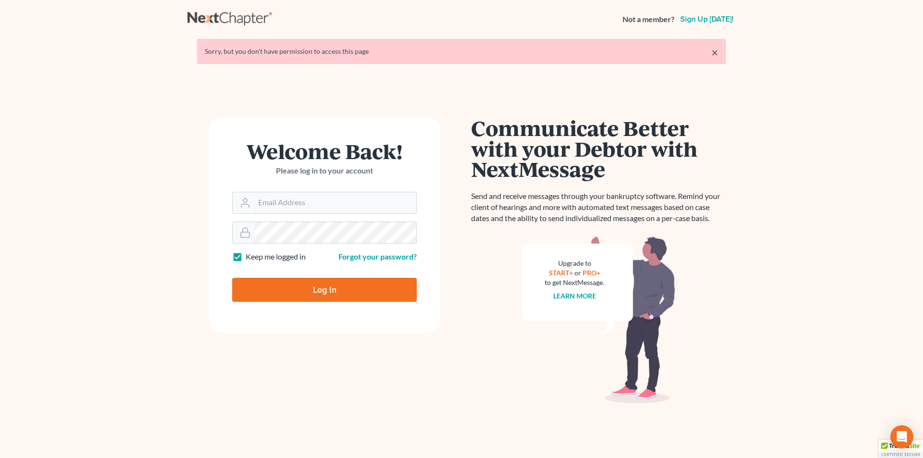
type input "[EMAIL_ADDRESS][DOMAIN_NAME]"
click at [285, 285] on input "Log In" at bounding box center [324, 290] width 185 height 24
type input "Thinking..."
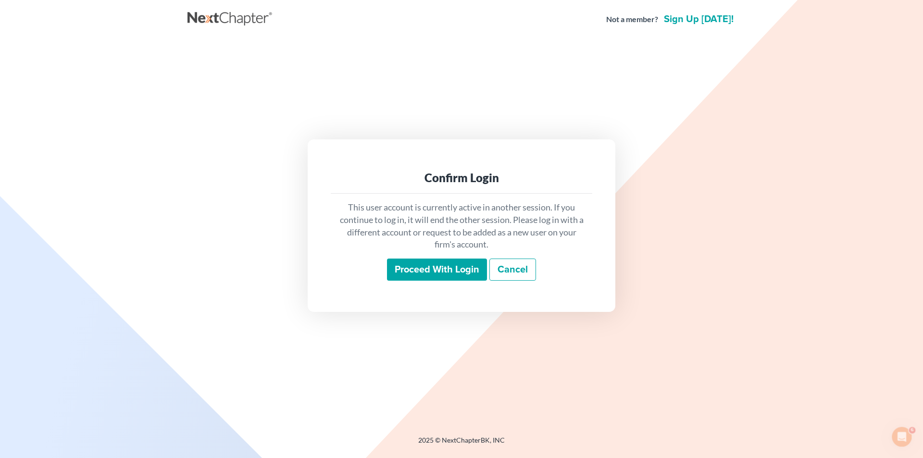
click at [428, 276] on input "Proceed with login" at bounding box center [437, 270] width 100 height 22
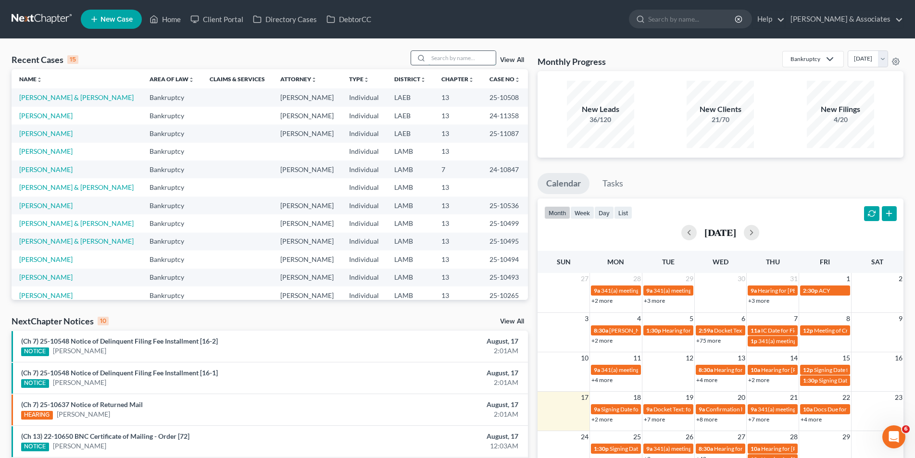
click at [445, 62] on input "search" at bounding box center [461, 58] width 67 height 14
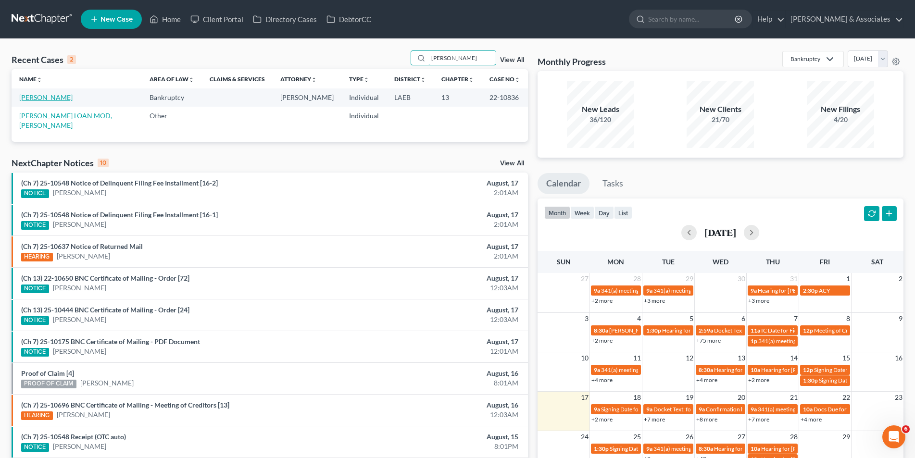
type input "[PERSON_NAME]"
click at [51, 100] on link "[PERSON_NAME]" at bounding box center [45, 97] width 53 height 8
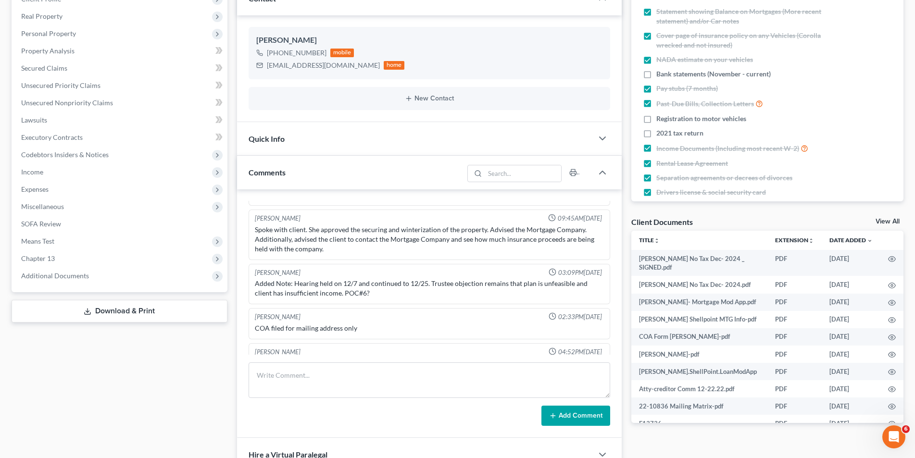
scroll to position [1804, 0]
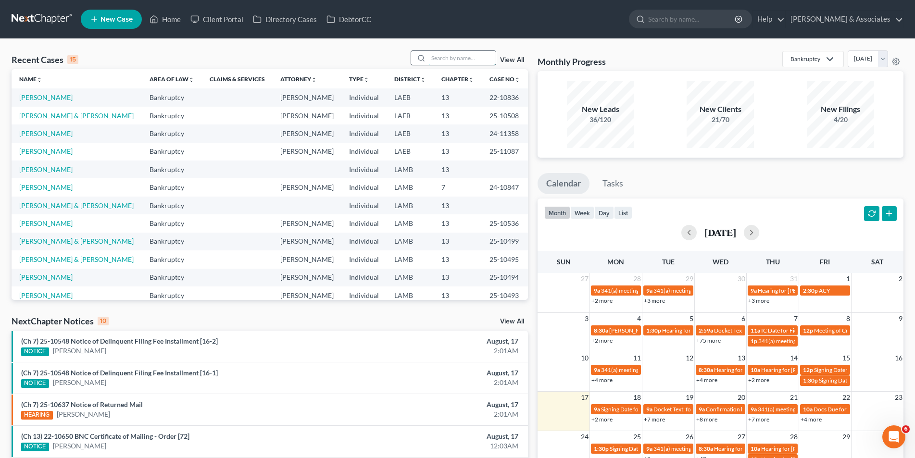
click at [444, 55] on input "search" at bounding box center [461, 58] width 67 height 14
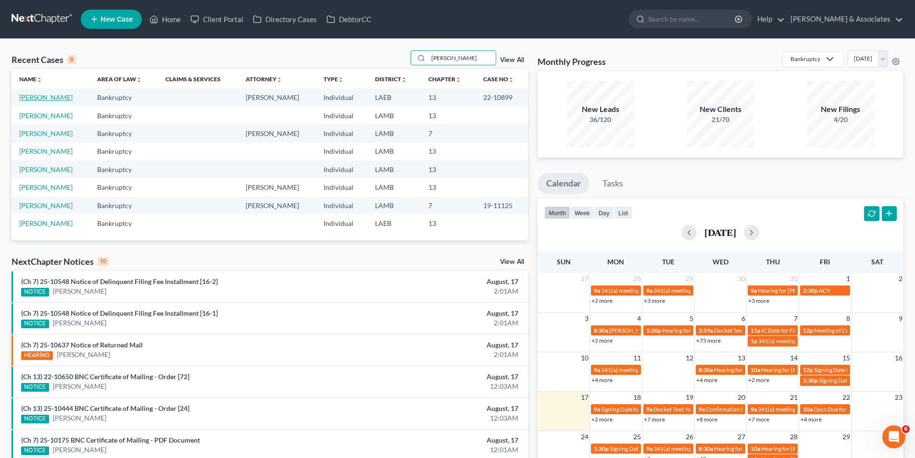
type input "[PERSON_NAME]"
click at [47, 97] on link "[PERSON_NAME]" at bounding box center [45, 97] width 53 height 8
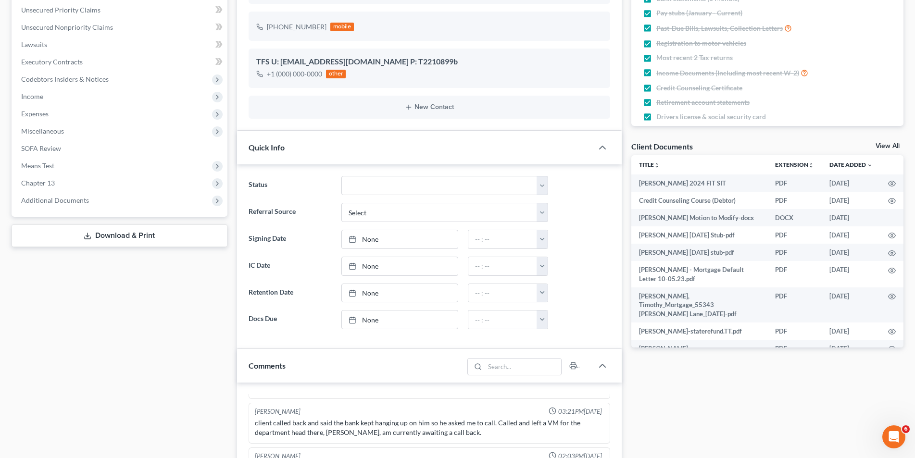
scroll to position [240, 0]
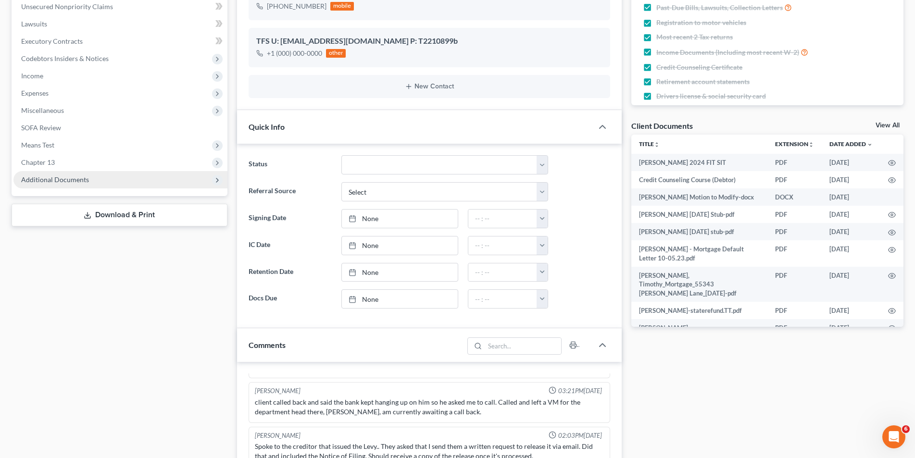
click at [77, 185] on span "Additional Documents" at bounding box center [120, 179] width 214 height 17
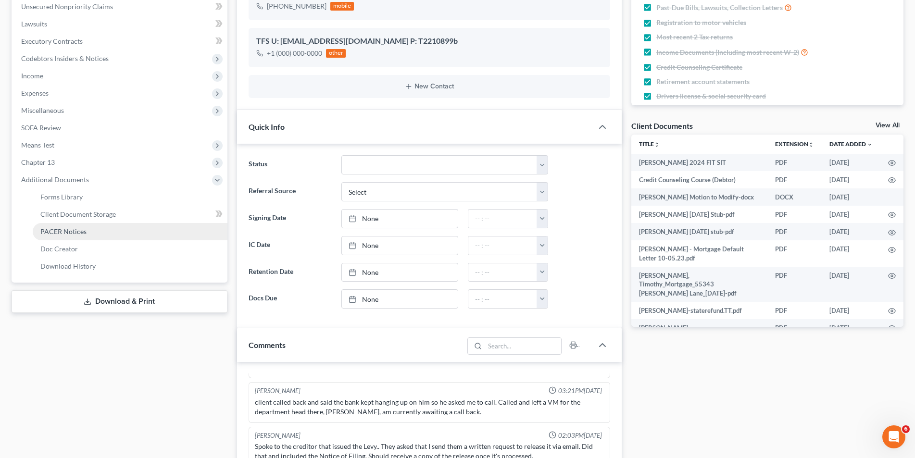
click at [73, 231] on span "PACER Notices" at bounding box center [63, 231] width 46 height 8
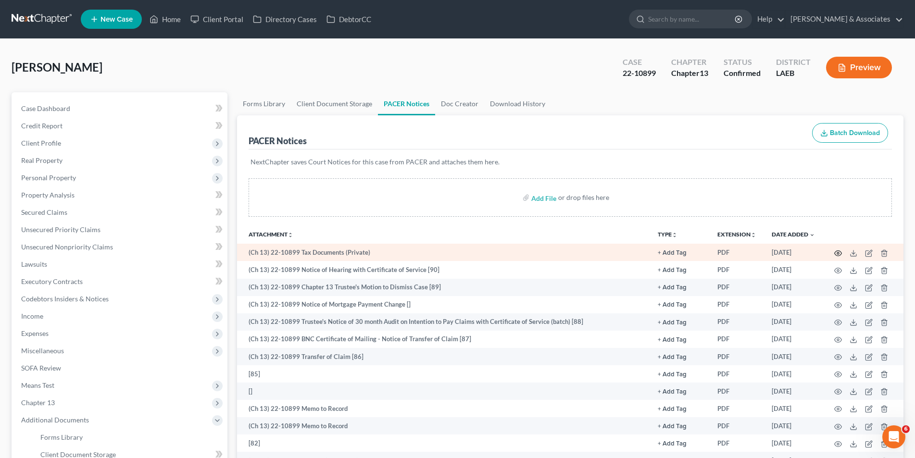
click at [837, 253] on icon "button" at bounding box center [838, 253] width 8 height 8
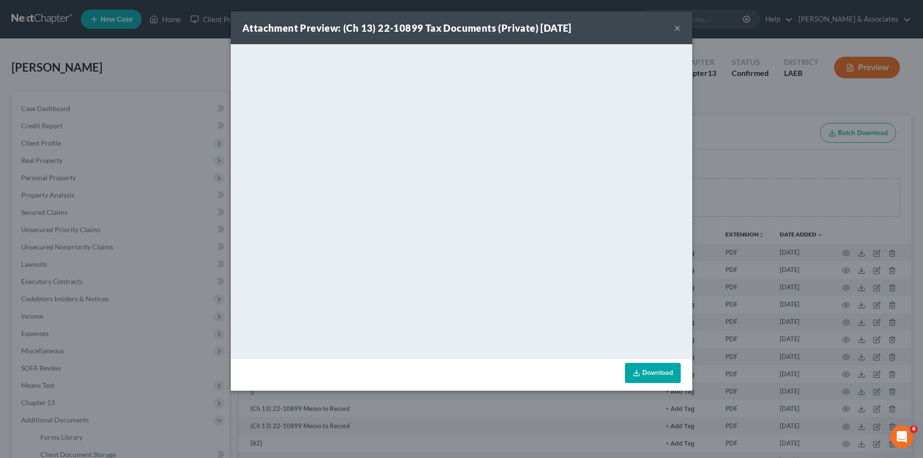
click at [680, 30] on button "×" at bounding box center [677, 28] width 7 height 12
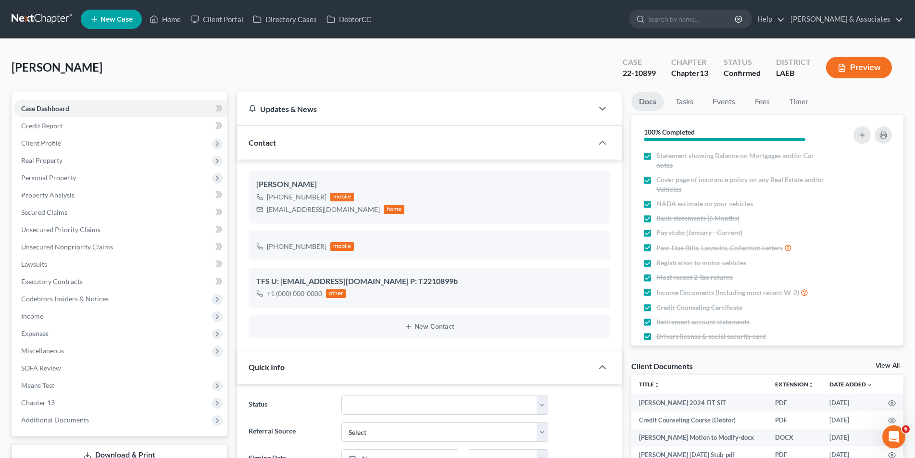
scroll to position [2206, 0]
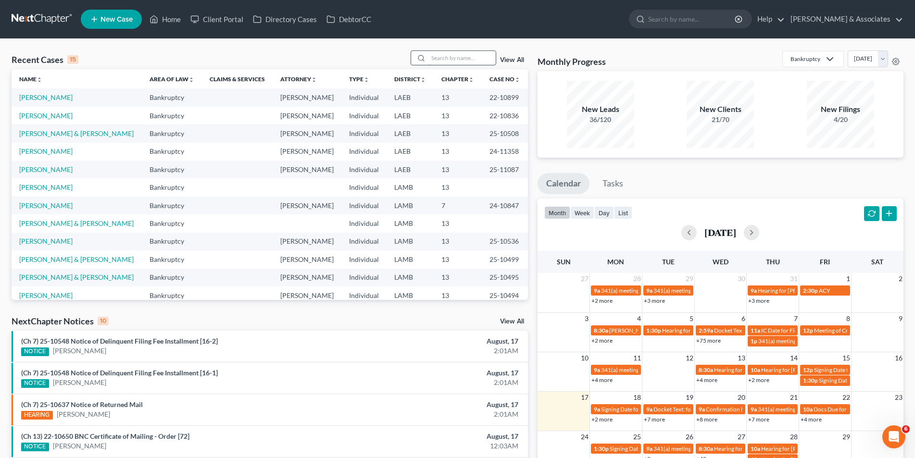
click at [445, 58] on input "search" at bounding box center [461, 58] width 67 height 14
click at [44, 116] on link "[PERSON_NAME]" at bounding box center [45, 116] width 53 height 8
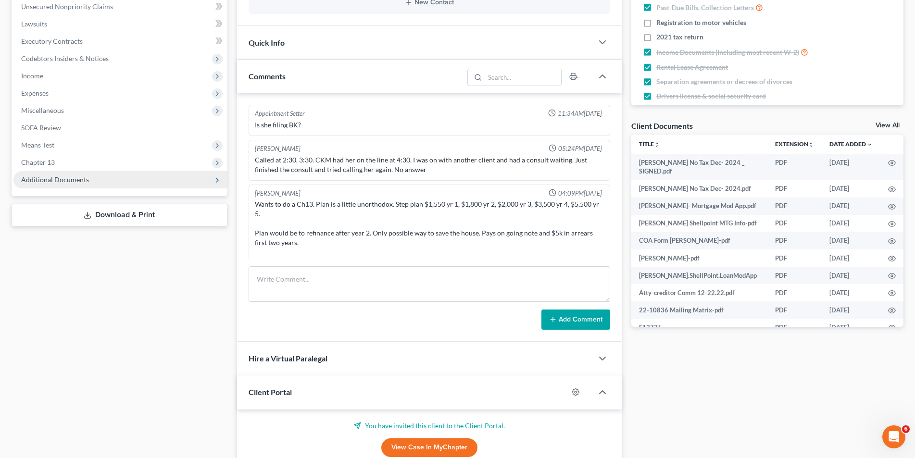
scroll to position [3419, 0]
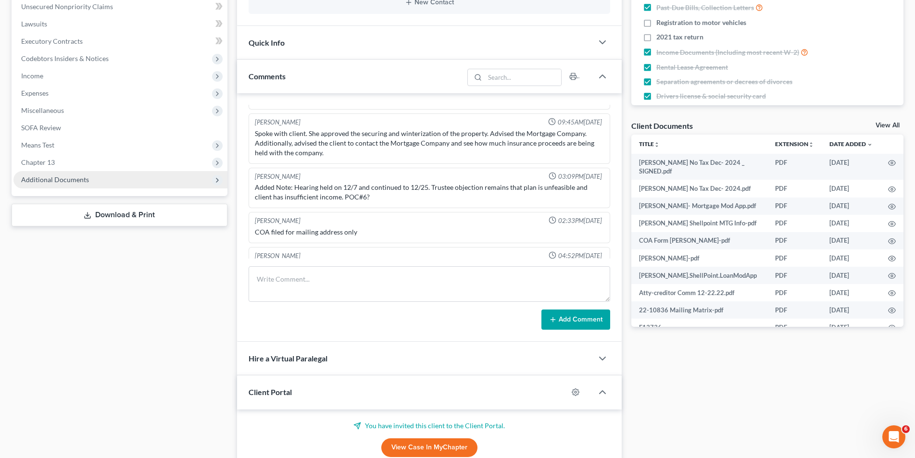
click at [88, 182] on span "Additional Documents" at bounding box center [120, 179] width 214 height 17
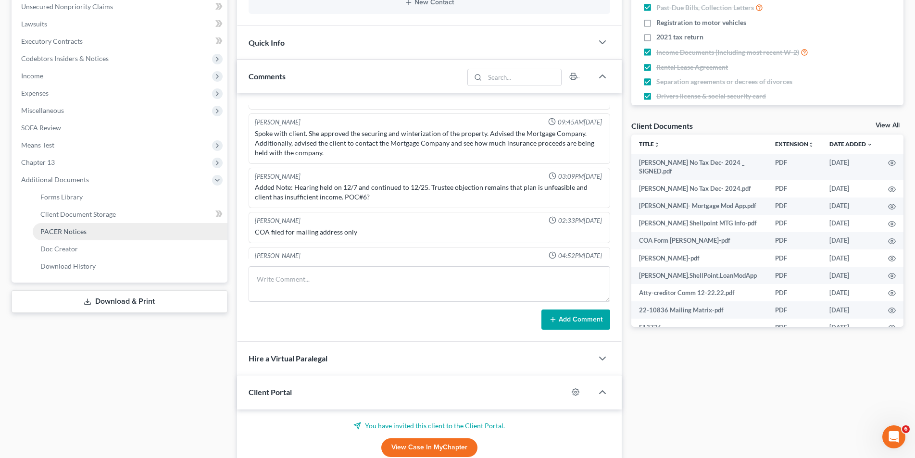
click at [63, 231] on span "PACER Notices" at bounding box center [63, 231] width 46 height 8
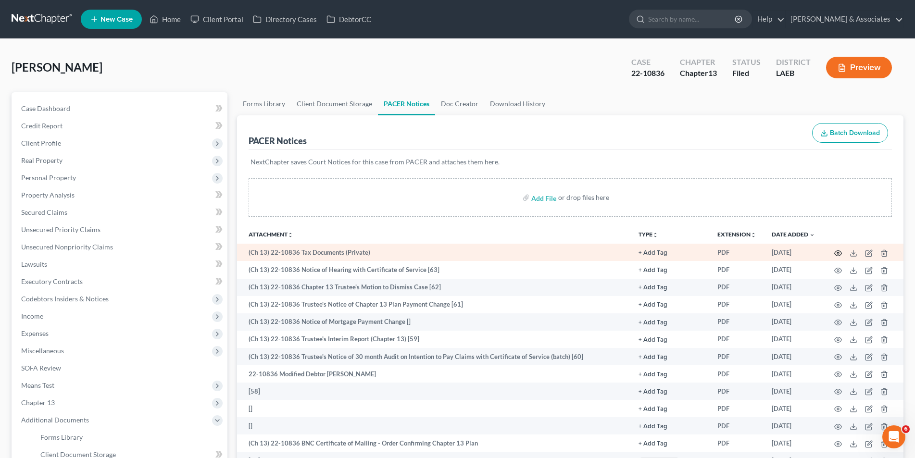
click at [835, 253] on icon "button" at bounding box center [838, 253] width 8 height 8
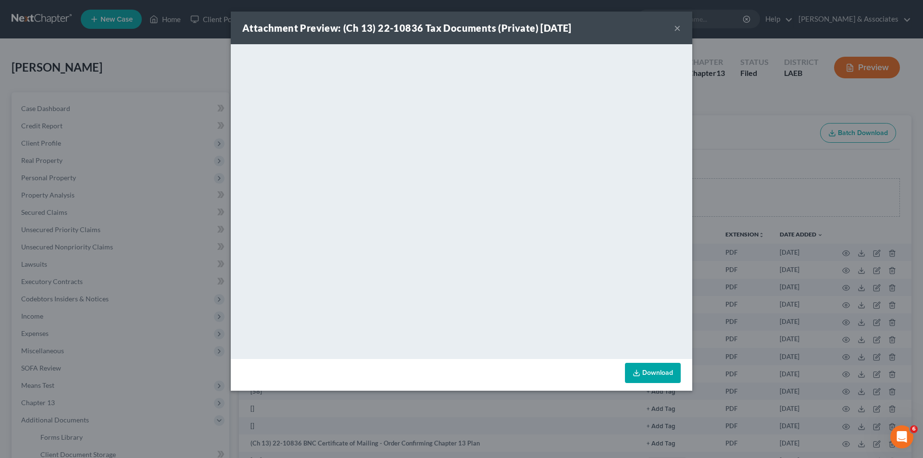
click at [677, 28] on button "×" at bounding box center [677, 28] width 7 height 12
